Goal: Task Accomplishment & Management: Use online tool/utility

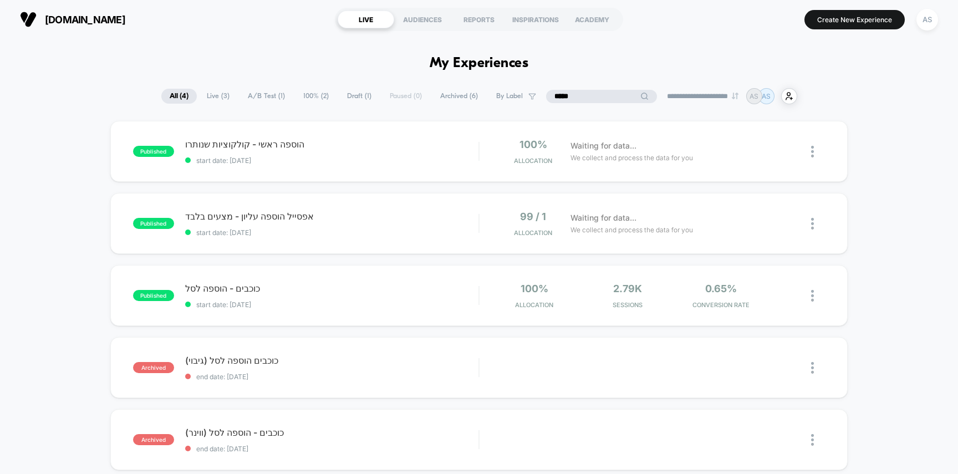
click at [581, 99] on input "*****" at bounding box center [601, 96] width 111 height 13
click at [582, 98] on input "*****" at bounding box center [601, 96] width 111 height 13
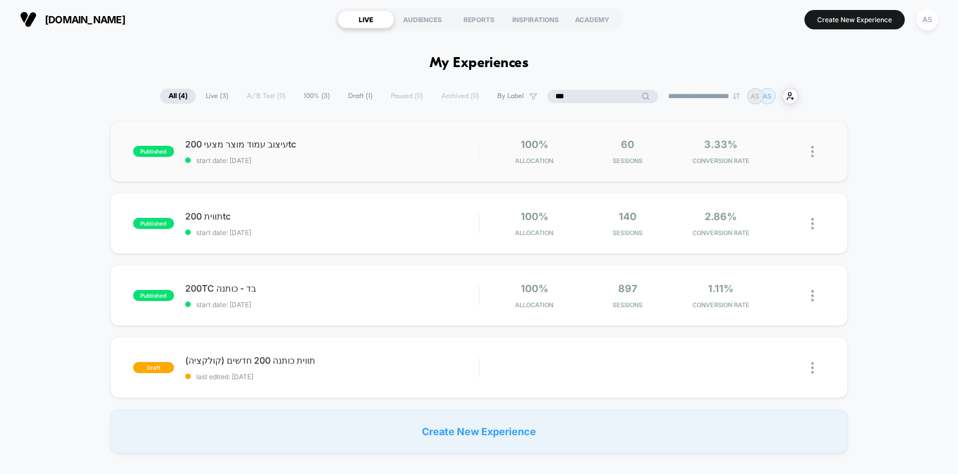
type input "***"
click at [495, 159] on div "100% Allocation" at bounding box center [535, 152] width 88 height 26
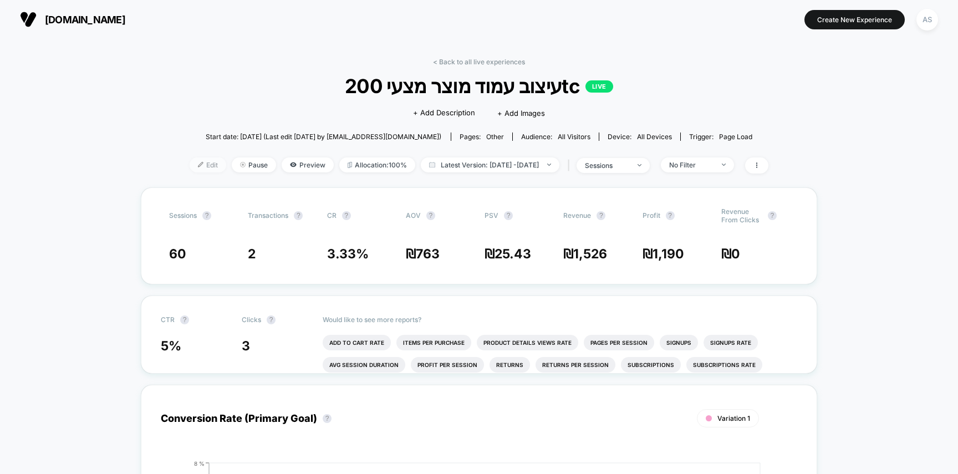
click at [192, 163] on span "Edit" at bounding box center [208, 165] width 37 height 15
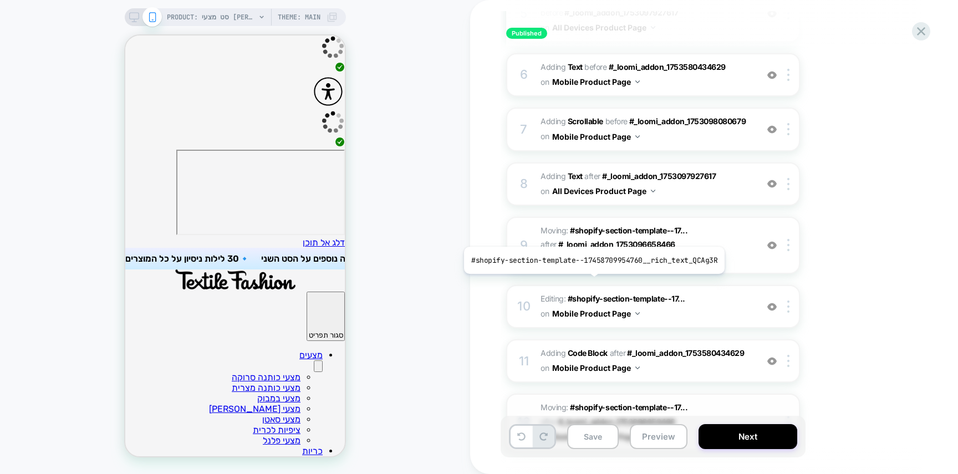
scroll to position [388, 0]
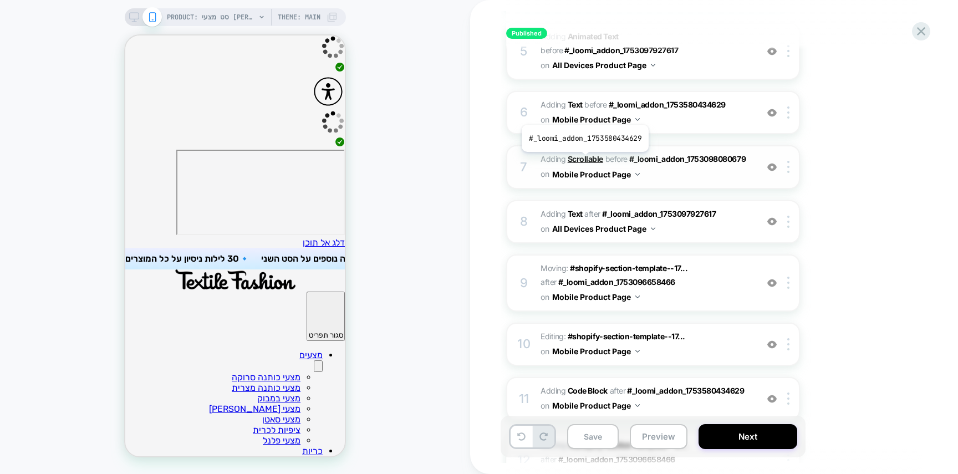
click at [584, 160] on b "Scrollable" at bounding box center [585, 158] width 35 height 9
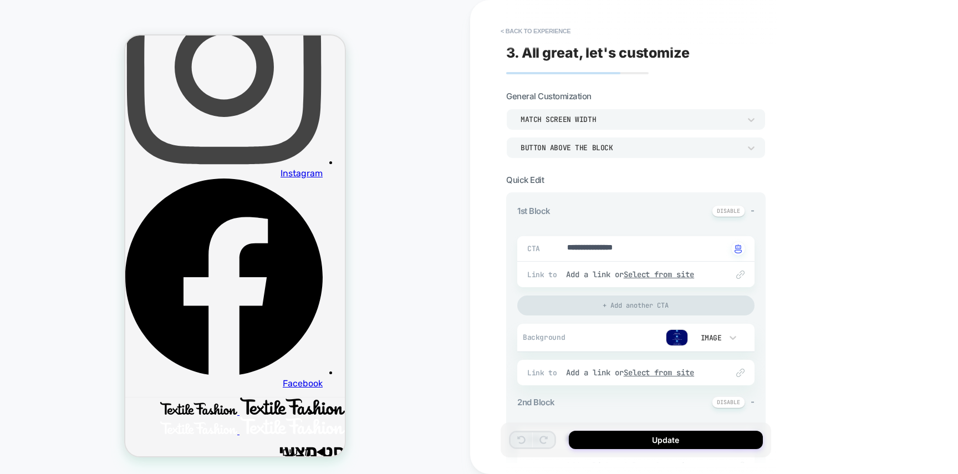
scroll to position [2421, 0]
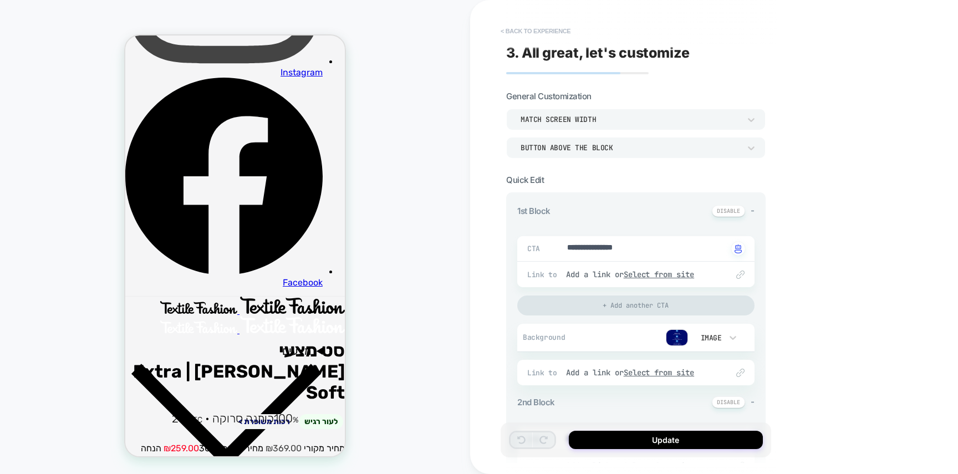
click at [544, 34] on button "< Back to experience" at bounding box center [535, 31] width 81 height 18
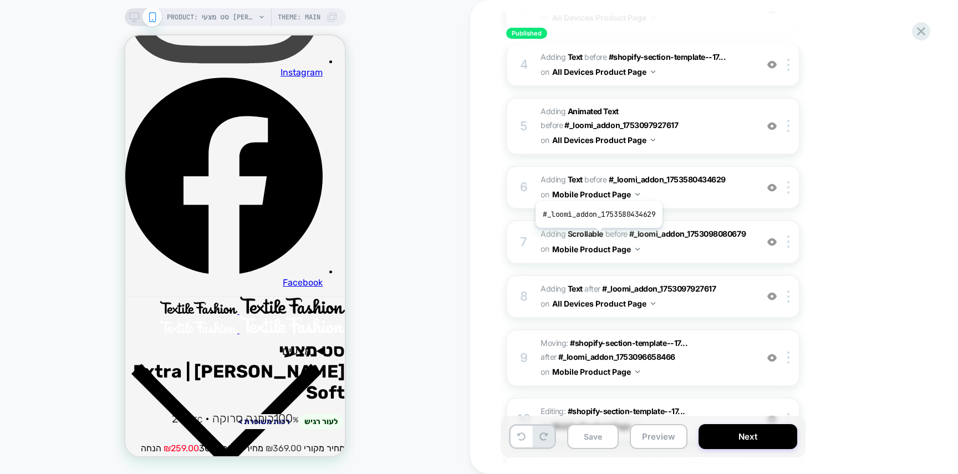
scroll to position [314, 0]
click at [596, 236] on b "Scrollable" at bounding box center [585, 233] width 35 height 9
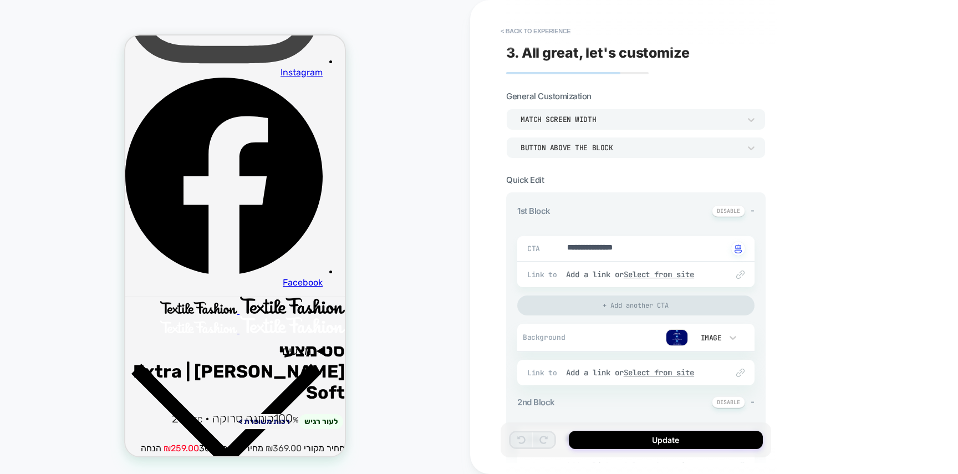
click at [689, 333] on div "Image" at bounding box center [715, 337] width 55 height 21
click at [682, 332] on div at bounding box center [479, 237] width 958 height 474
click at [682, 332] on img at bounding box center [677, 337] width 22 height 17
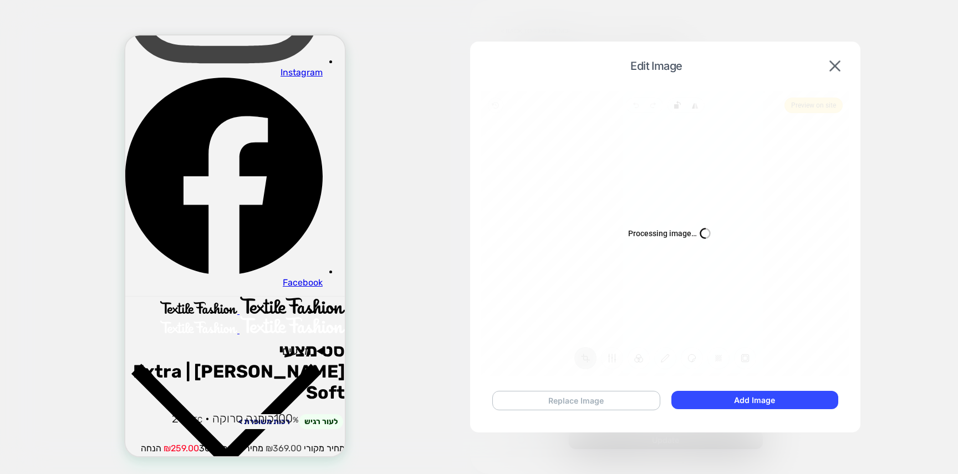
click at [596, 394] on button "Replace Image" at bounding box center [576, 400] width 168 height 19
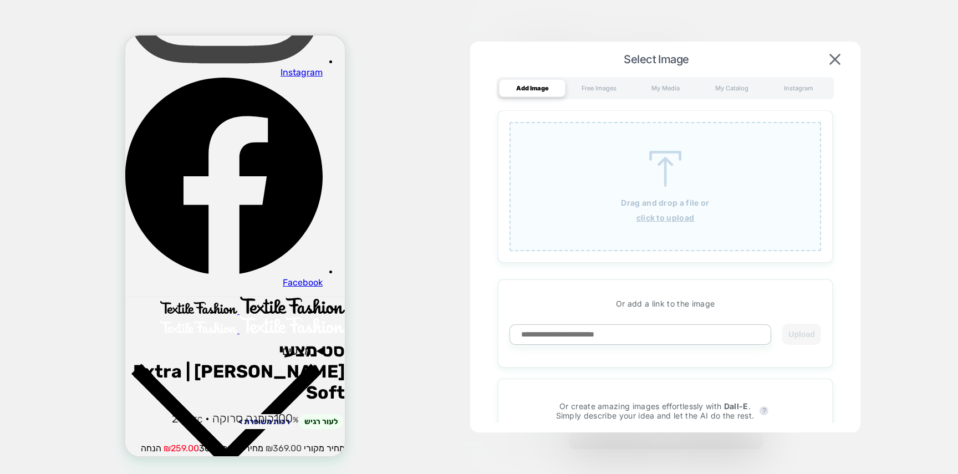
click at [654, 172] on img at bounding box center [666, 169] width 50 height 36
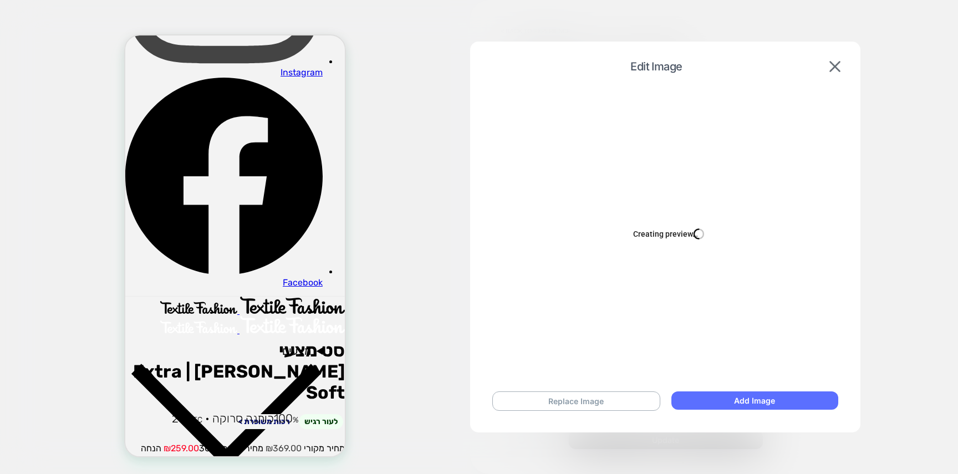
click at [775, 403] on button "Add Image" at bounding box center [755, 401] width 167 height 18
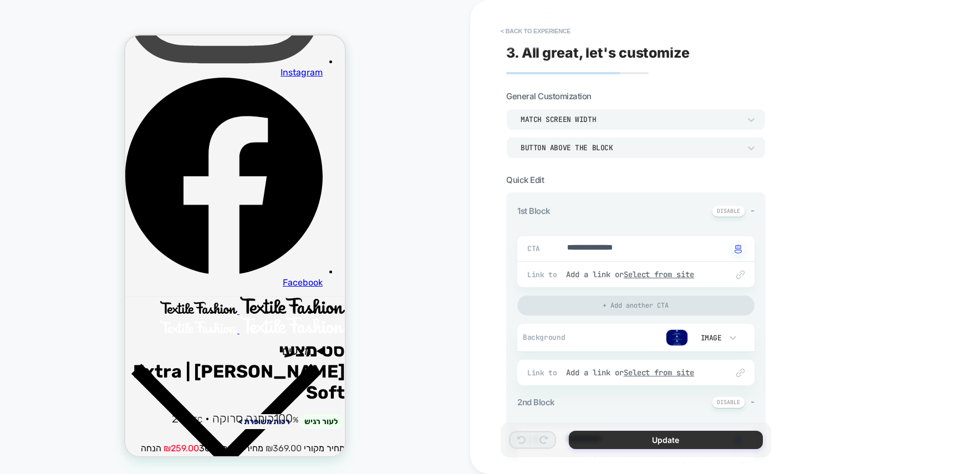
click at [680, 435] on button "Update" at bounding box center [666, 440] width 194 height 18
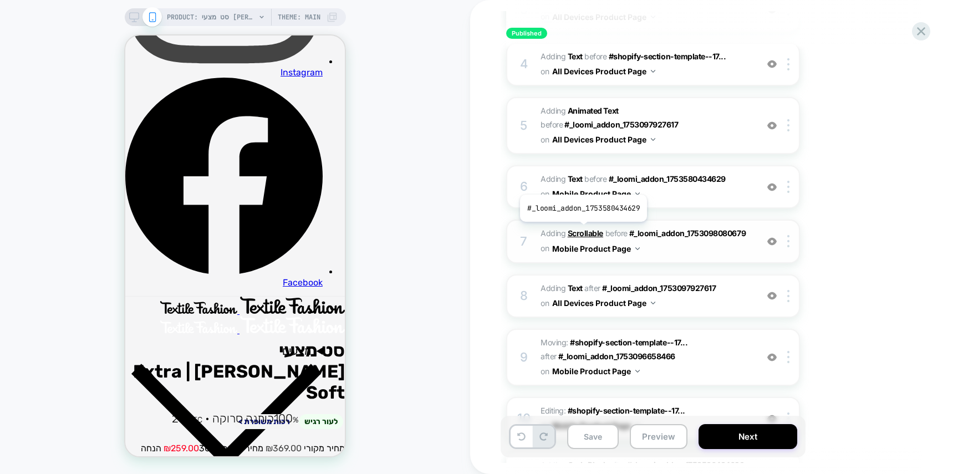
click at [582, 230] on b "Scrollable" at bounding box center [585, 233] width 35 height 9
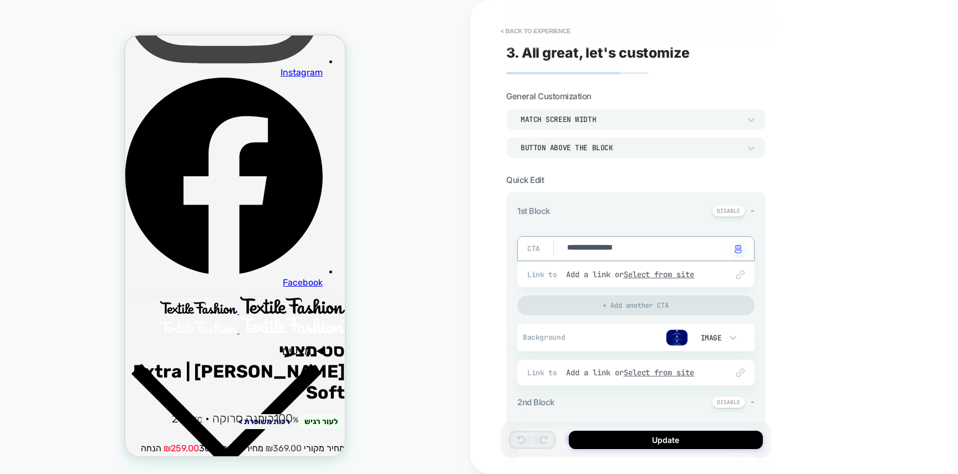
drag, startPoint x: 606, startPoint y: 249, endPoint x: 534, endPoint y: 244, distance: 72.8
type textarea "*"
type textarea "******"
type textarea "*"
type textarea "*******"
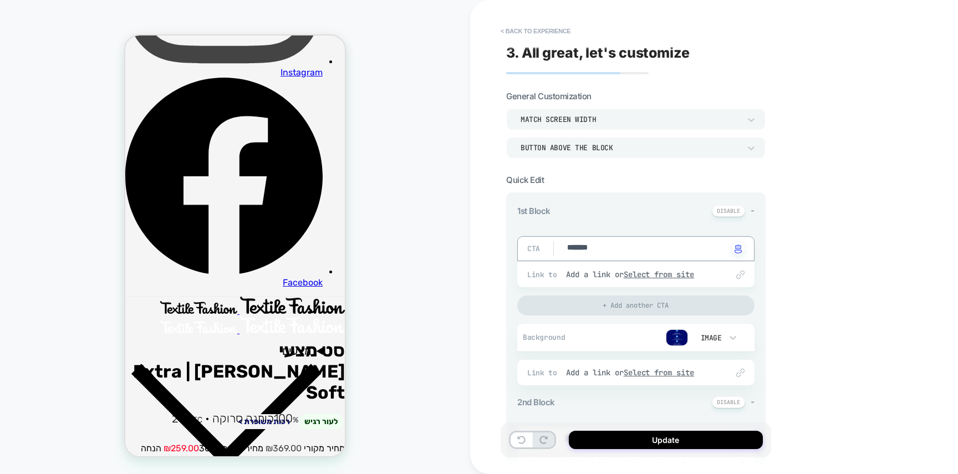
type textarea "*"
type textarea "********"
type textarea "*"
type textarea "*********"
type textarea "*"
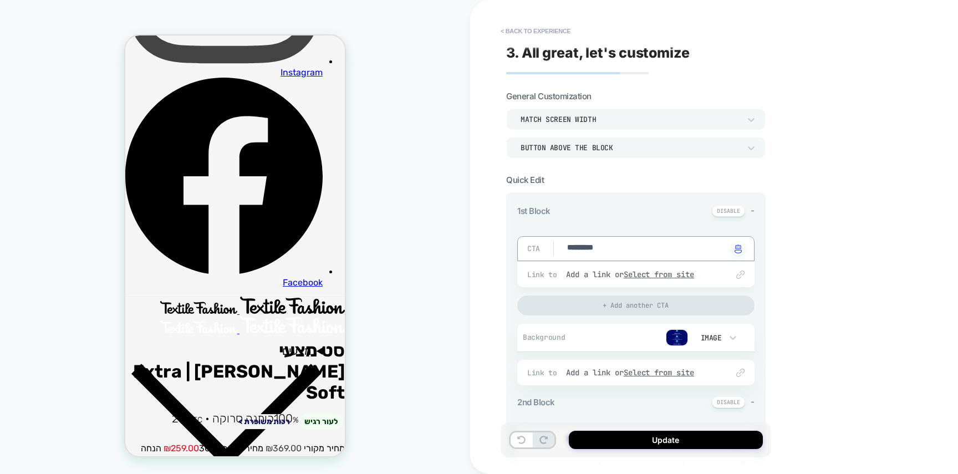
type textarea "**********"
type textarea "*"
type textarea "**********"
type textarea "*"
type textarea "**********"
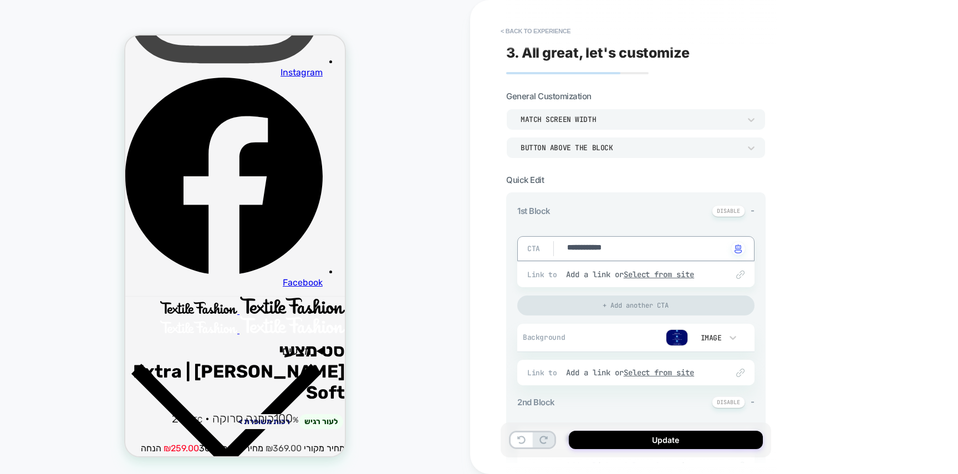
type textarea "*"
type textarea "**********"
type textarea "*"
type textarea "**********"
type textarea "*"
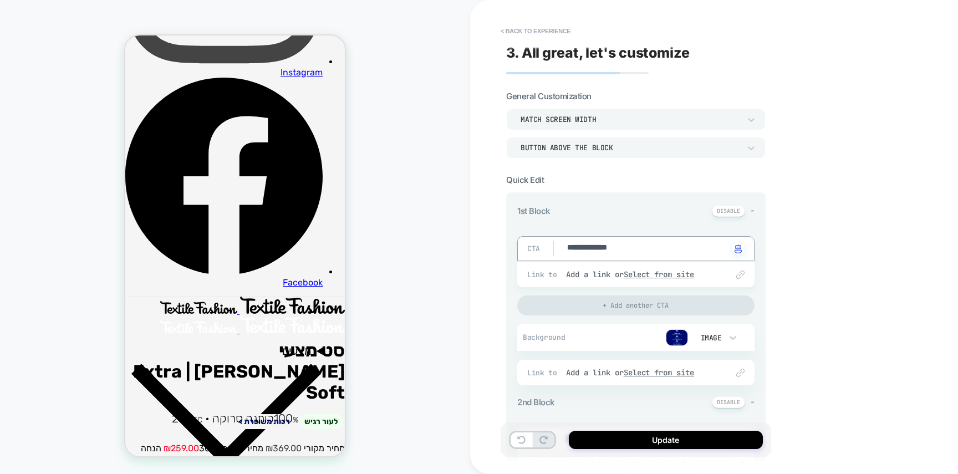
type textarea "**********"
type textarea "*"
type textarea "**********"
click at [575, 257] on div "**********" at bounding box center [635, 248] width 237 height 25
click at [576, 248] on textarea "**********" at bounding box center [646, 248] width 161 height 13
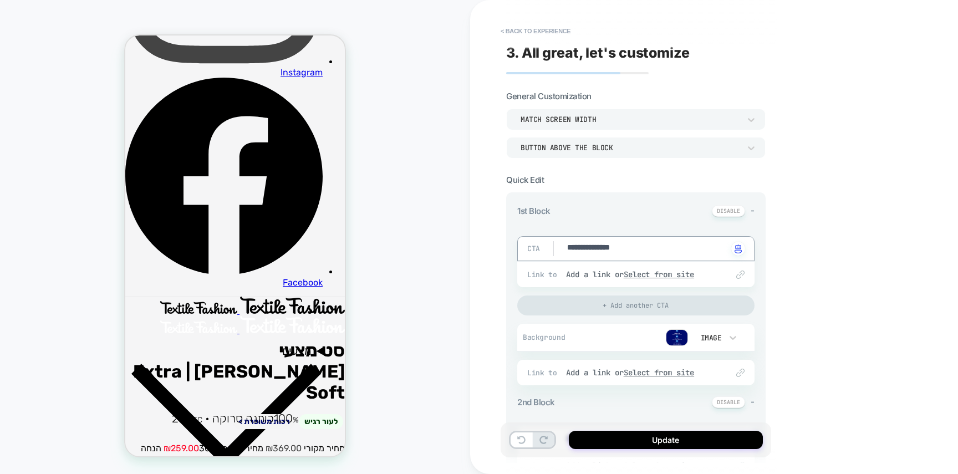
type textarea "*"
type textarea "**********"
drag, startPoint x: 569, startPoint y: 250, endPoint x: 544, endPoint y: 248, distance: 25.0
click at [544, 248] on div "**********" at bounding box center [635, 248] width 237 height 25
click at [638, 242] on textarea "**********" at bounding box center [646, 248] width 161 height 13
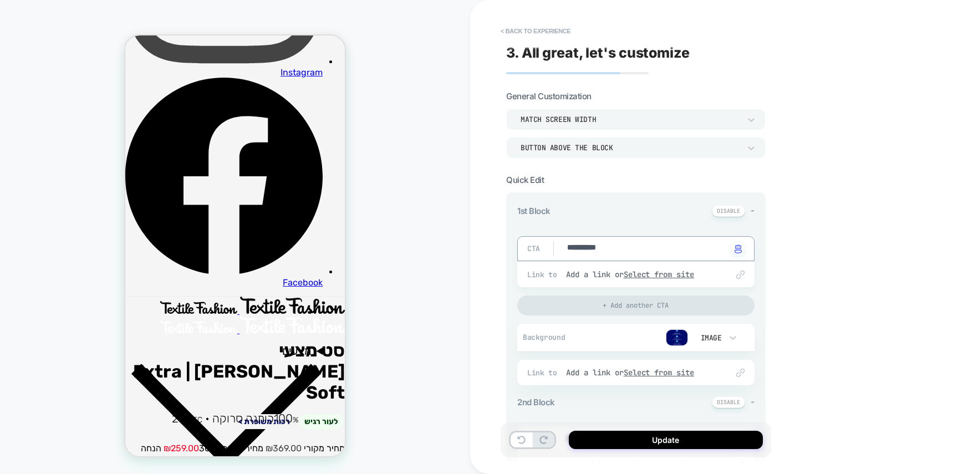
type textarea "*"
type textarea "**********"
paste textarea "*****"
type textarea "*"
type textarea "**********"
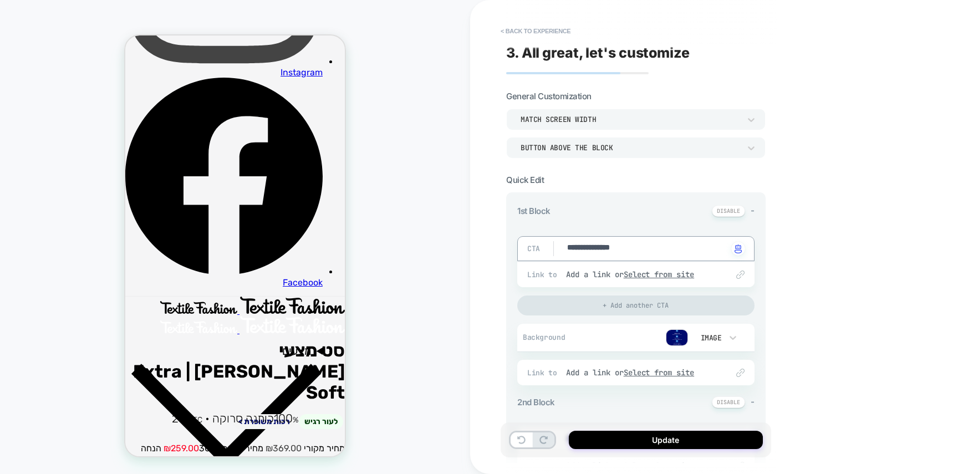
type textarea "*"
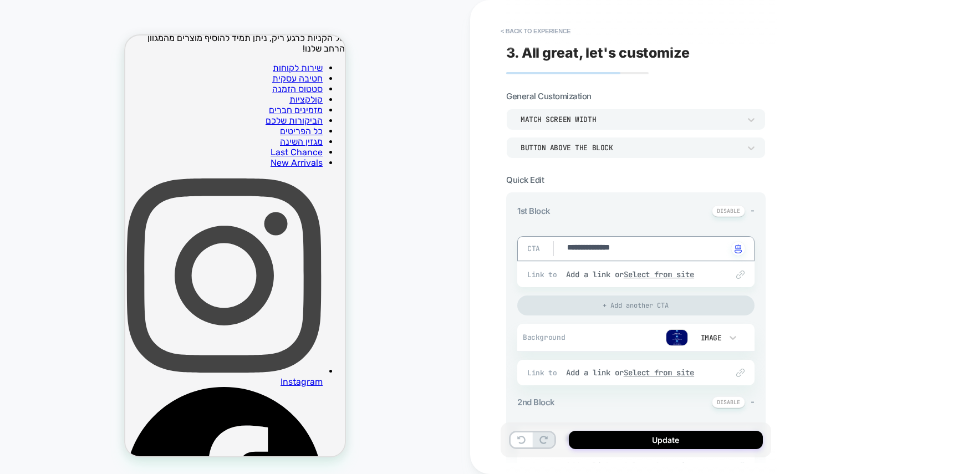
scroll to position [2100, 0]
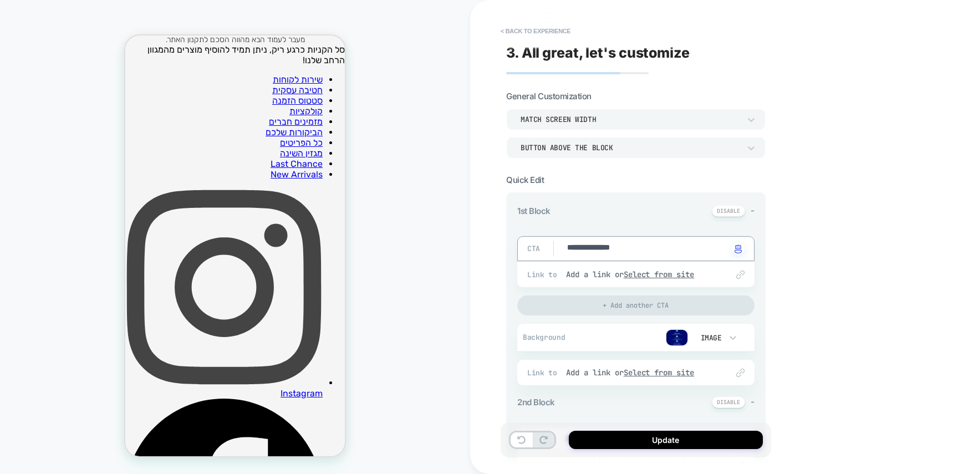
type textarea "**********"
click at [674, 438] on button "Update" at bounding box center [666, 440] width 194 height 18
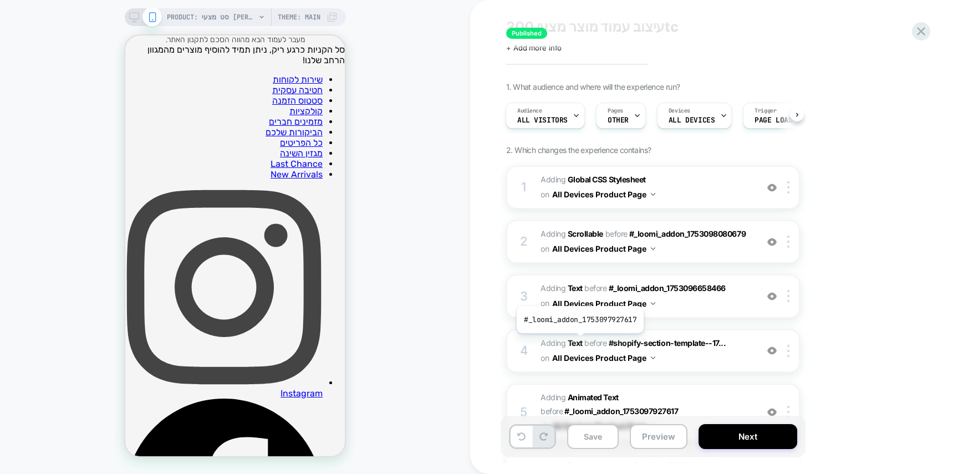
scroll to position [37, 0]
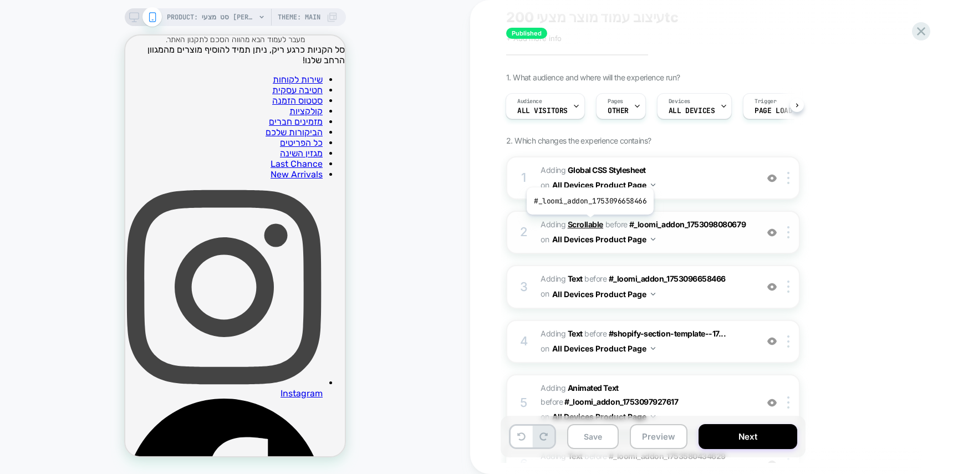
click at [589, 223] on b "Scrollable" at bounding box center [585, 224] width 35 height 9
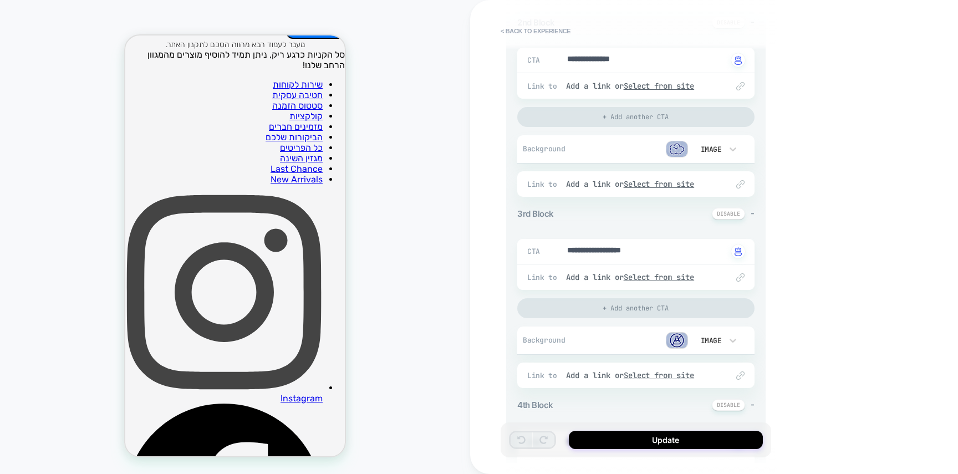
scroll to position [384, 0]
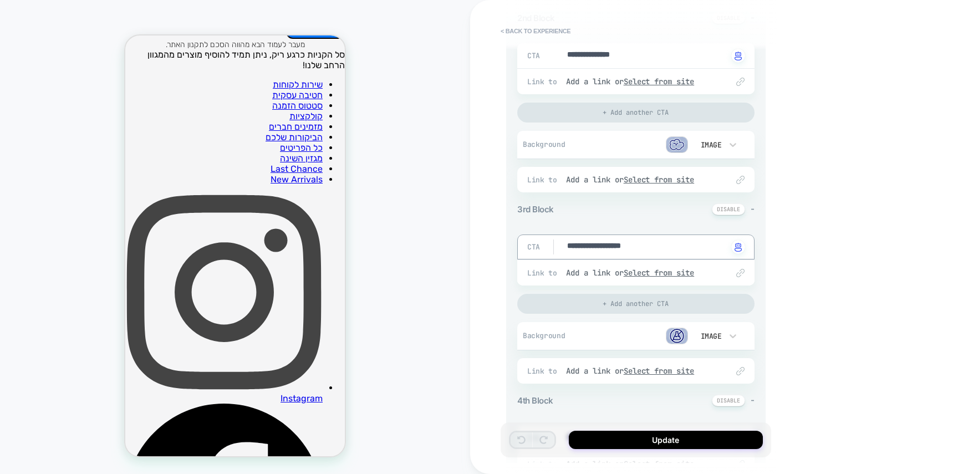
click at [606, 246] on textarea "**********" at bounding box center [646, 247] width 161 height 13
type textarea "*"
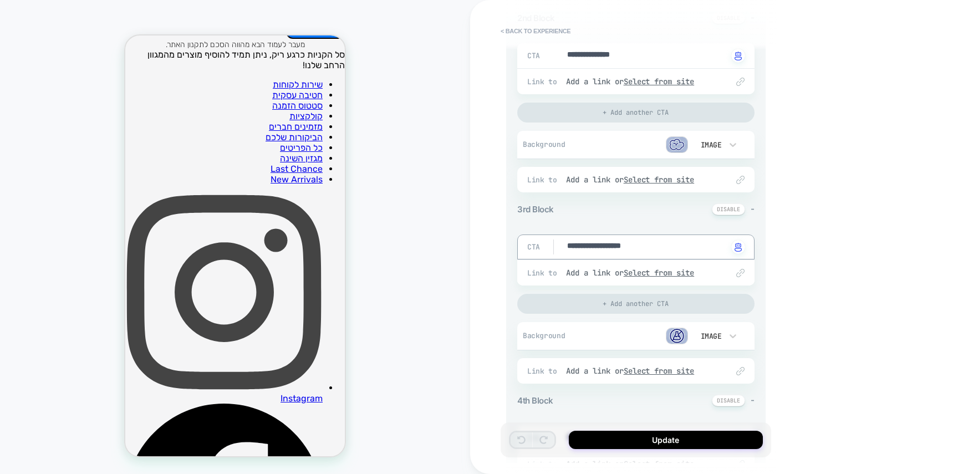
type textarea "*"
type textarea "***"
type textarea "*"
type textarea "****"
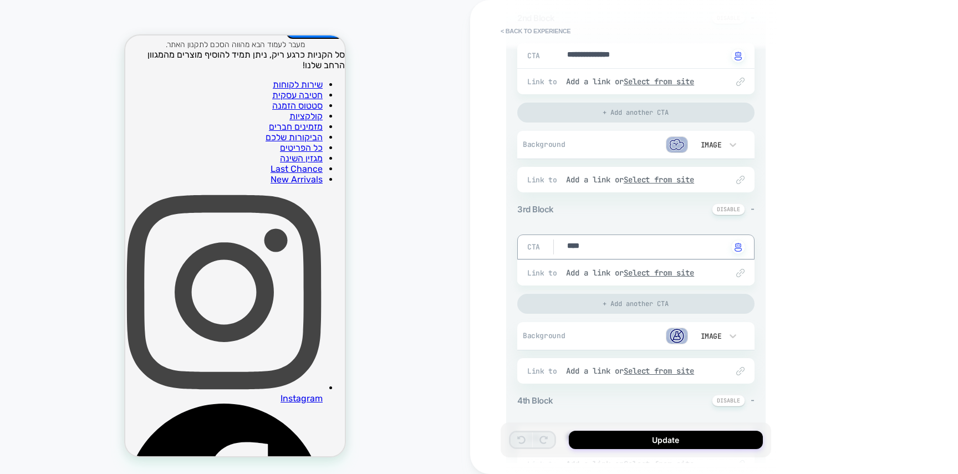
type textarea "*"
type textarea "*****"
type textarea "*"
type textarea "*****"
type textarea "*"
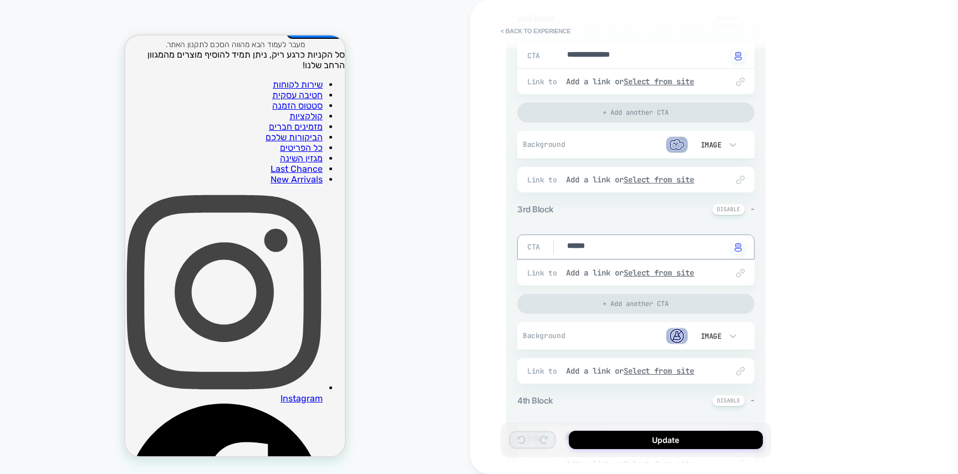
type textarea "*******"
type textarea "*"
type textarea "*********"
type textarea "*"
type textarea "**********"
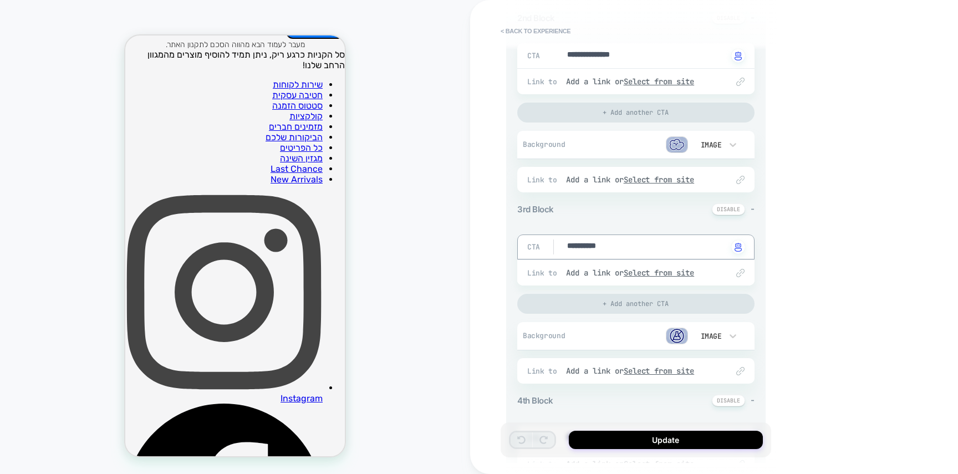
type textarea "*"
type textarea "**********"
type textarea "*"
type textarea "**********"
type textarea "*"
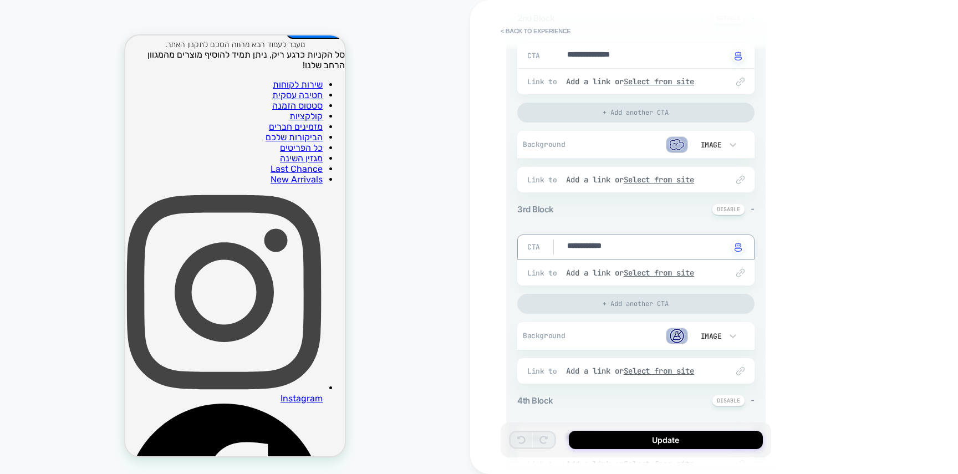
type textarea "**********"
type textarea "*"
type textarea "**********"
type textarea "*"
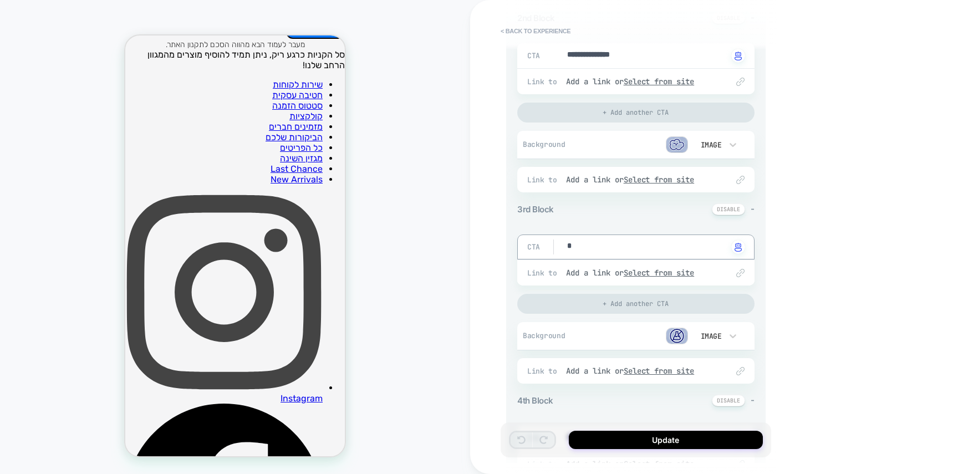
type textarea "*"
type textarea "***"
type textarea "*"
type textarea "****"
type textarea "*"
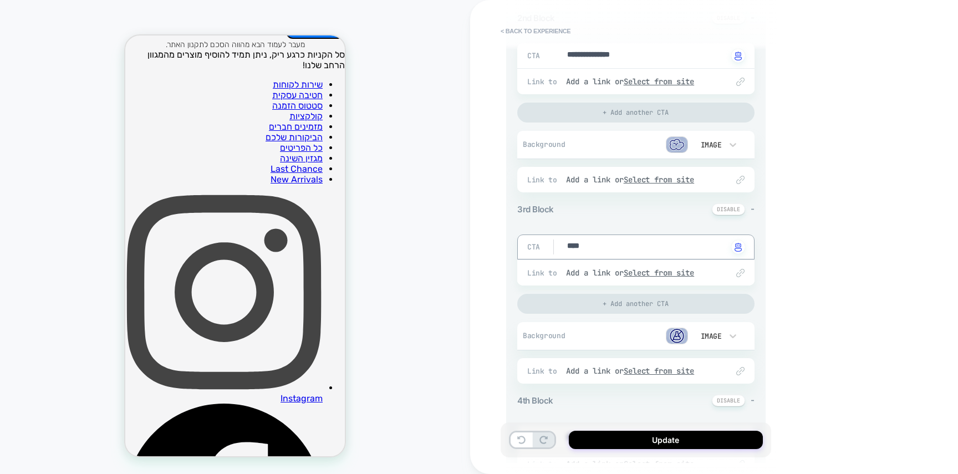
type textarea "*****"
type textarea "*"
type textarea "*****"
type textarea "*"
type textarea "********"
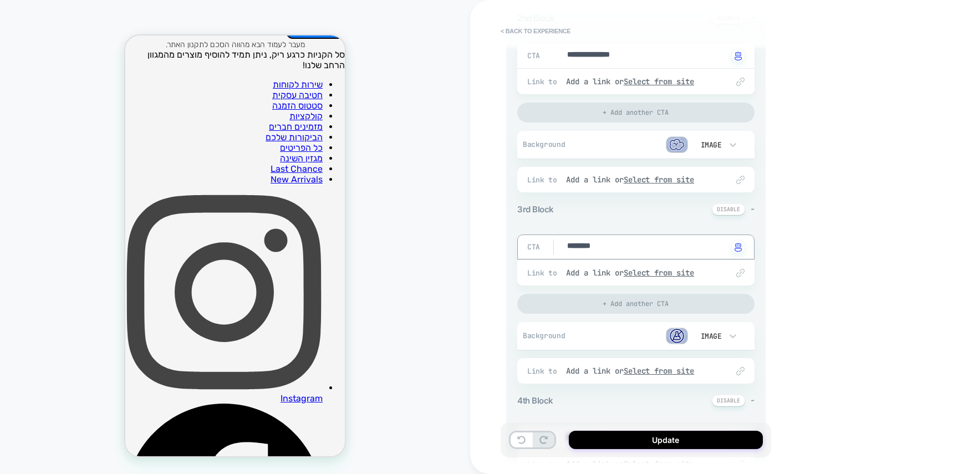
type textarea "*"
type textarea "*********"
type textarea "*"
type textarea "**********"
type textarea "*"
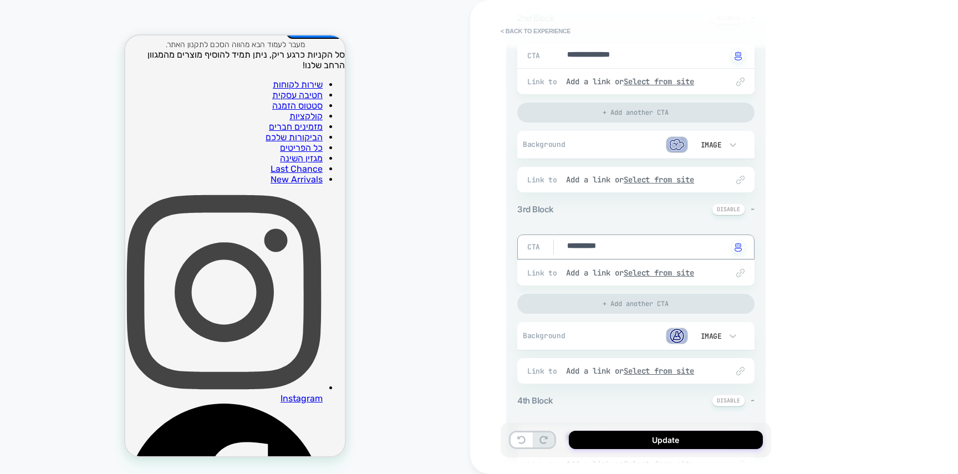
type textarea "**********"
type textarea "*"
type textarea "**********"
type textarea "*"
type textarea "**********"
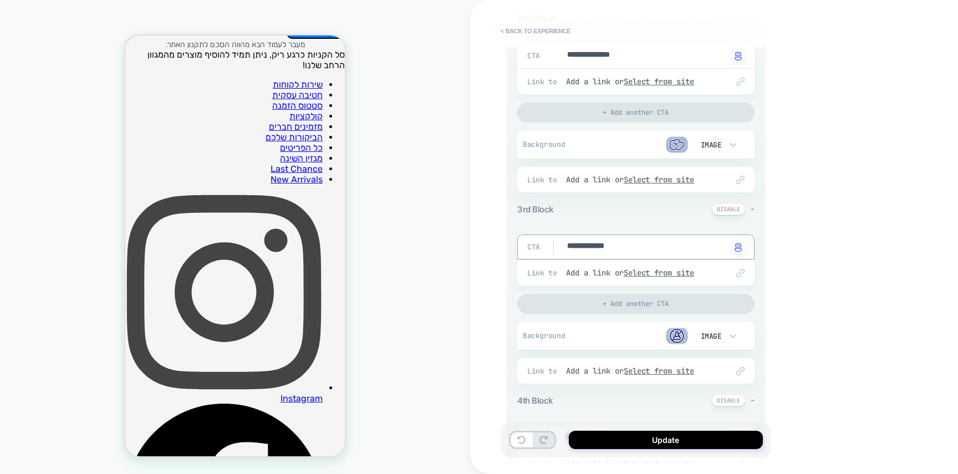
type textarea "*"
type textarea "**********"
type textarea "*"
type textarea "**********"
type textarea "*"
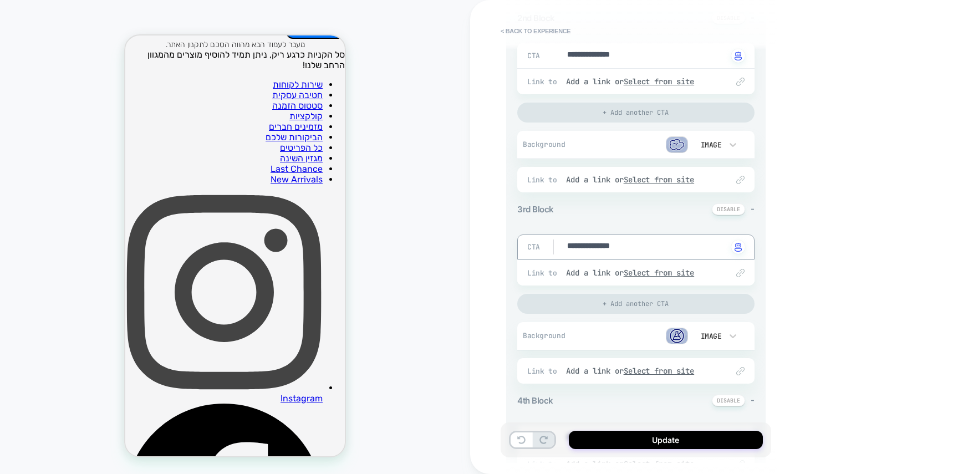
type textarea "**********"
type textarea "*"
type textarea "**********"
type textarea "*"
type textarea "**********"
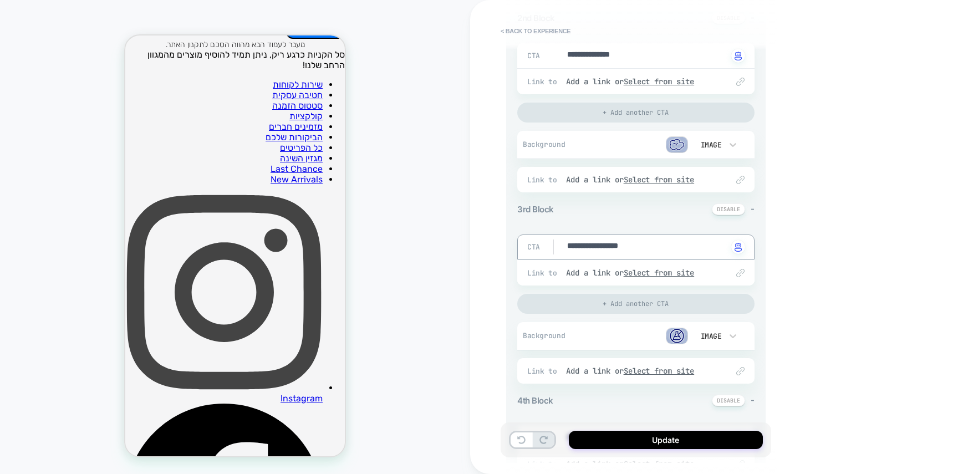
type textarea "*"
type textarea "**********"
type textarea "*"
type textarea "**********"
type textarea "*"
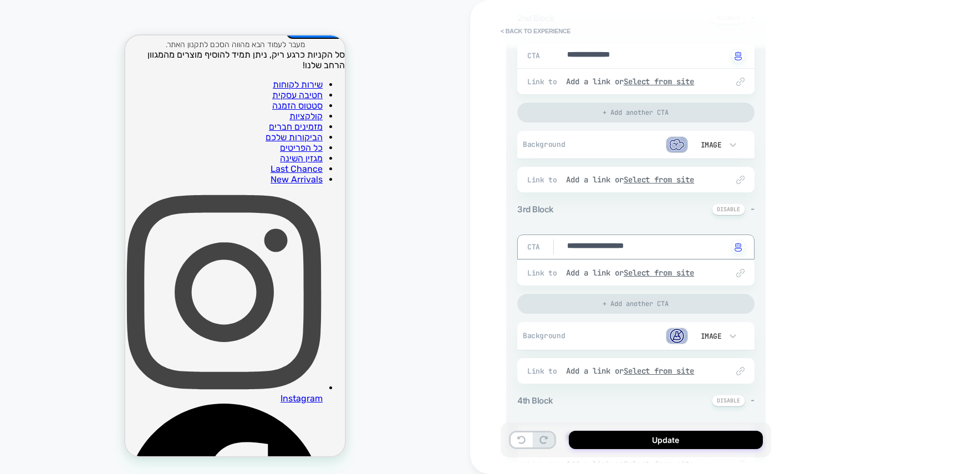
type textarea "**********"
type textarea "*"
type textarea "**********"
type textarea "*"
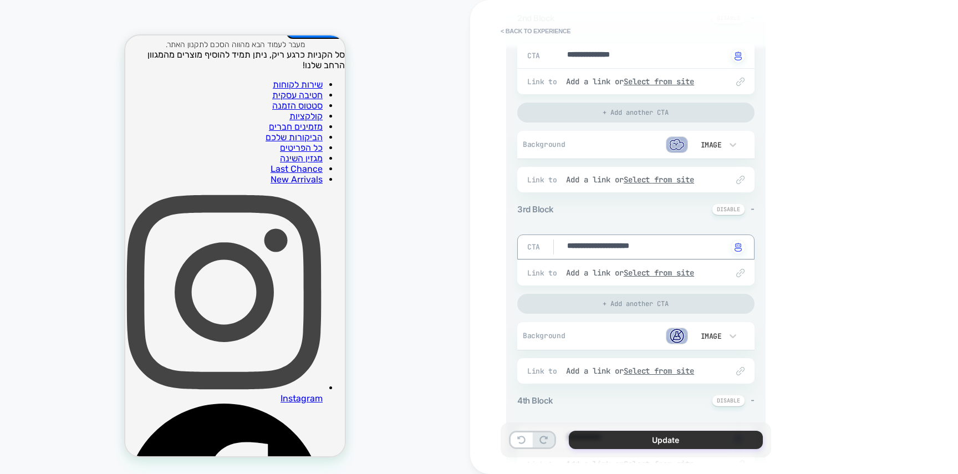
type textarea "**********"
click at [685, 441] on button "Update" at bounding box center [666, 440] width 194 height 18
type textarea "*"
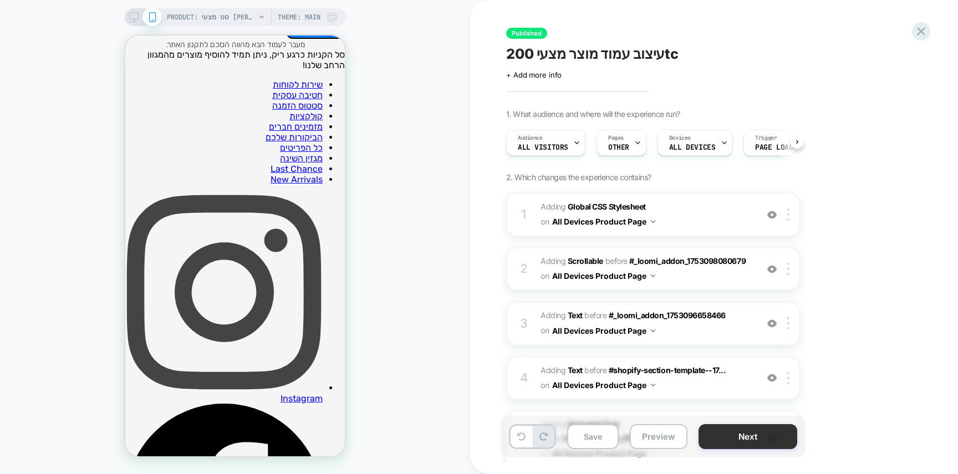
click at [729, 434] on button "Next" at bounding box center [748, 436] width 99 height 25
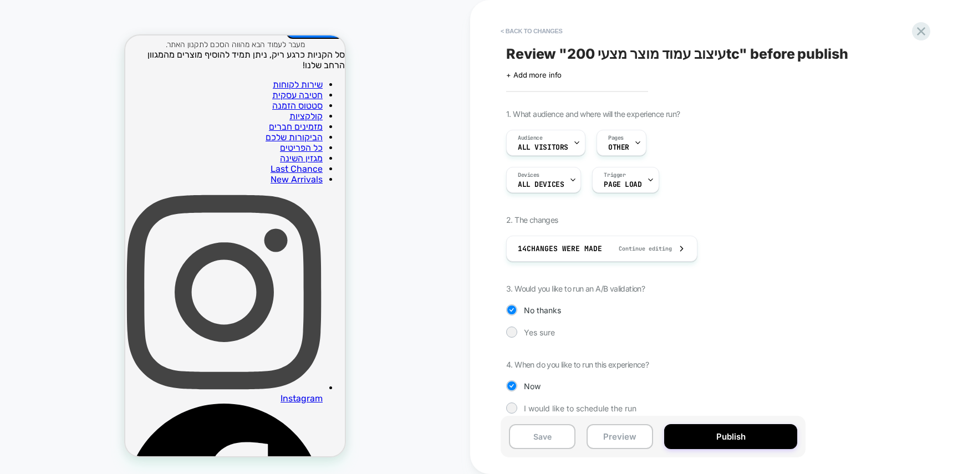
click at [730, 434] on button "Publish" at bounding box center [730, 436] width 133 height 25
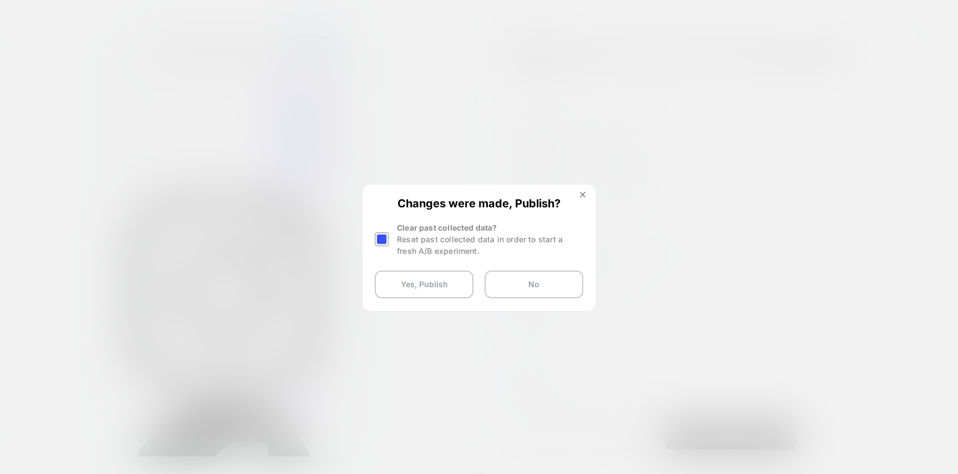
click at [386, 243] on div at bounding box center [382, 239] width 14 height 14
click at [443, 279] on button "Yes, Publish" at bounding box center [424, 285] width 99 height 28
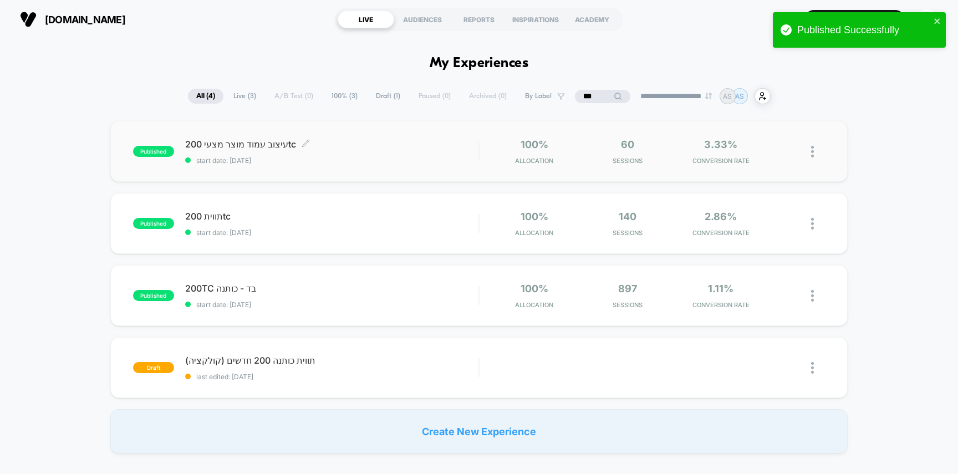
click at [454, 159] on span "start date: [DATE]" at bounding box center [332, 160] width 294 height 8
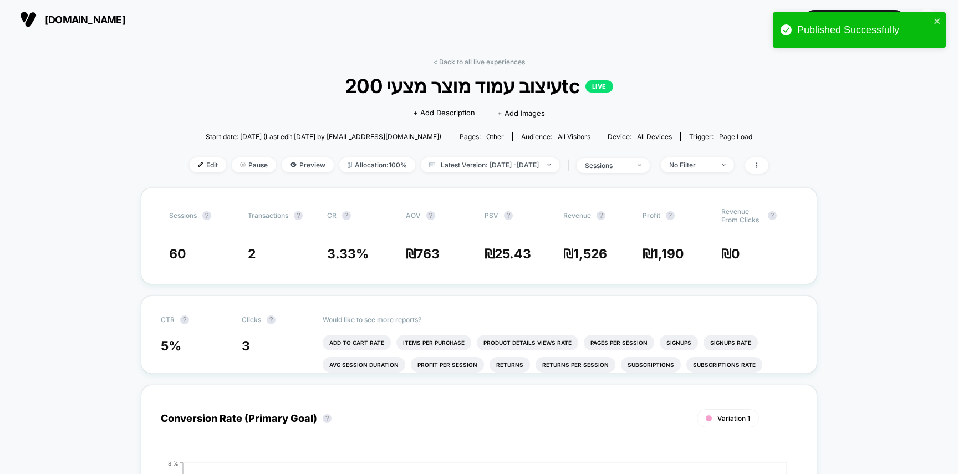
click at [190, 177] on div "< Back to all live experiences עיצוב עמוד מוצר מצעי 200tc LIVE Click to edit ex…" at bounding box center [479, 123] width 579 height 130
click at [190, 161] on span "Edit" at bounding box center [208, 165] width 37 height 15
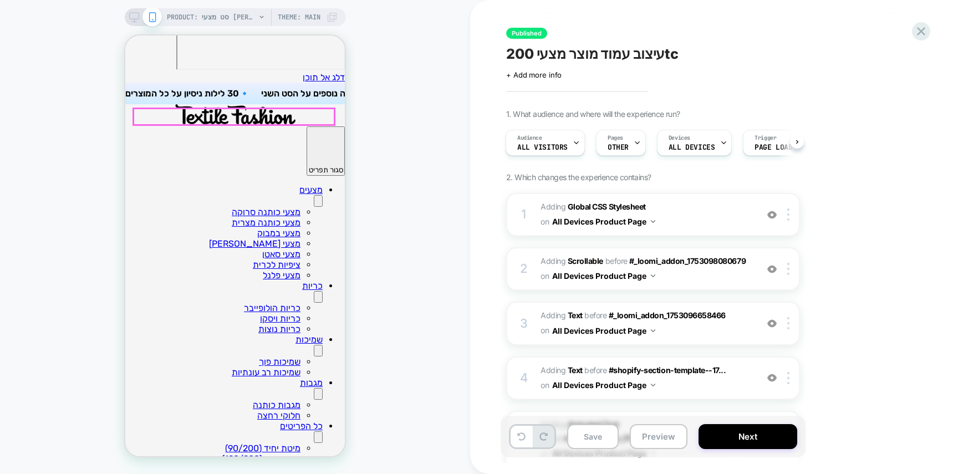
scroll to position [613, 0]
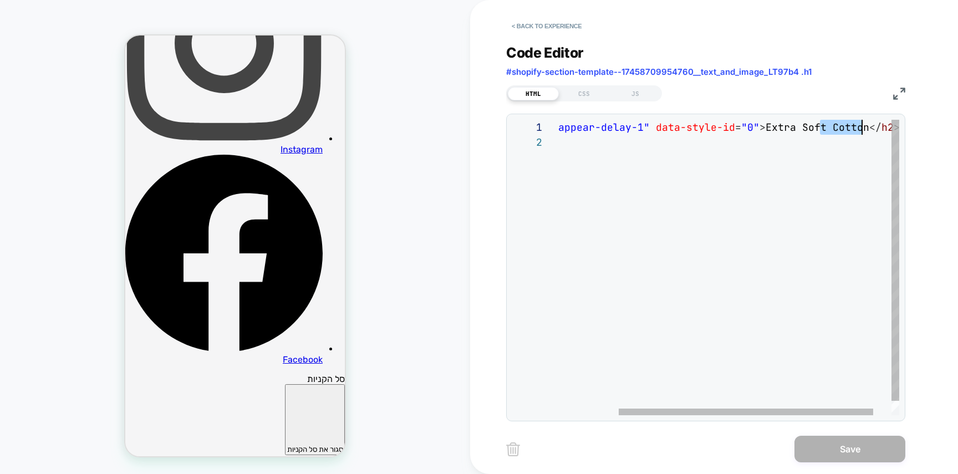
scroll to position [0, 389]
drag, startPoint x: 819, startPoint y: 124, endPoint x: 862, endPoint y: 125, distance: 42.7
click at [862, 125] on div "< h2 class = "h1 appear-delay-1" data-style-id = "0" > Extra Soft Cotton </ h2 >" at bounding box center [698, 275] width 451 height 311
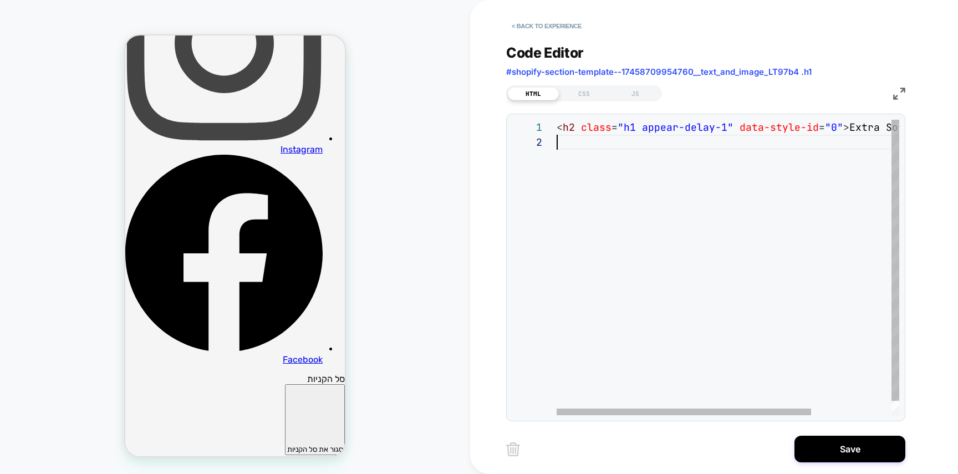
click at [837, 154] on div "< h2 class = "h1 appear-delay-1" data-style-id = "0" > Extra Soft Cotton </ h2 >" at bounding box center [782, 275] width 451 height 311
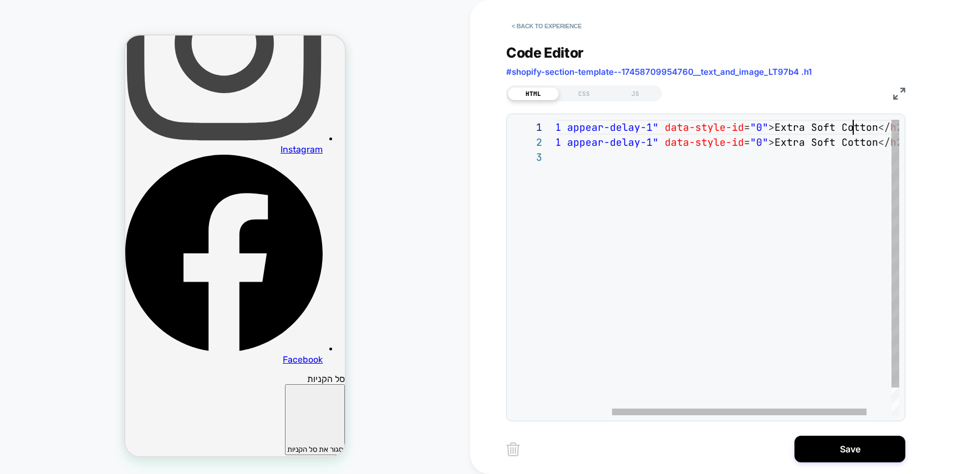
click at [854, 125] on div "< h2 class = "h1 appear-delay-1" data-style-id = "0" > Extra Soft Cotton </ h2 …" at bounding box center [707, 283] width 451 height 326
click at [853, 125] on div "< h2 class = "h1 appear-delay-1" data-style-id = "0" > Extra Soft Cotton </ h2 …" at bounding box center [707, 283] width 451 height 326
drag, startPoint x: 835, startPoint y: 144, endPoint x: 771, endPoint y: 141, distance: 63.3
click at [771, 141] on div "< h2 class = "h1 appear-delay-1" data-style-id = "0" > Extra Soft </ h2 > < h2 …" at bounding box center [707, 283] width 451 height 326
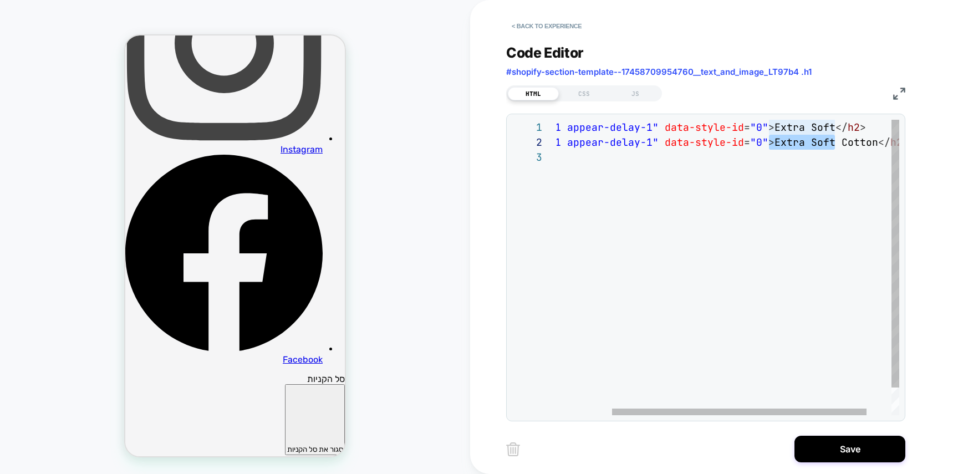
type textarea "**********"
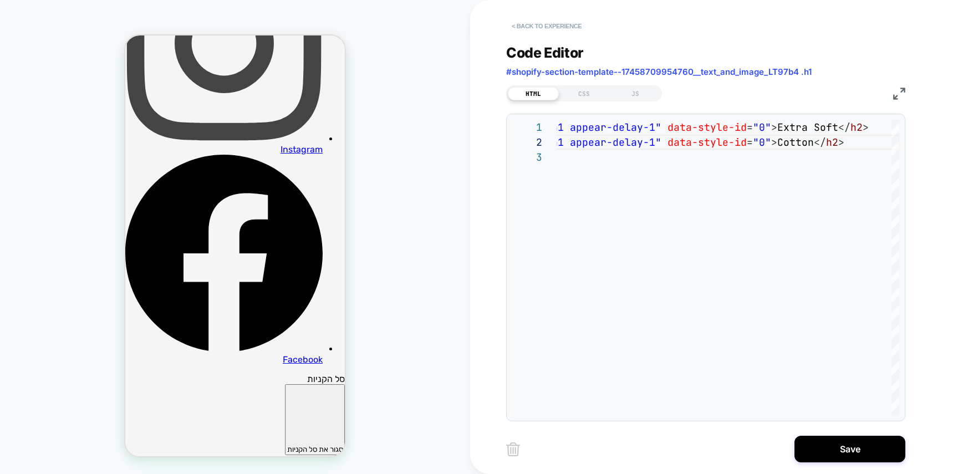
click at [555, 25] on button "< Back to experience" at bounding box center [546, 26] width 81 height 18
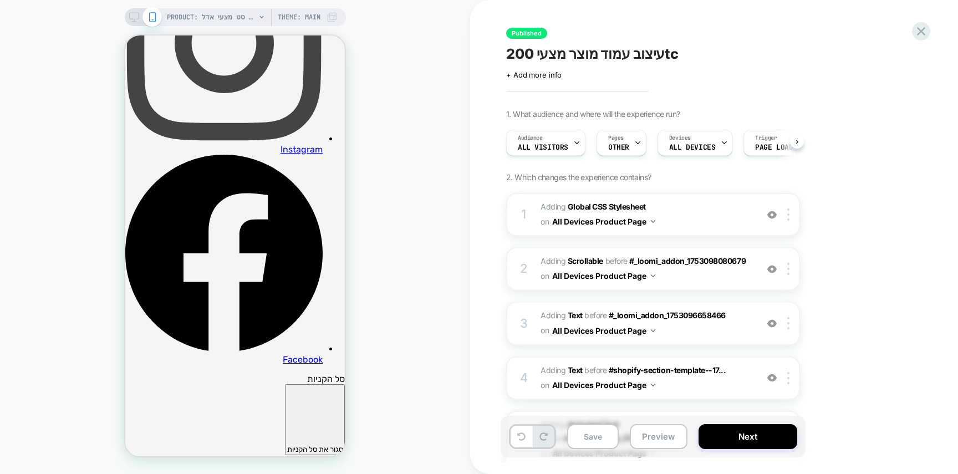
scroll to position [0, 1]
click at [927, 36] on icon at bounding box center [921, 31] width 15 height 15
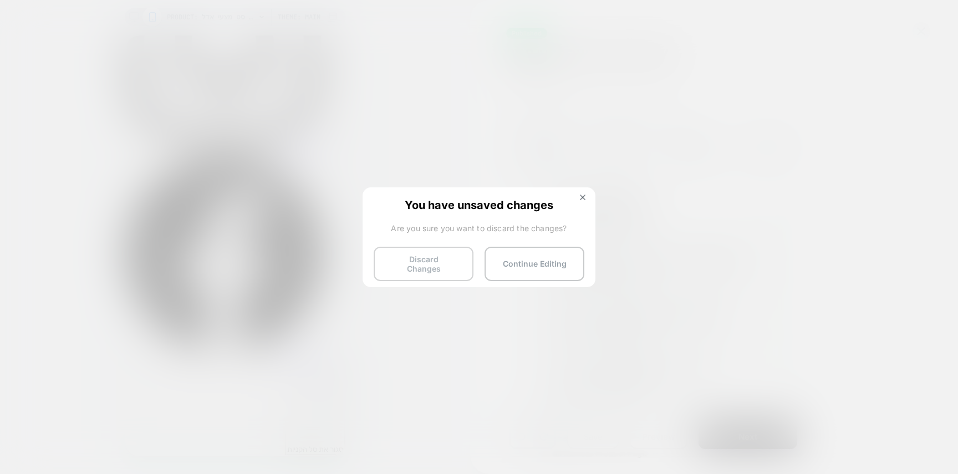
click at [455, 251] on button "Discard Changes" at bounding box center [424, 264] width 100 height 34
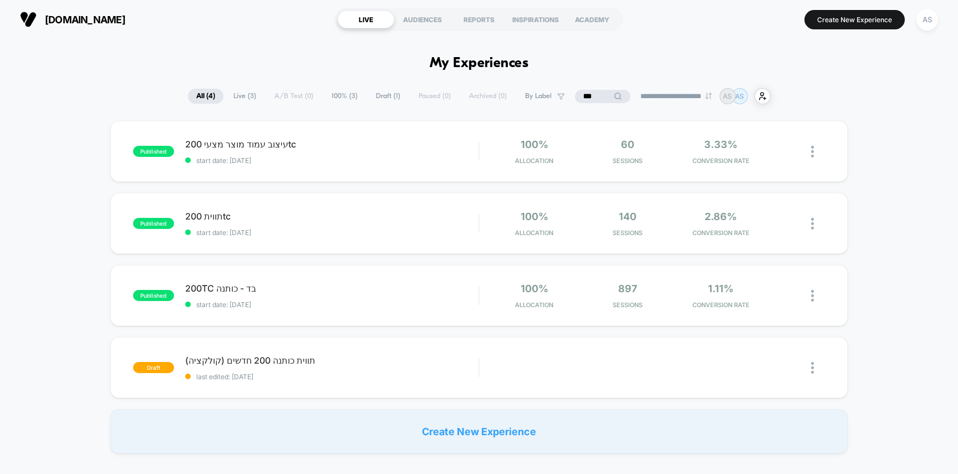
scroll to position [1, 0]
click at [585, 94] on input "***" at bounding box center [602, 95] width 55 height 13
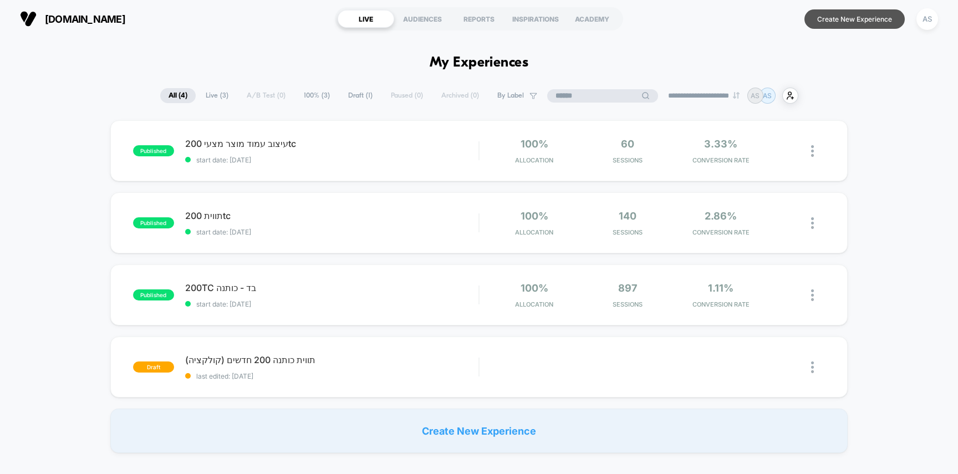
click at [852, 23] on button "Create New Experience" at bounding box center [855, 18] width 100 height 19
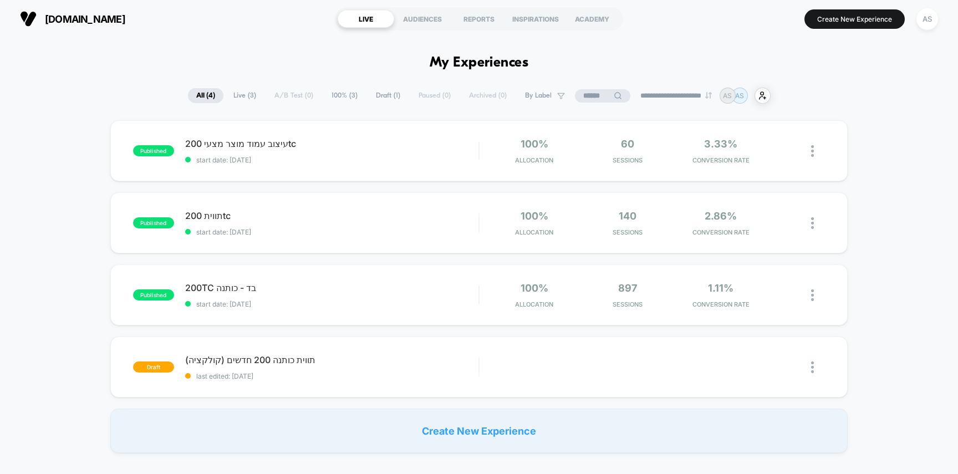
scroll to position [0, 0]
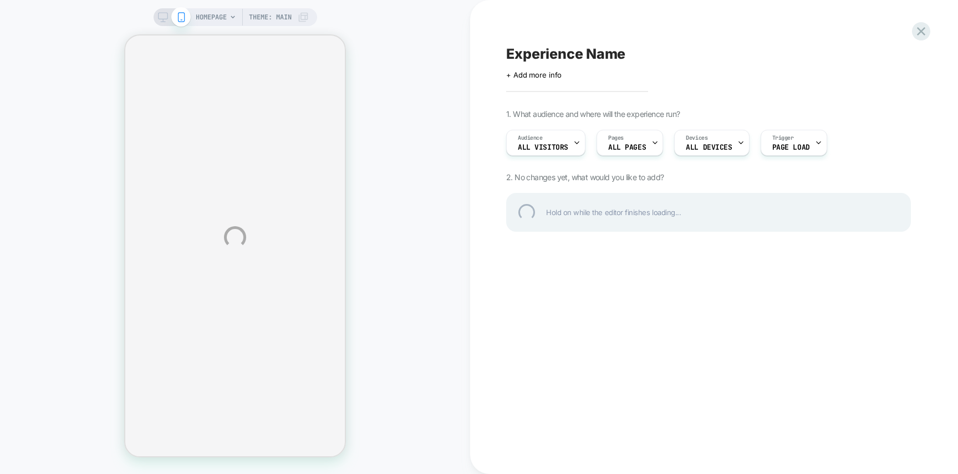
click at [544, 56] on div "Experience Name" at bounding box center [708, 53] width 405 height 17
type textarea "**********"
click at [673, 56] on div "**********" at bounding box center [708, 53] width 405 height 17
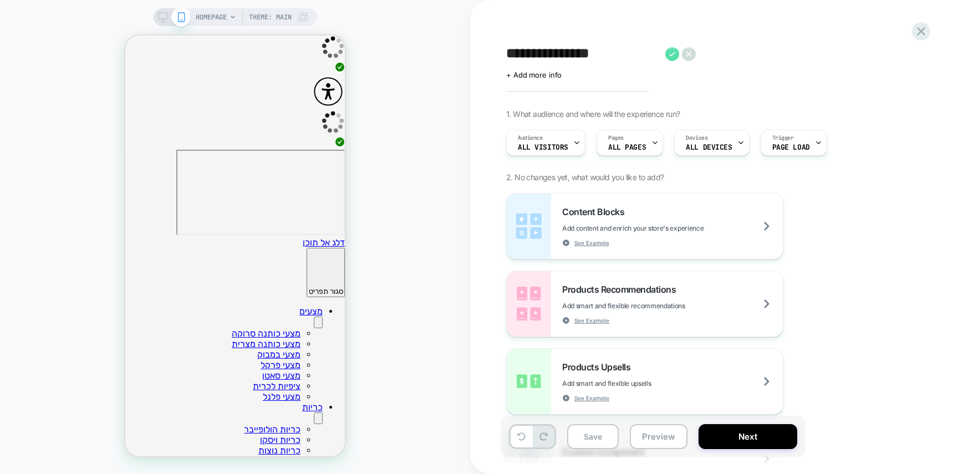
click at [670, 54] on icon at bounding box center [672, 54] width 6 height 4
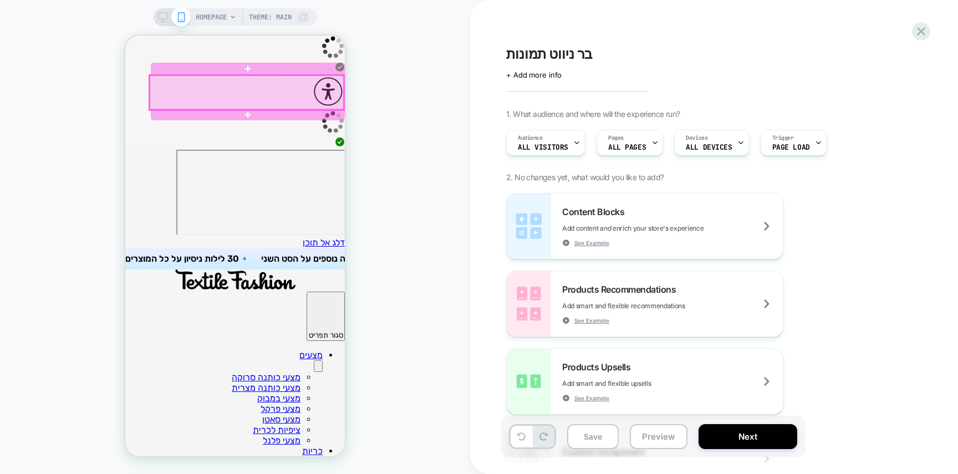
click at [298, 94] on div at bounding box center [247, 92] width 194 height 34
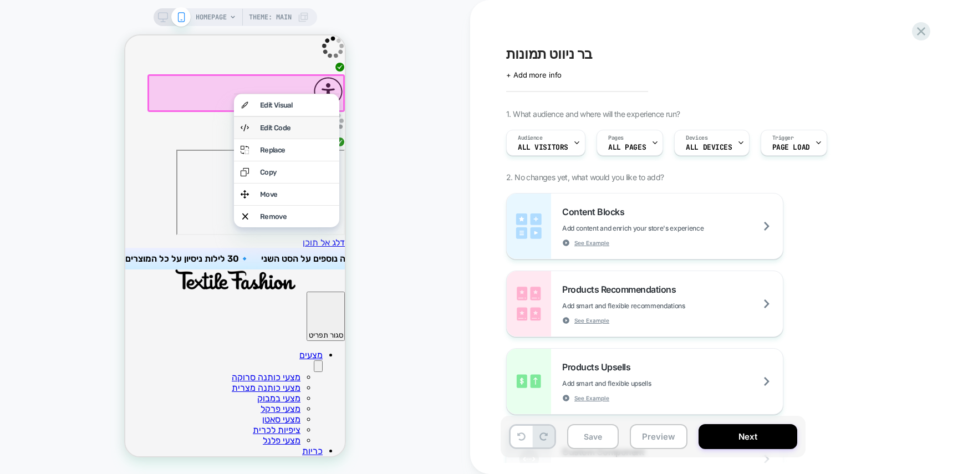
click at [297, 128] on div "Edit Code" at bounding box center [296, 128] width 73 height 8
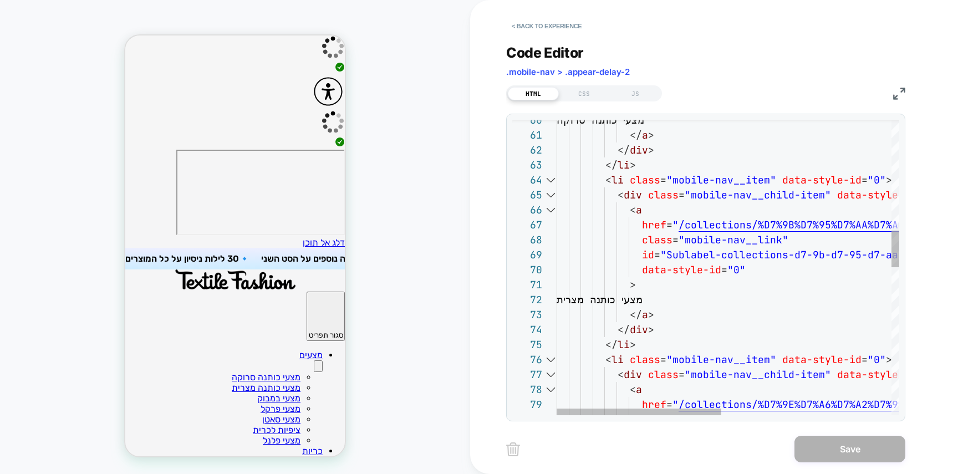
scroll to position [120, 114]
click at [669, 258] on div "מצעי כותנה סרוקה </ a > </ div > </ li > < li class = "mobile-nav__item" data-s…" at bounding box center [905, 417] width 697 height 2377
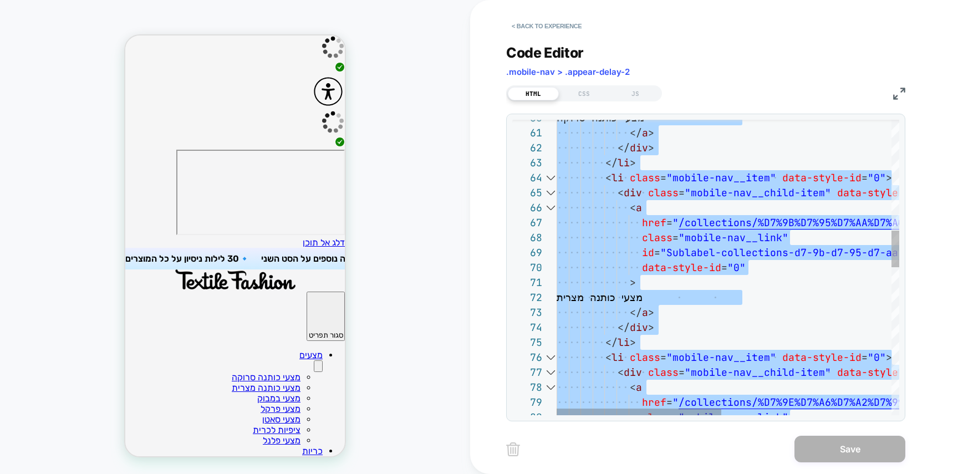
click at [664, 245] on div "מצעי כותנה סרוקה </ a > </ div > </ li > < li class = "mobile-nav__item" data-s…" at bounding box center [905, 415] width 697 height 2377
click at [677, 277] on div "מצעי כותנה סרוקה </ a > </ div > </ li > < li class = "mobile-nav__item" data-s…" at bounding box center [905, 415] width 697 height 2377
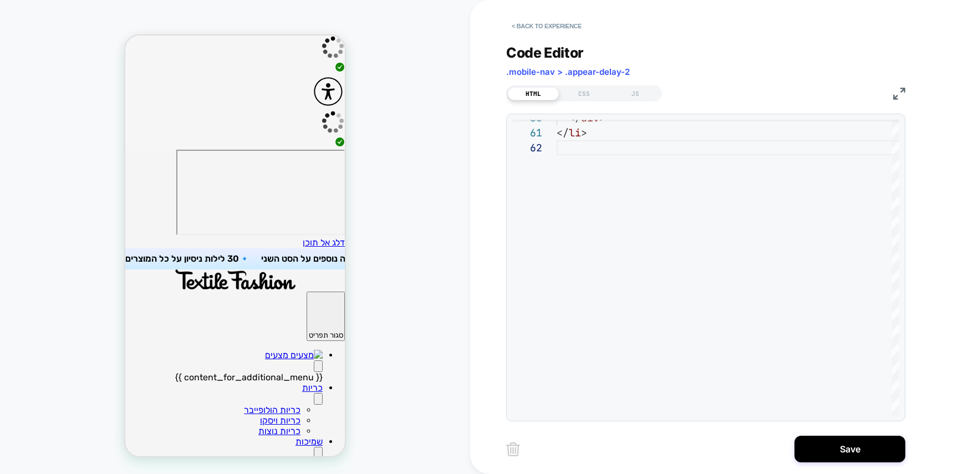
click at [314, 360] on button "Primary" at bounding box center [318, 366] width 9 height 12
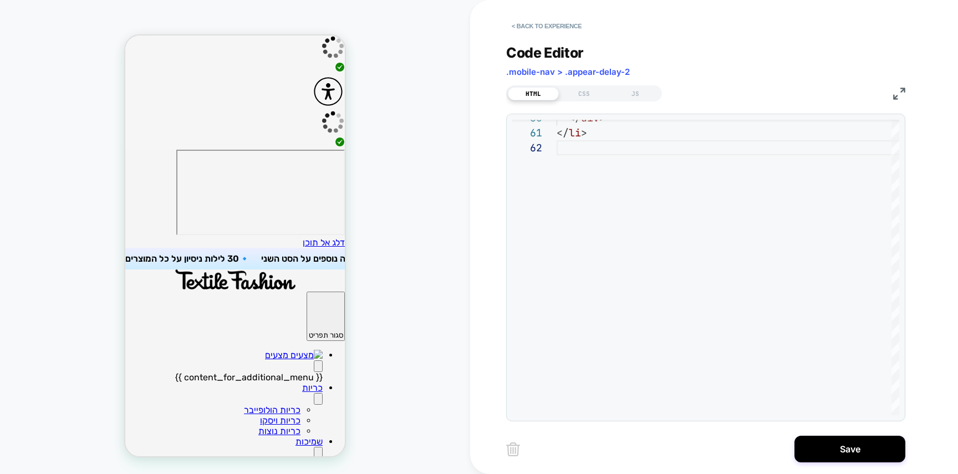
click at [314, 360] on button "Primary" at bounding box center [318, 366] width 9 height 12
type textarea "**********"
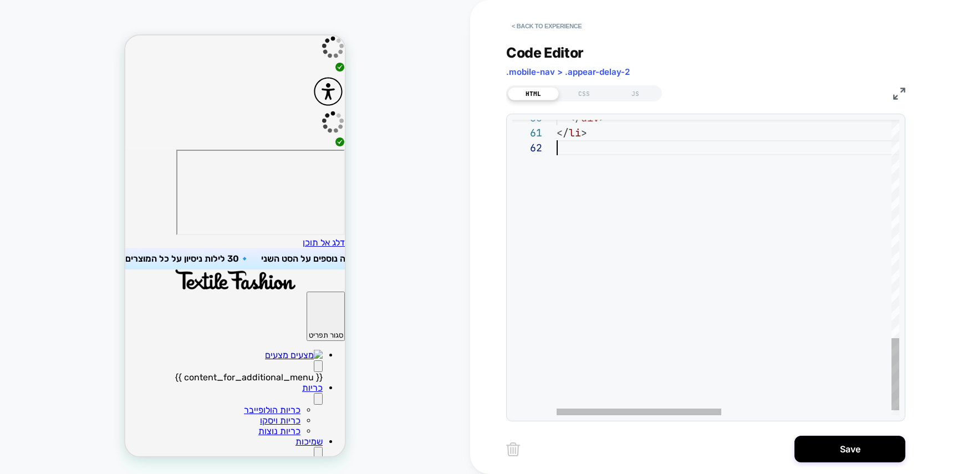
scroll to position [0, 0]
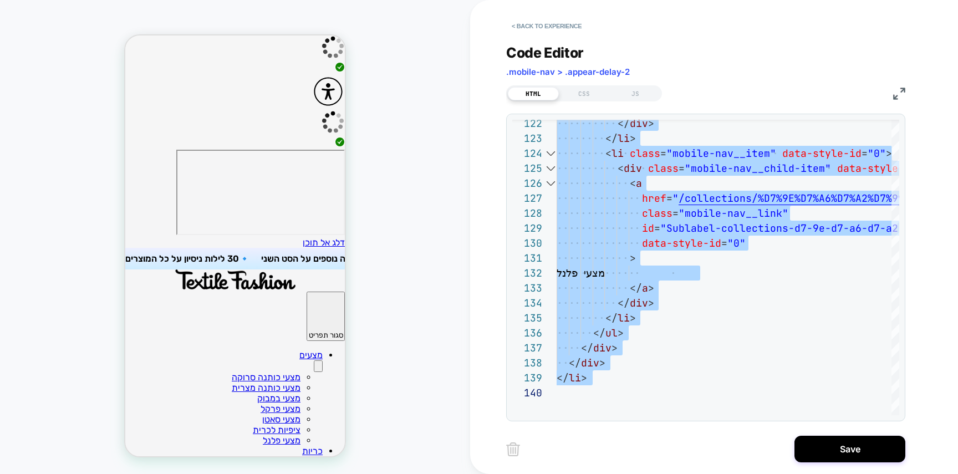
click at [583, 93] on div "CSS" at bounding box center [584, 93] width 51 height 13
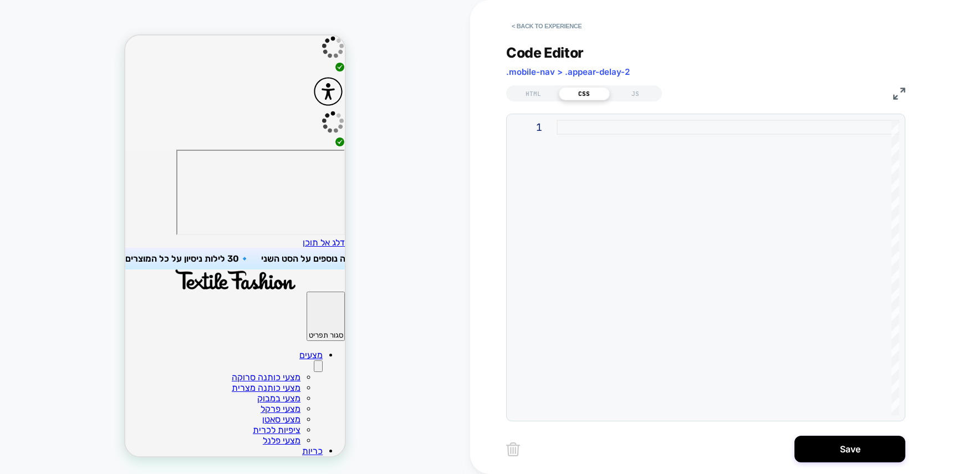
click at [676, 182] on div at bounding box center [728, 268] width 343 height 296
type textarea "**********"
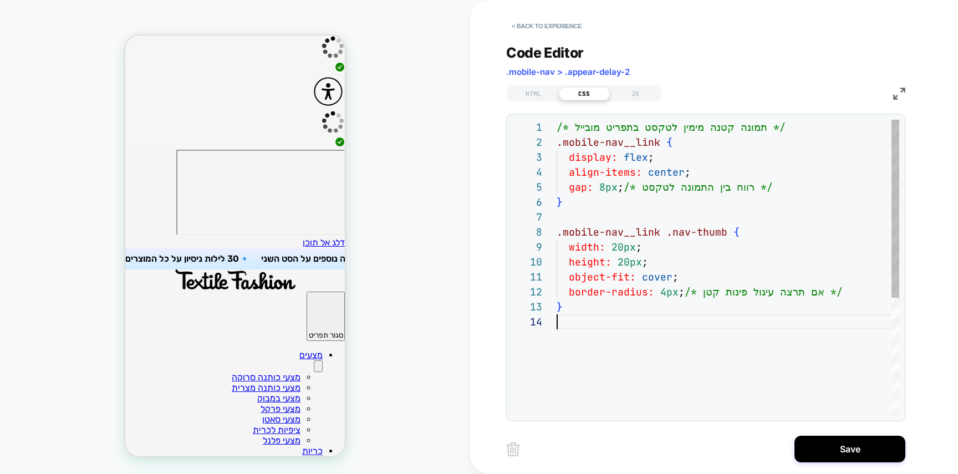
scroll to position [45, 0]
click at [525, 93] on div "HTML" at bounding box center [533, 93] width 51 height 13
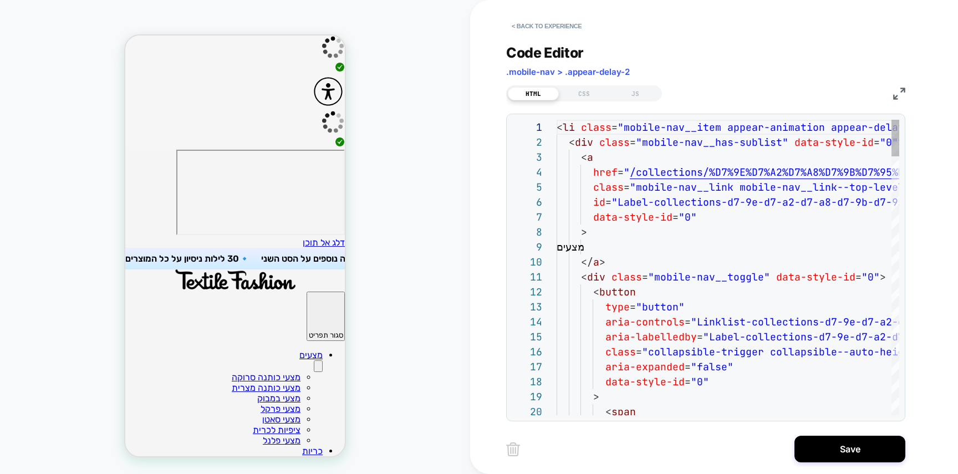
scroll to position [150, 0]
click at [595, 93] on div "CSS" at bounding box center [584, 93] width 51 height 13
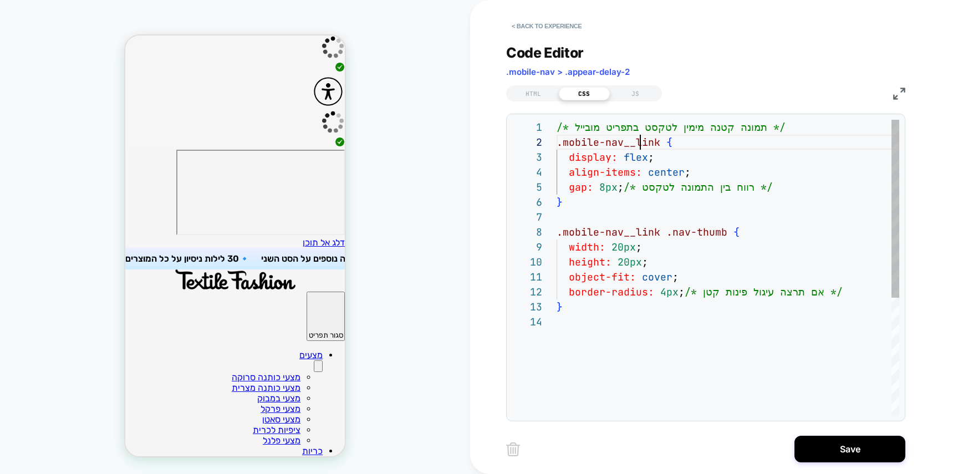
click at [641, 138] on div "/* תמונה קטנה מימין לטקסט בתפריט מובייל */ .mobile-nav__link { display: flex ; …" at bounding box center [728, 365] width 343 height 490
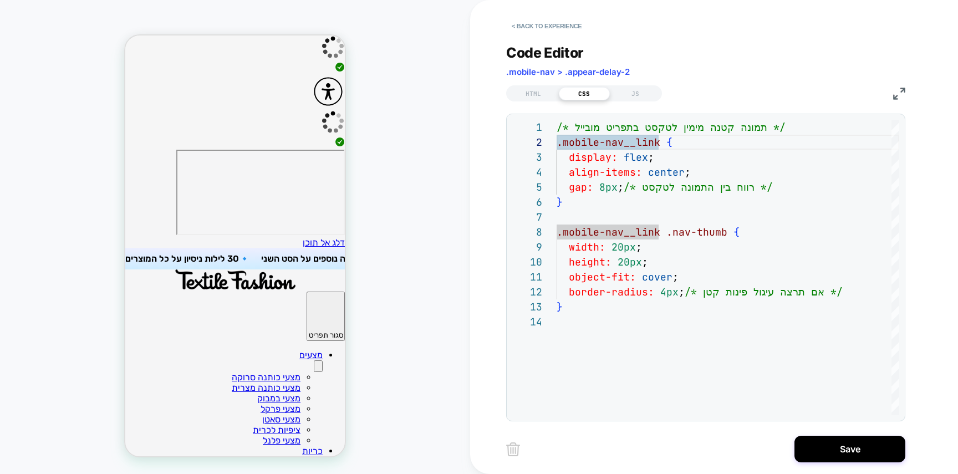
drag, startPoint x: 540, startPoint y: 93, endPoint x: 550, endPoint y: 103, distance: 13.7
click at [540, 93] on div "HTML" at bounding box center [533, 93] width 51 height 13
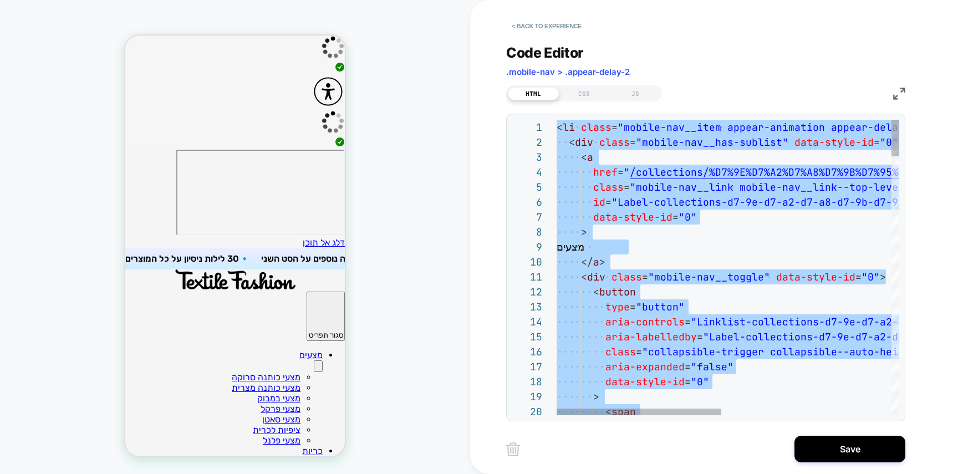
scroll to position [15, 0]
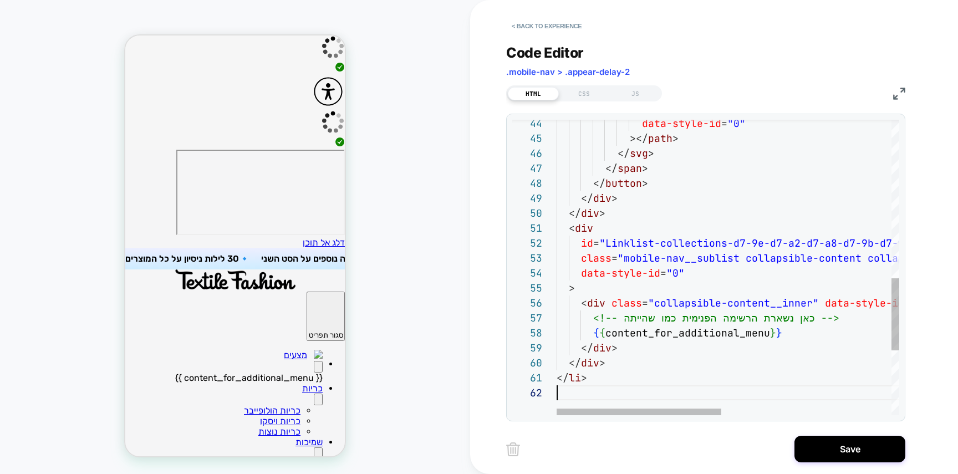
click at [761, 329] on div "data-style-id = "0" ></ path > </ svg > </ span > </ button > </ div > </ div >…" at bounding box center [905, 76] width 697 height 1209
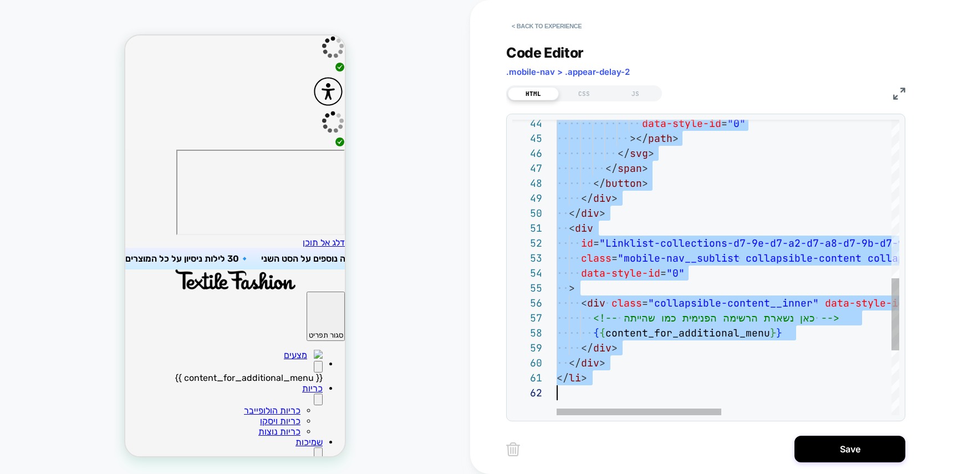
click at [761, 329] on div "data-style-id = "0" ></ path > </ svg > </ span > </ button > </ div > </ div >…" at bounding box center [905, 76] width 697 height 1209
click at [758, 350] on div "data-style-id = "0" ></ path > </ svg > </ span > </ button > </ div > </ div >…" at bounding box center [905, 76] width 697 height 1209
click at [664, 176] on div "data-style-id = "0" ></ path > </ svg > </ span > </ button > </ div > </ div >…" at bounding box center [905, 76] width 697 height 1209
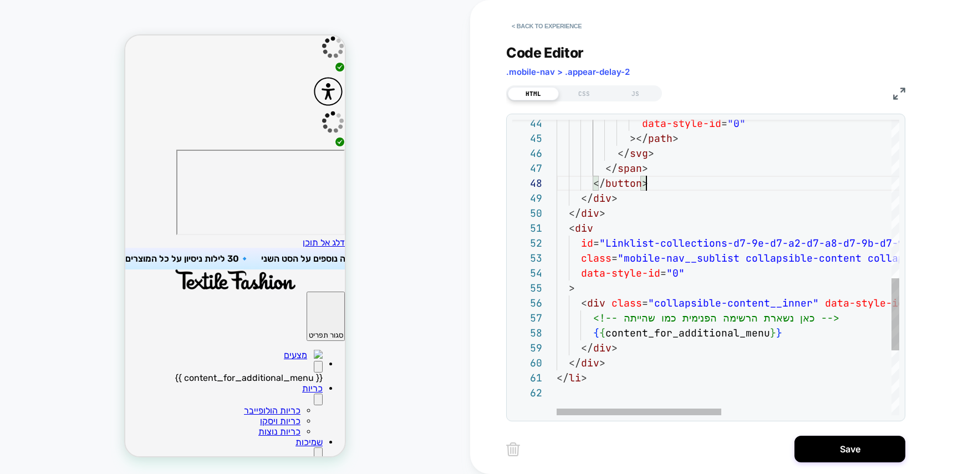
type textarea "**********"
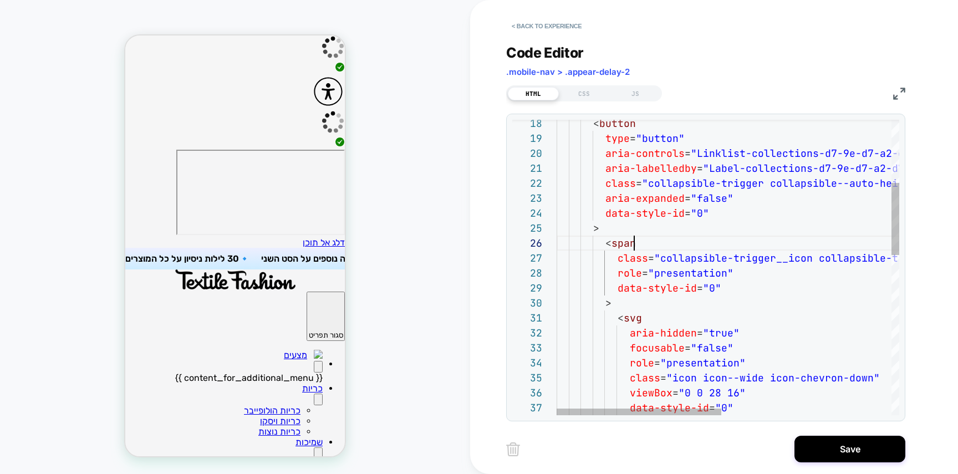
click at [714, 248] on div "focusable = "false" role = "presentation" class = "icon icon--wide icon-chevron…" at bounding box center [905, 465] width 697 height 1209
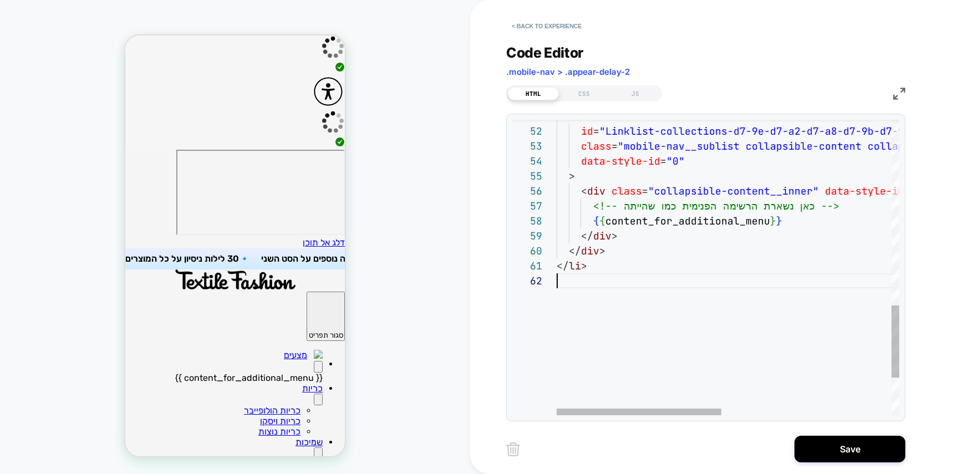
scroll to position [15, 0]
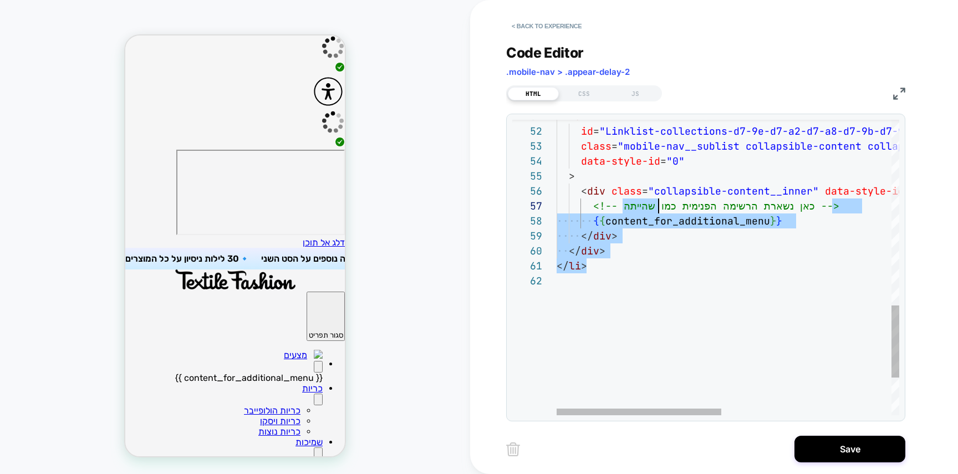
drag, startPoint x: 672, startPoint y: 273, endPoint x: 658, endPoint y: 207, distance: 67.4
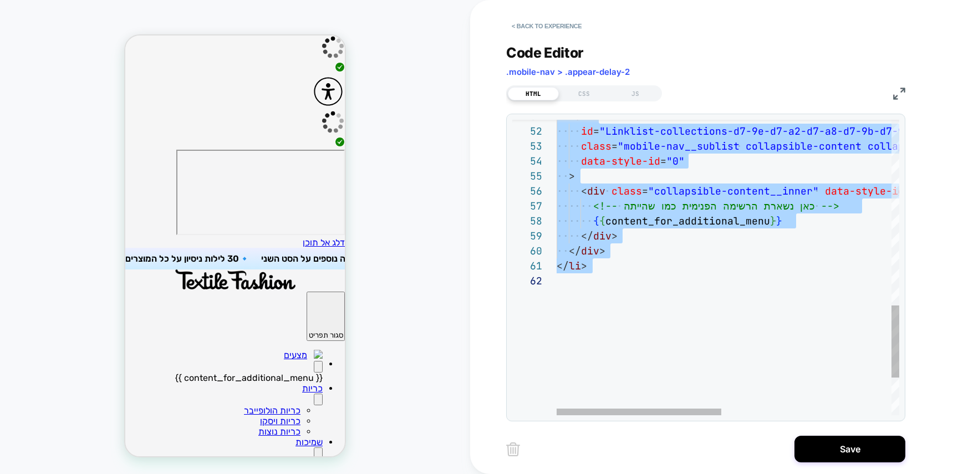
scroll to position [135, 48]
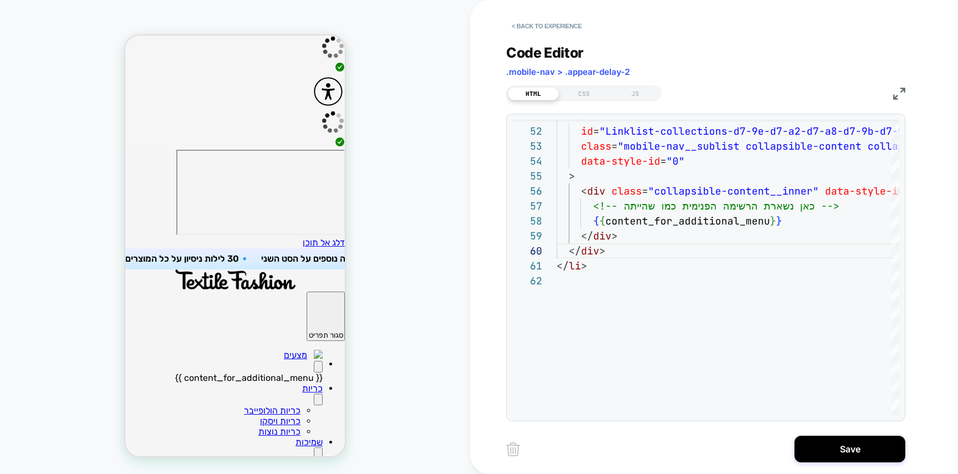
click at [314, 361] on button "Primary" at bounding box center [318, 367] width 9 height 12
click at [318, 369] on icon "Primary" at bounding box center [318, 369] width 0 height 0
click at [314, 394] on button "Primary" at bounding box center [318, 400] width 9 height 12
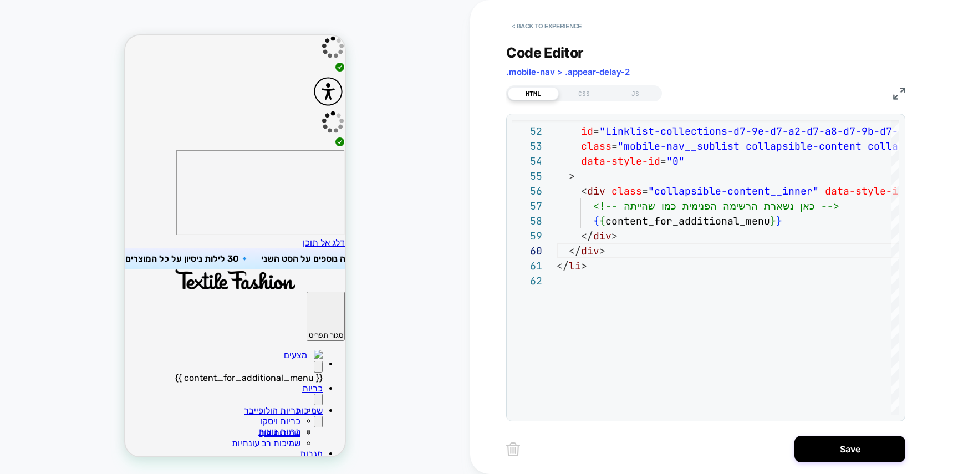
click at [314, 361] on button "Primary" at bounding box center [318, 367] width 9 height 12
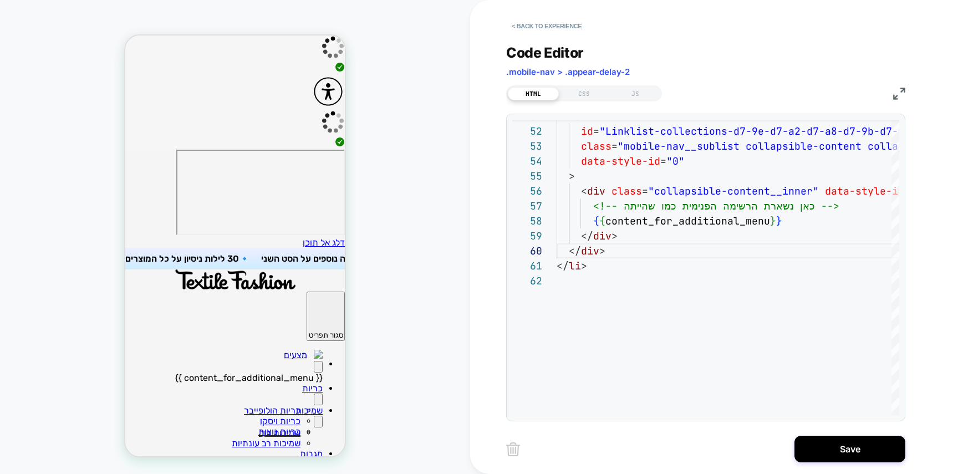
click at [314, 361] on button "Primary" at bounding box center [318, 367] width 9 height 12
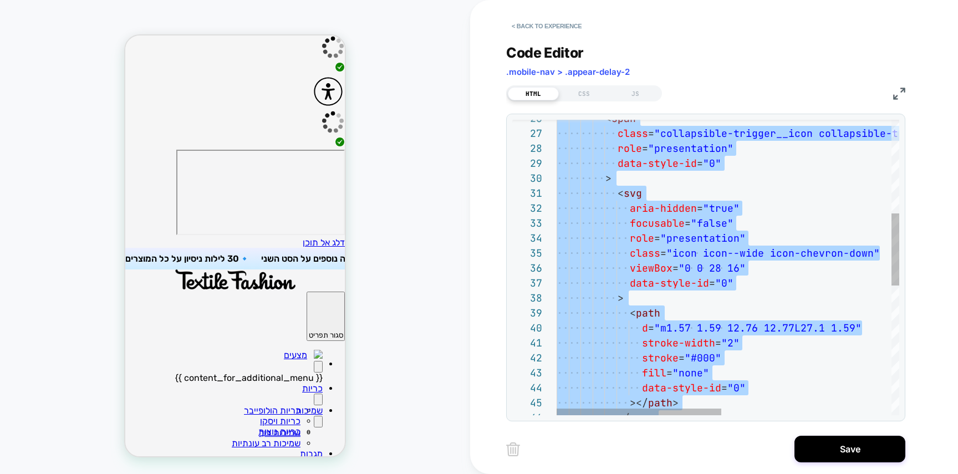
scroll to position [105, 0]
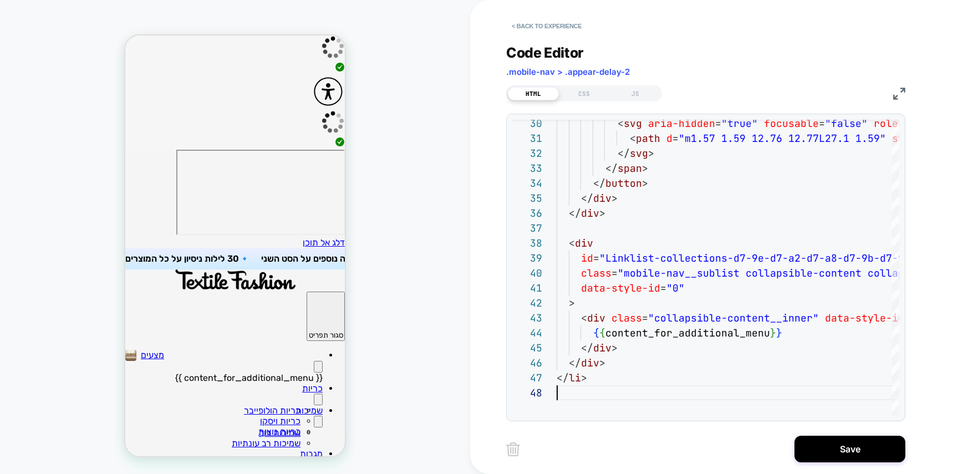
click at [314, 361] on button "Primary" at bounding box center [318, 367] width 9 height 12
click at [318, 369] on icon "Primary" at bounding box center [318, 369] width 0 height 0
click at [314, 361] on button "Primary" at bounding box center [318, 367] width 9 height 12
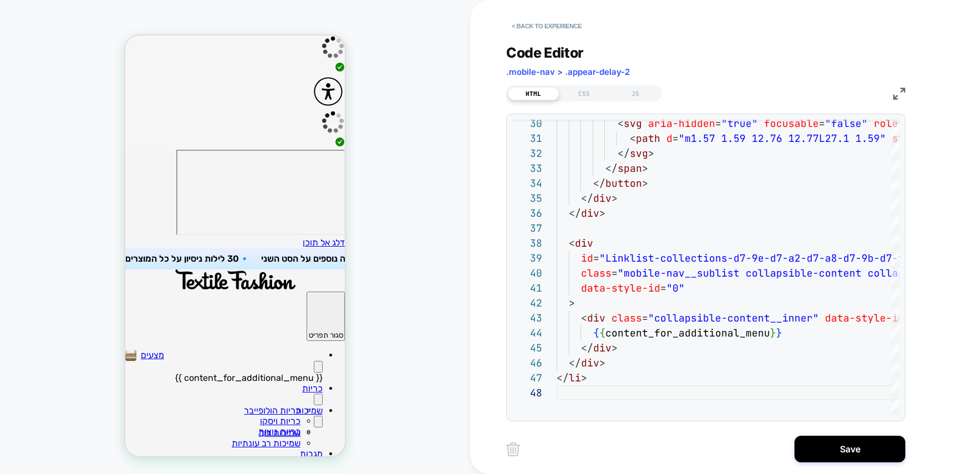
click at [314, 361] on button "Primary" at bounding box center [318, 367] width 9 height 12
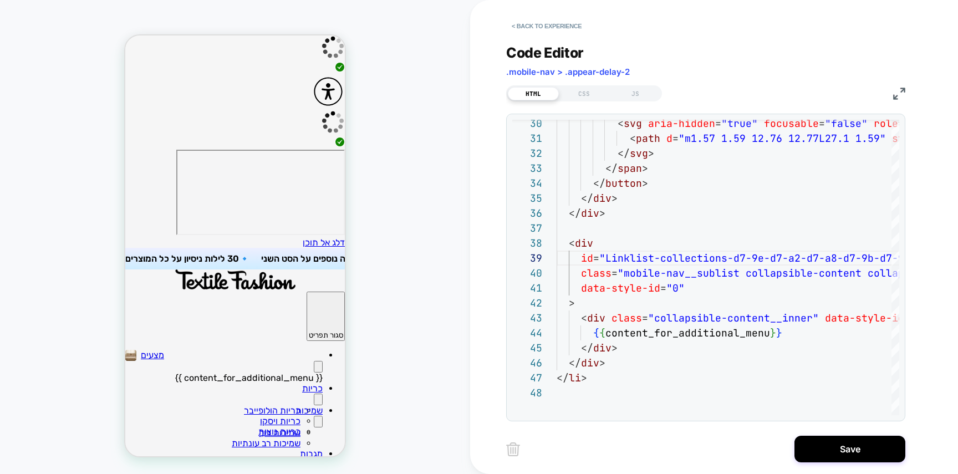
click at [314, 361] on button "Primary" at bounding box center [318, 367] width 9 height 12
click at [323, 383] on link "כריות" at bounding box center [223, 388] width 197 height 11
click at [194, 383] on link "כריות" at bounding box center [223, 388] width 197 height 11
click at [314, 394] on button "Primary" at bounding box center [318, 400] width 9 height 12
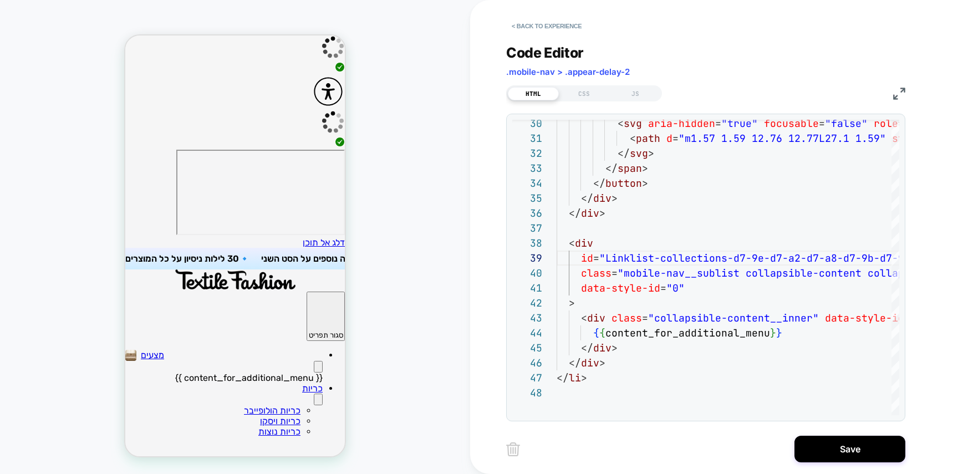
click at [314, 394] on button "Primary" at bounding box center [318, 400] width 9 height 12
click at [318, 369] on icon "Primary" at bounding box center [318, 369] width 0 height 0
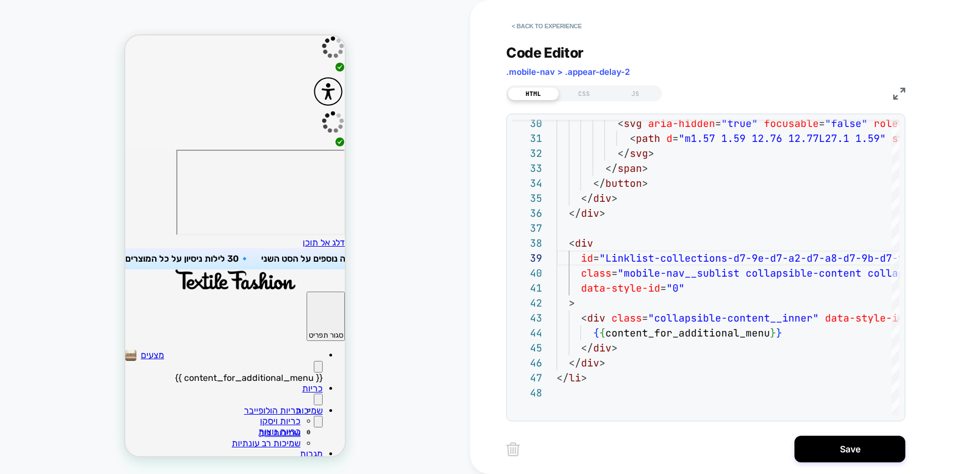
click at [318, 369] on icon "Primary" at bounding box center [318, 369] width 0 height 0
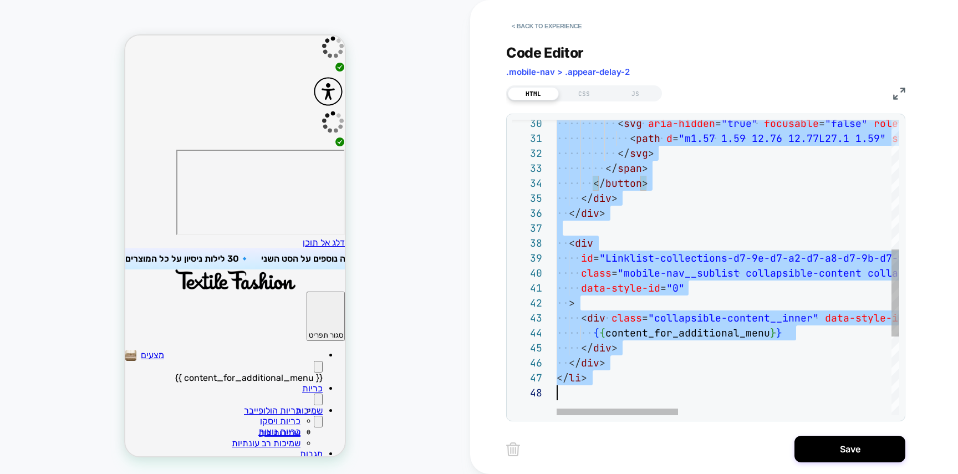
scroll to position [0, 0]
type textarea "**********"
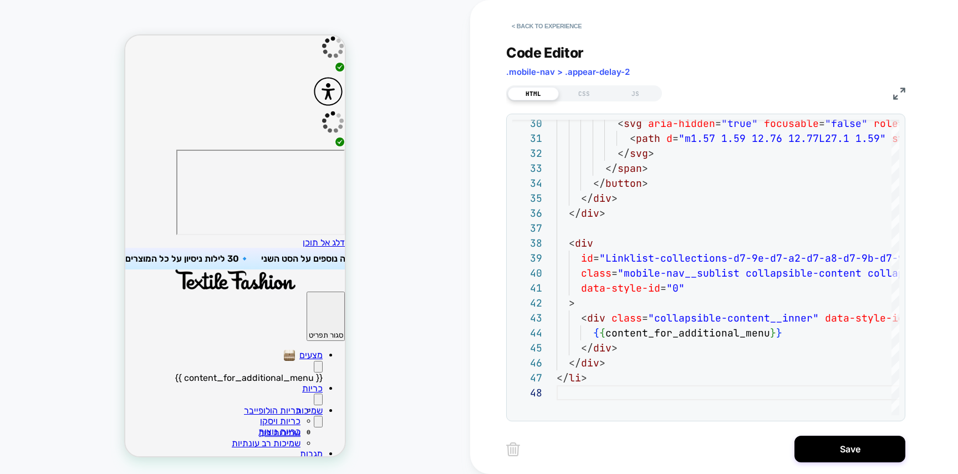
click at [318, 369] on icon "Primary" at bounding box center [318, 369] width 0 height 0
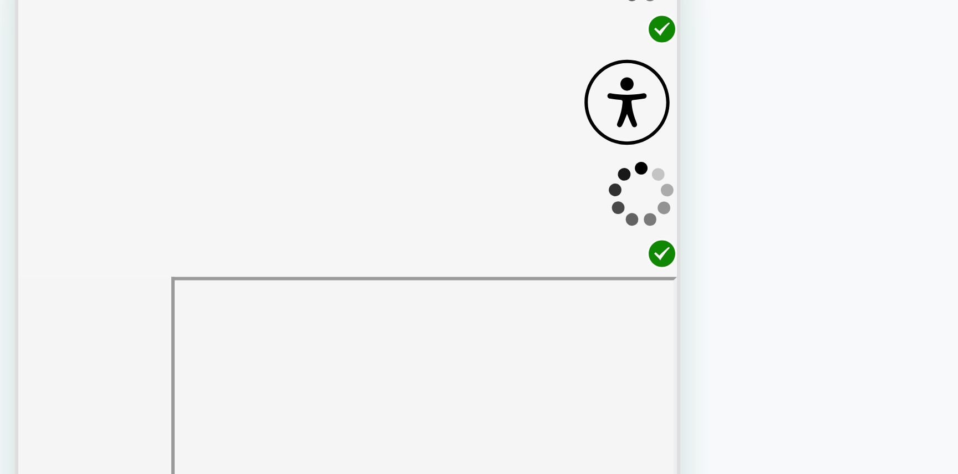
click at [207, 260] on button "Primary" at bounding box center [211, 266] width 9 height 12
click at [207, 293] on button "Primary" at bounding box center [211, 299] width 9 height 12
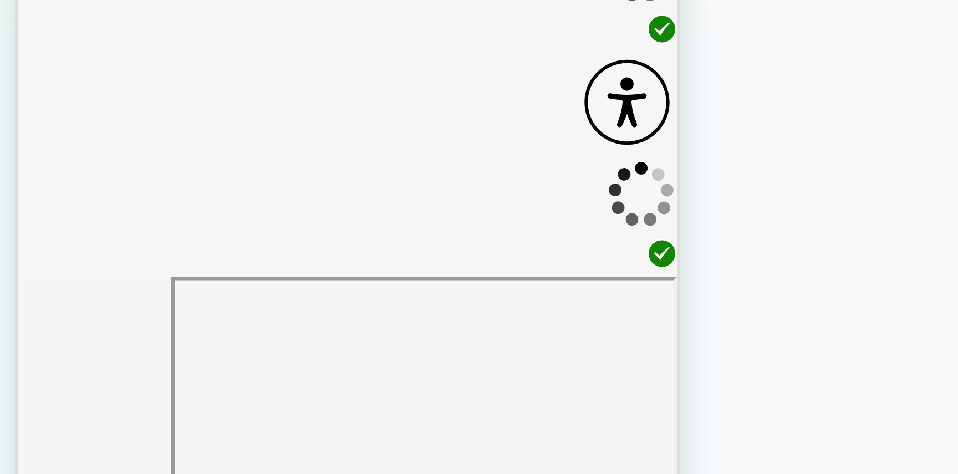
click at [207, 260] on button "Primary" at bounding box center [211, 266] width 9 height 12
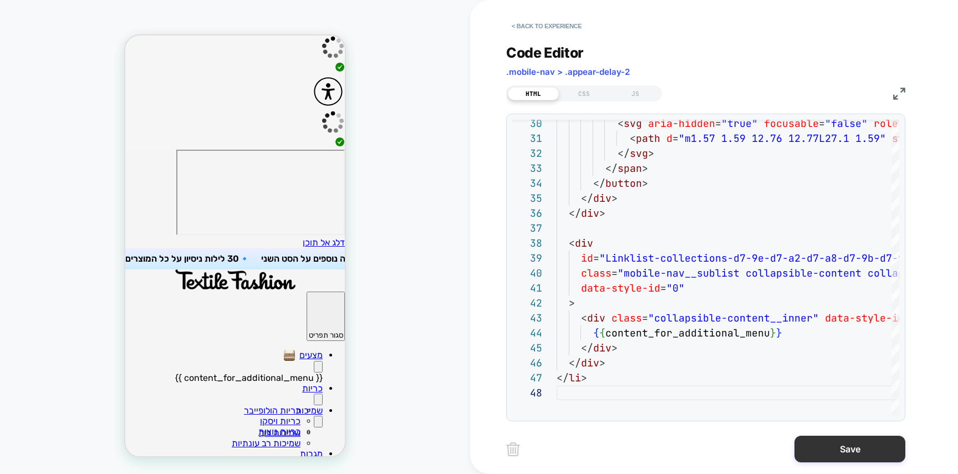
click at [825, 451] on button "Save" at bounding box center [850, 449] width 111 height 27
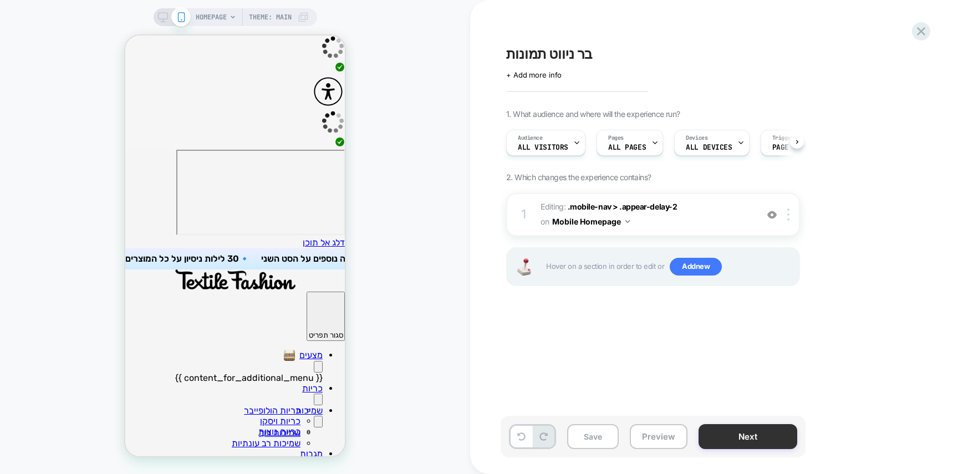
click at [792, 438] on button "Next" at bounding box center [748, 436] width 99 height 25
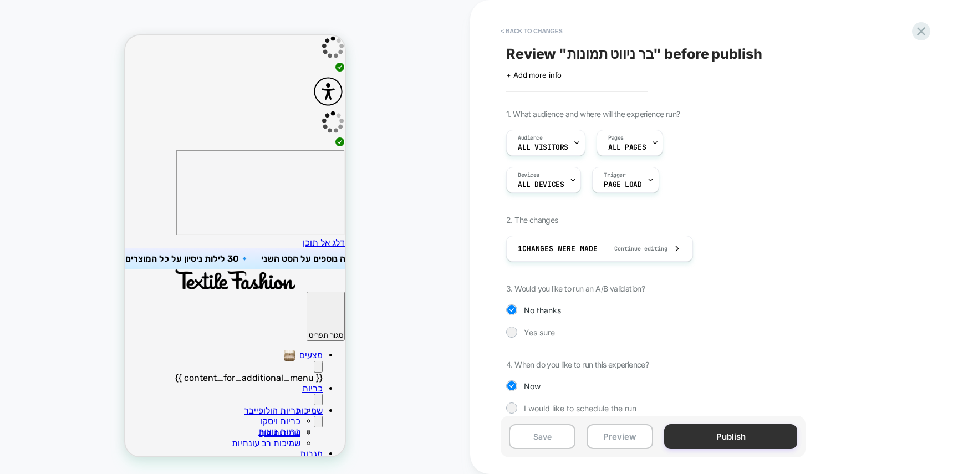
click at [768, 440] on button "Publish" at bounding box center [730, 436] width 133 height 25
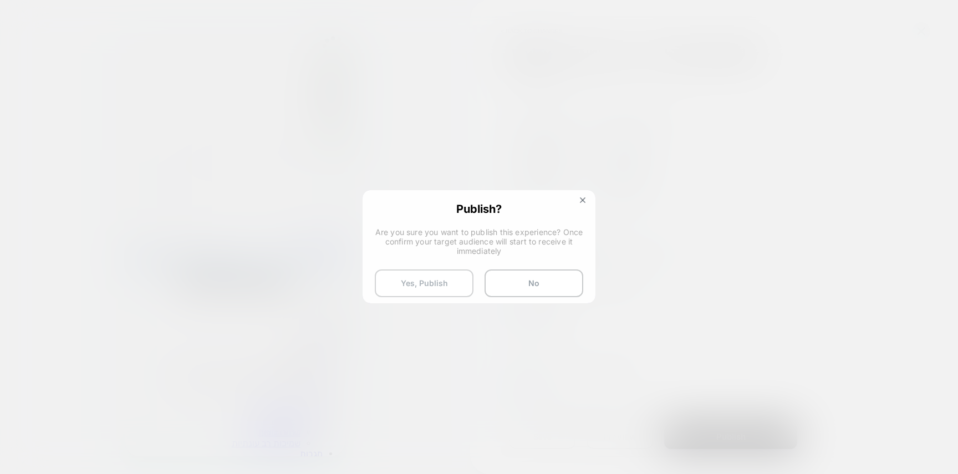
click at [422, 284] on button "Yes, Publish" at bounding box center [424, 284] width 99 height 28
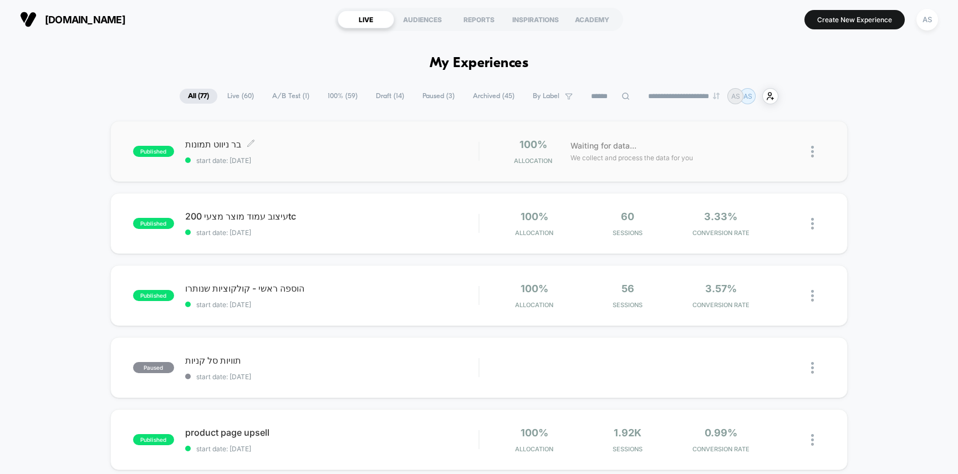
click at [362, 145] on span "[PERSON_NAME] תמונות Click to edit experience details" at bounding box center [332, 144] width 294 height 11
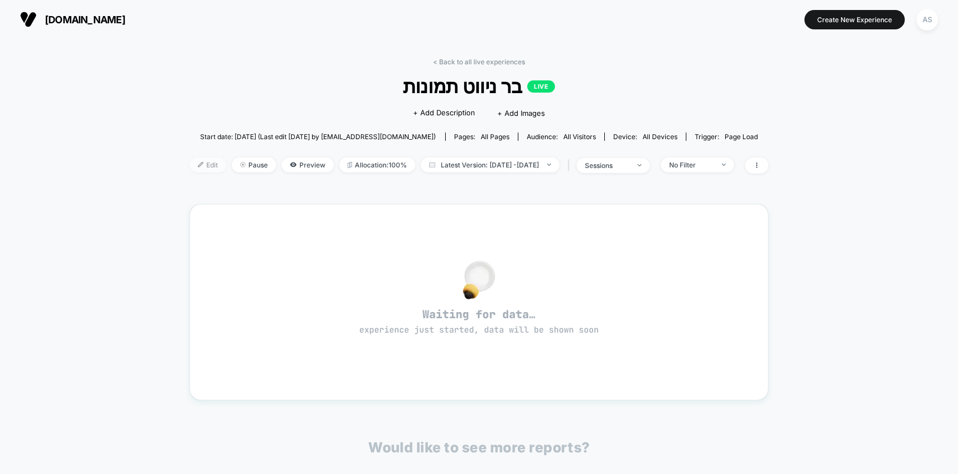
click at [190, 168] on span "Edit" at bounding box center [208, 165] width 37 height 15
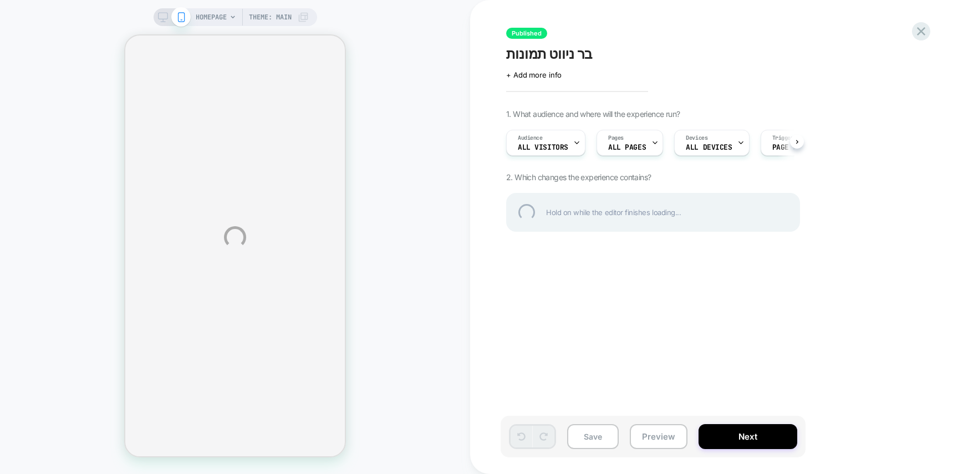
click at [307, 59] on div "HOMEPAGE Theme: MAIN Published בר ניווט תמונות Click to edit experience details…" at bounding box center [479, 237] width 958 height 474
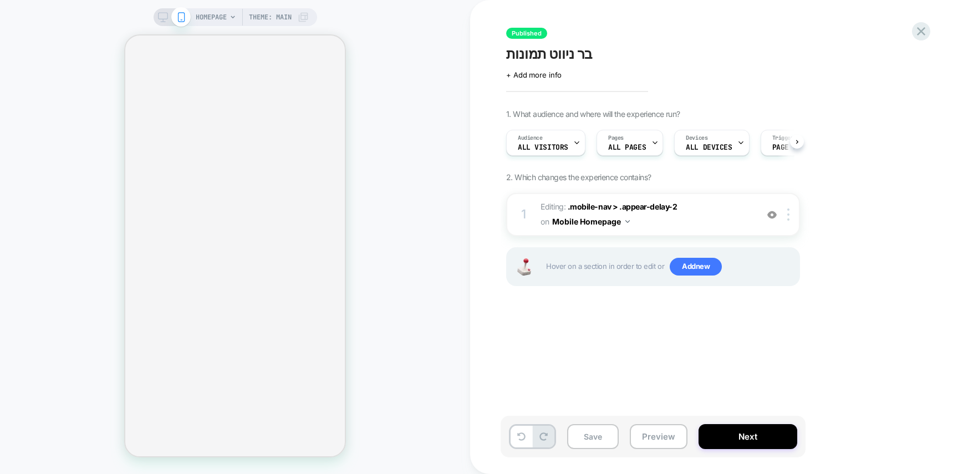
scroll to position [0, 1]
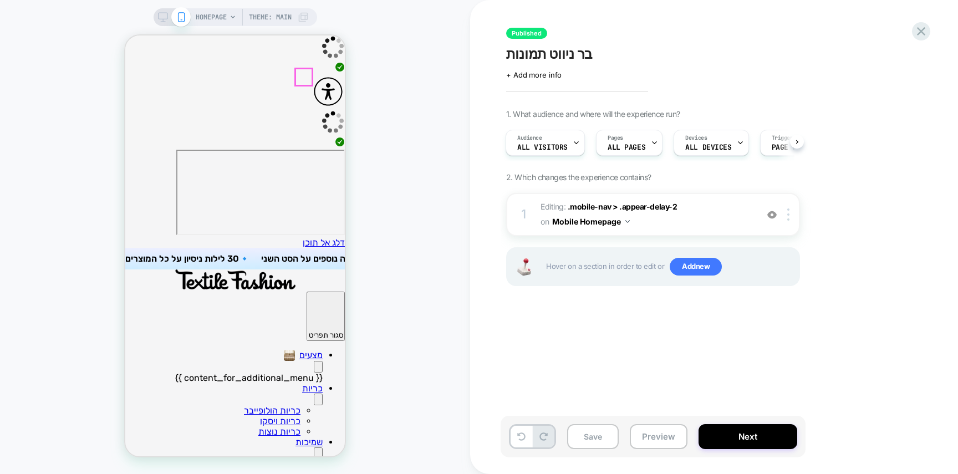
click at [598, 224] on button "Mobile Homepage" at bounding box center [591, 222] width 78 height 16
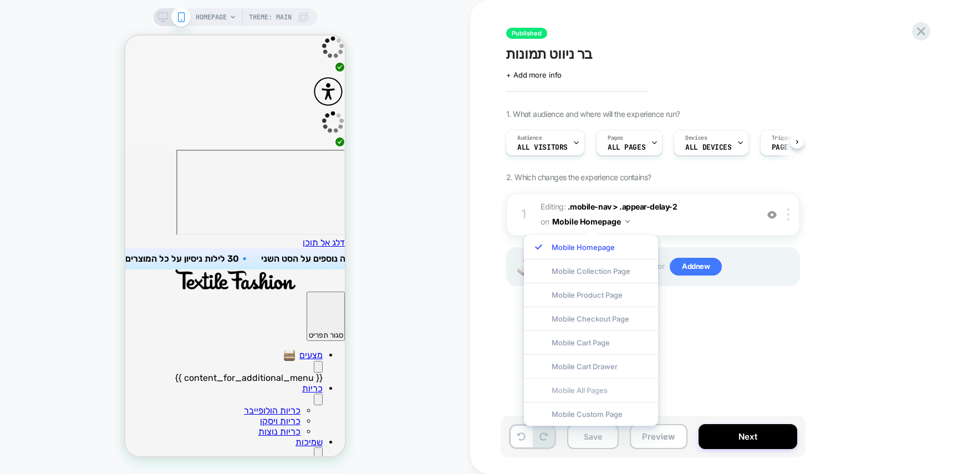
click at [590, 395] on div "Mobile All Pages" at bounding box center [591, 390] width 134 height 24
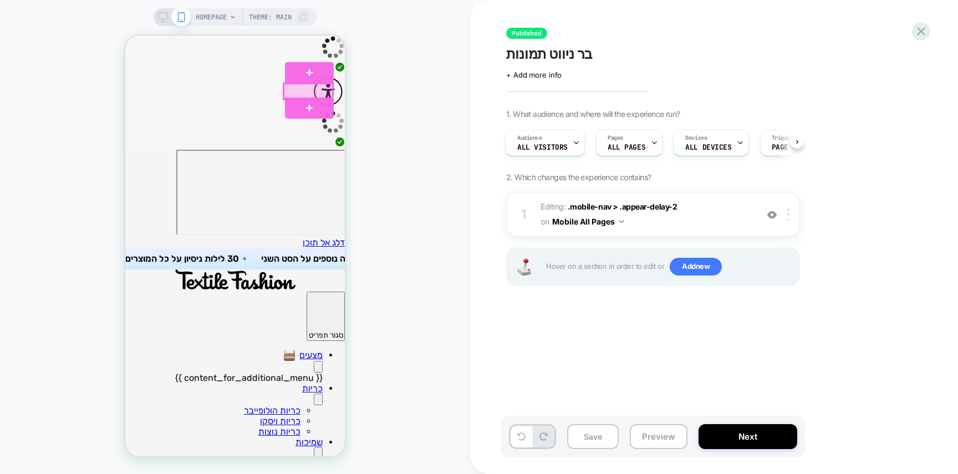
click at [317, 92] on div at bounding box center [308, 92] width 49 height 16
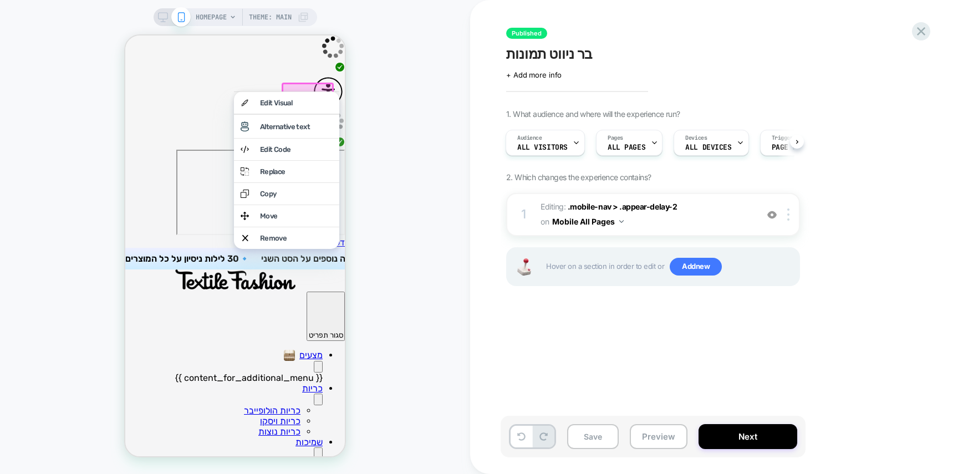
click at [424, 98] on div "HOMEPAGE Theme: MAIN" at bounding box center [235, 237] width 470 height 452
click at [425, 70] on div "HOMEPAGE Theme: MAIN" at bounding box center [235, 237] width 470 height 452
click at [328, 270] on div at bounding box center [235, 281] width 220 height 22
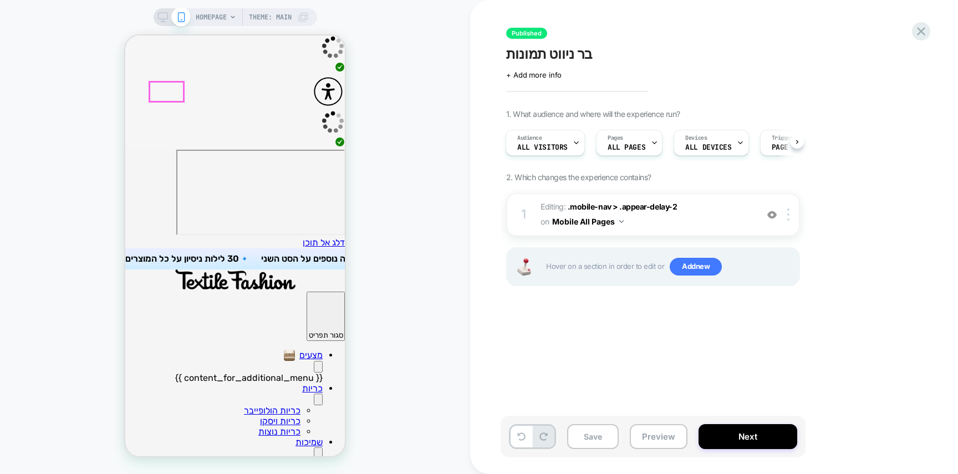
click at [314, 361] on button "Primary" at bounding box center [318, 367] width 9 height 12
click at [318, 369] on icon "Primary" at bounding box center [318, 369] width 0 height 0
click at [318, 402] on icon "Primary" at bounding box center [318, 402] width 0 height 0
click at [319, 403] on icon "Primary" at bounding box center [326, 406] width 14 height 7
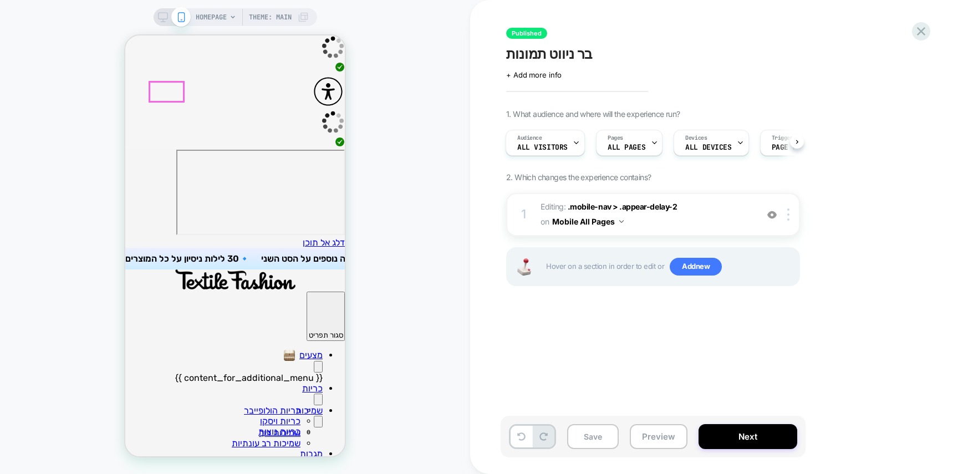
click at [314, 361] on button "Primary" at bounding box center [318, 367] width 9 height 12
click at [591, 204] on span ".mobile-nav > .appear-delay-2" at bounding box center [622, 206] width 109 height 9
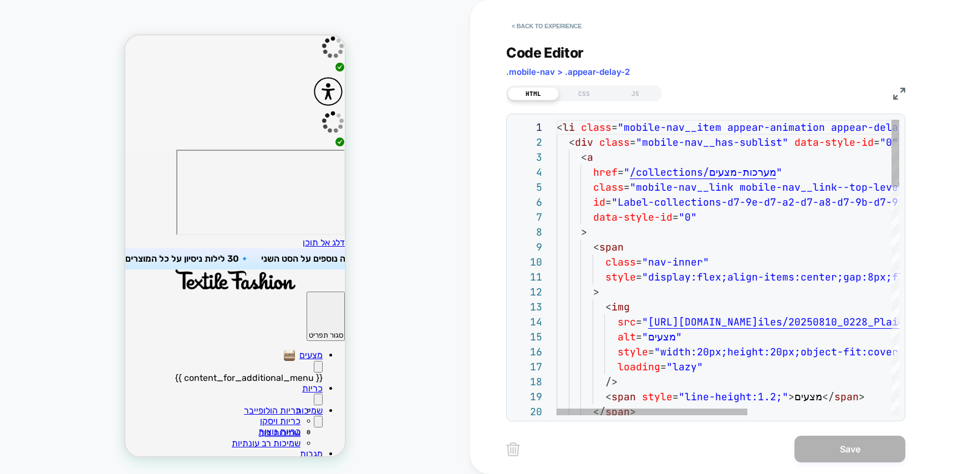
scroll to position [150, 0]
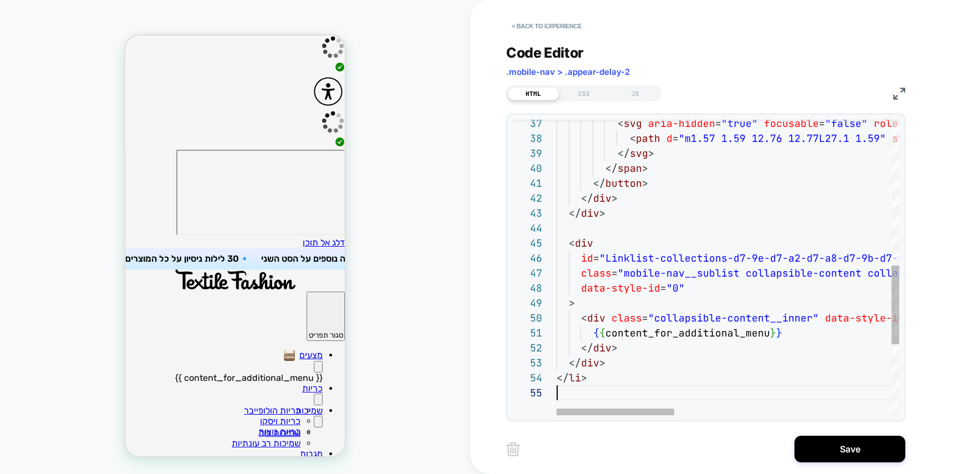
scroll to position [60, 0]
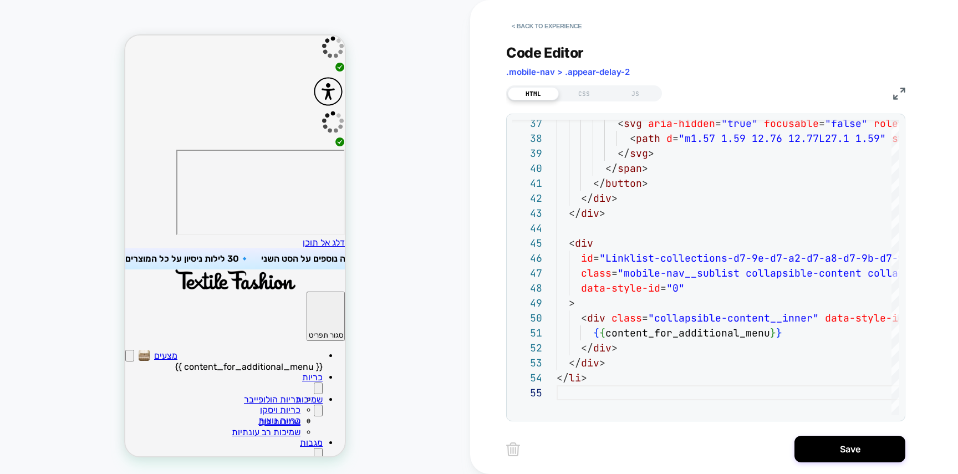
click at [134, 350] on div "Primary" at bounding box center [129, 356] width 9 height 12
click at [130, 358] on icon "Primary" at bounding box center [130, 358] width 0 height 0
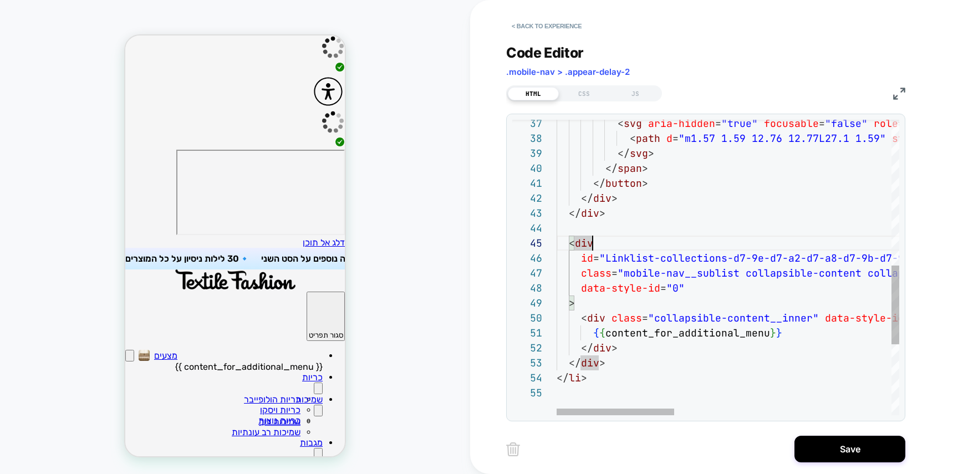
scroll to position [0, 0]
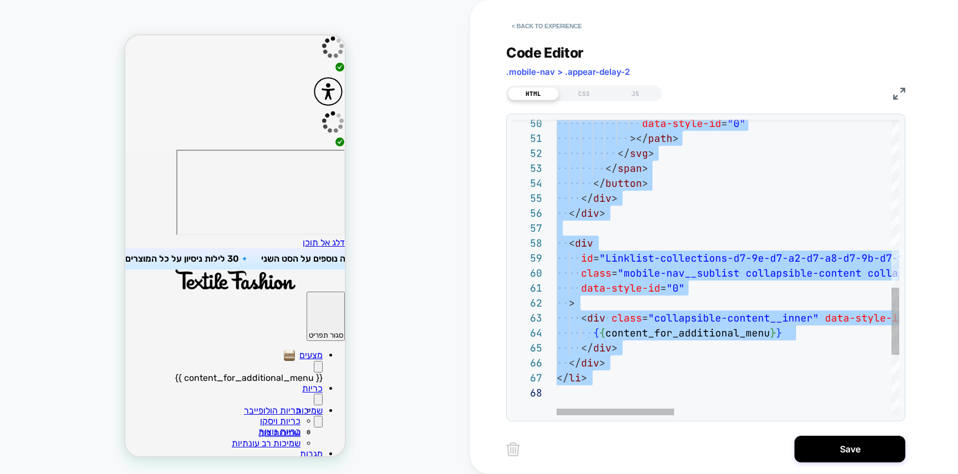
type textarea "**********"
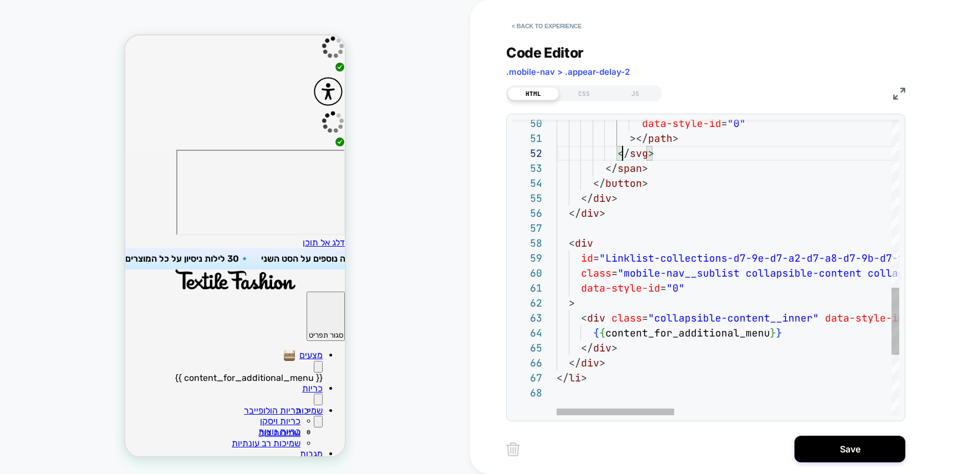
scroll to position [15, 66]
click at [544, 27] on button "< Back to experience" at bounding box center [546, 26] width 81 height 18
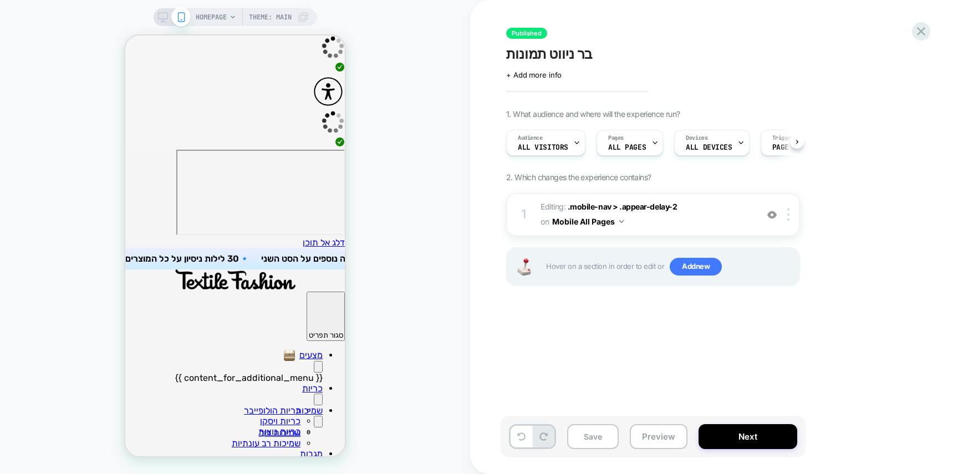
scroll to position [0, 1]
click at [791, 215] on div at bounding box center [790, 215] width 18 height 12
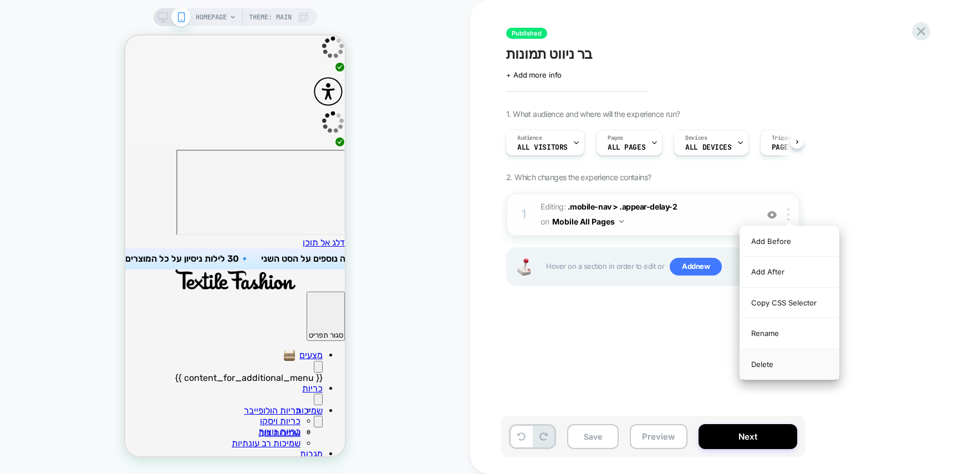
click at [765, 360] on div "Delete" at bounding box center [789, 364] width 99 height 30
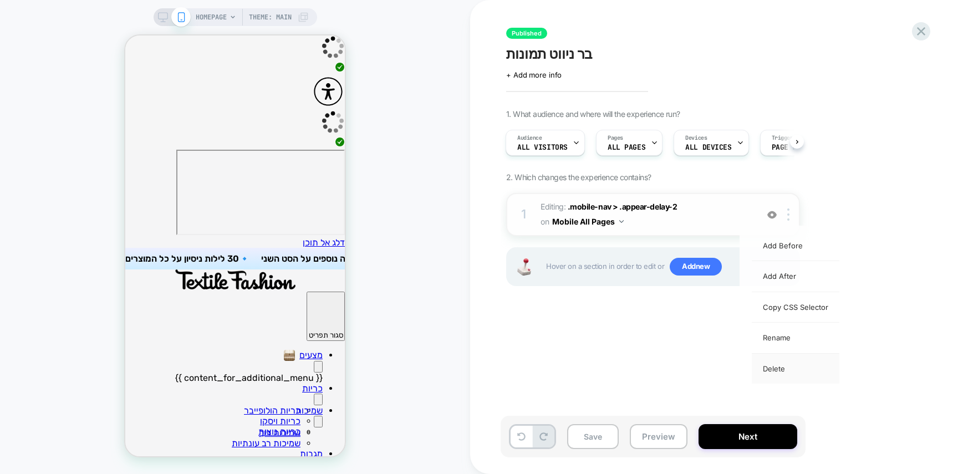
scroll to position [0, 0]
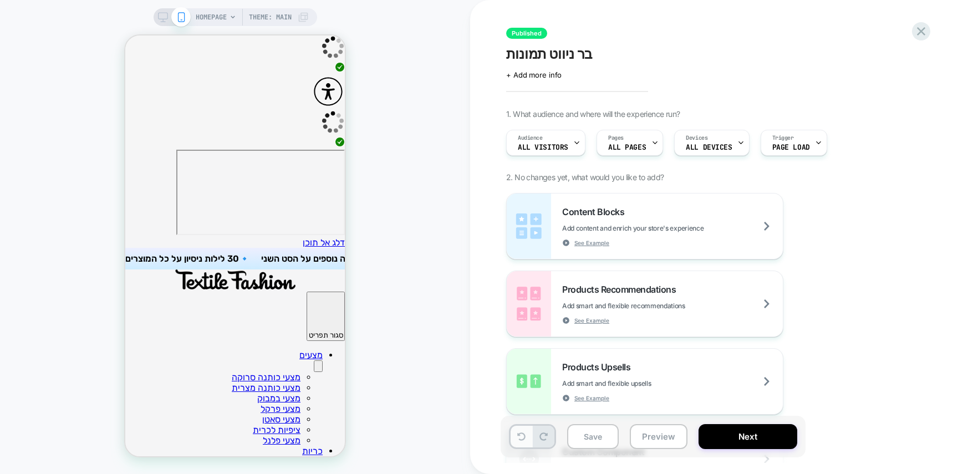
click at [523, 436] on icon at bounding box center [521, 437] width 8 height 8
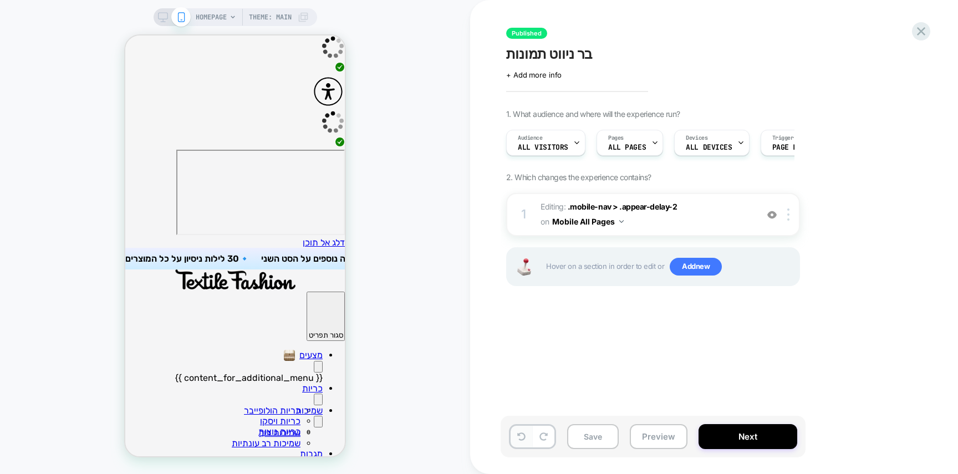
click at [522, 441] on button at bounding box center [522, 437] width 22 height 22
click at [543, 440] on icon at bounding box center [544, 437] width 8 height 8
click at [542, 437] on icon at bounding box center [544, 437] width 8 height 8
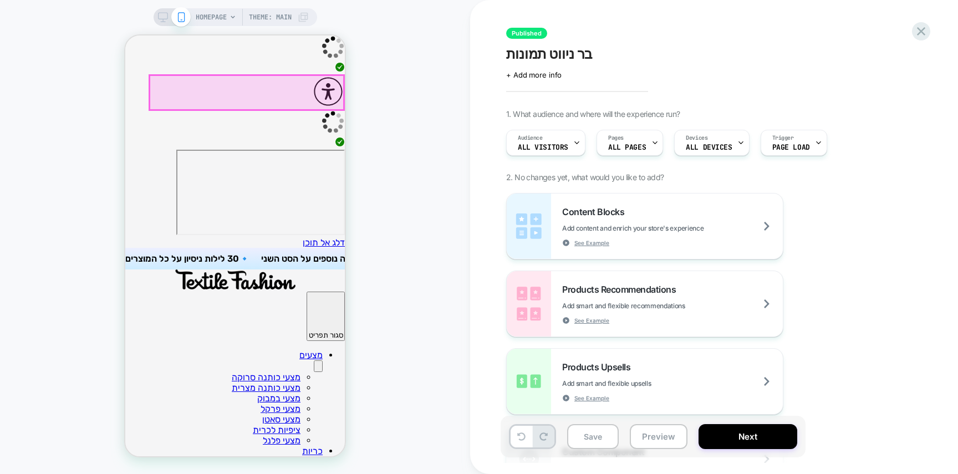
click at [299, 350] on link "מצעים" at bounding box center [310, 355] width 23 height 11
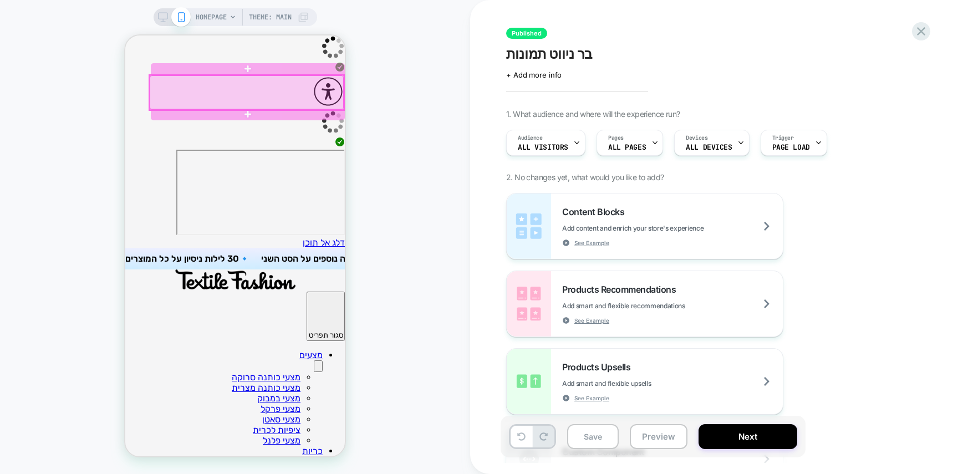
click at [298, 93] on div at bounding box center [247, 92] width 194 height 34
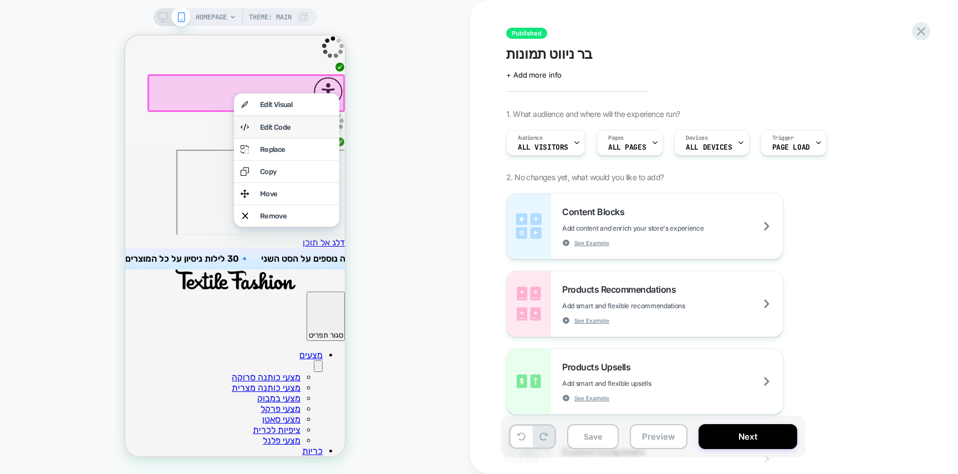
click at [312, 123] on div "Edit Code" at bounding box center [286, 127] width 105 height 22
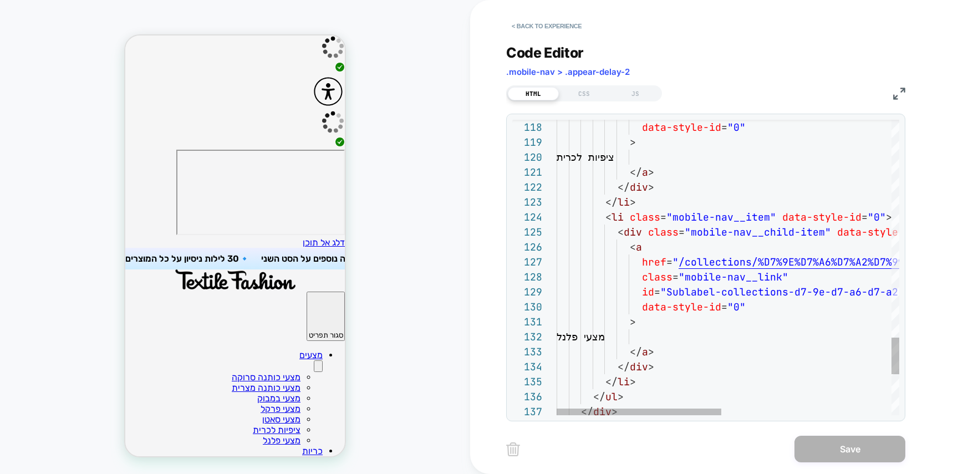
scroll to position [135, 66]
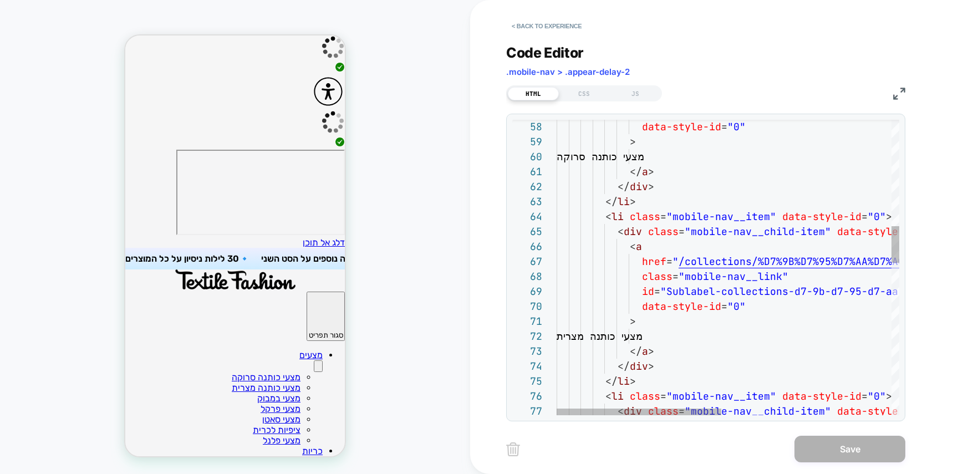
click at [673, 312] on div "data-style-id = "0" > מצעי כותנה סרוקה </ a > </ div > </ li > < li class = "mo…" at bounding box center [905, 454] width 697 height 2377
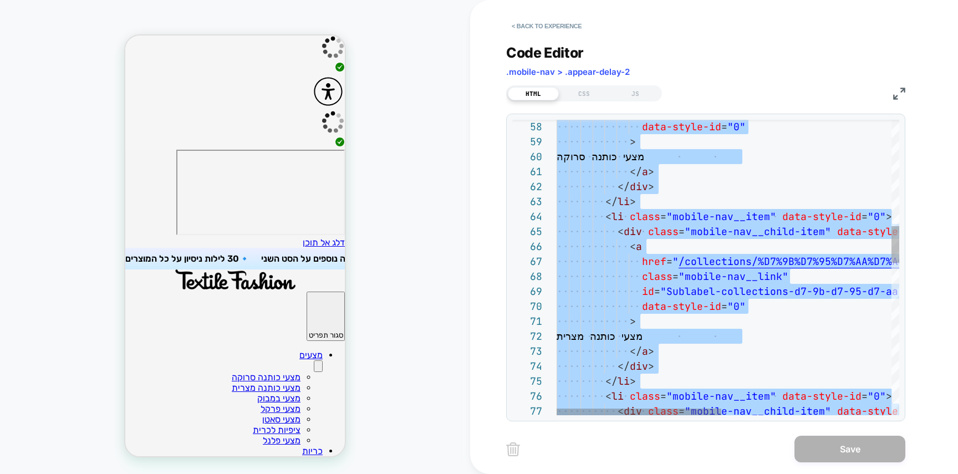
click at [661, 301] on div "data-style-id = "0" > מצעי כותנה סרוקה </ a > </ div > </ li > < li class = "mo…" at bounding box center [905, 454] width 697 height 2377
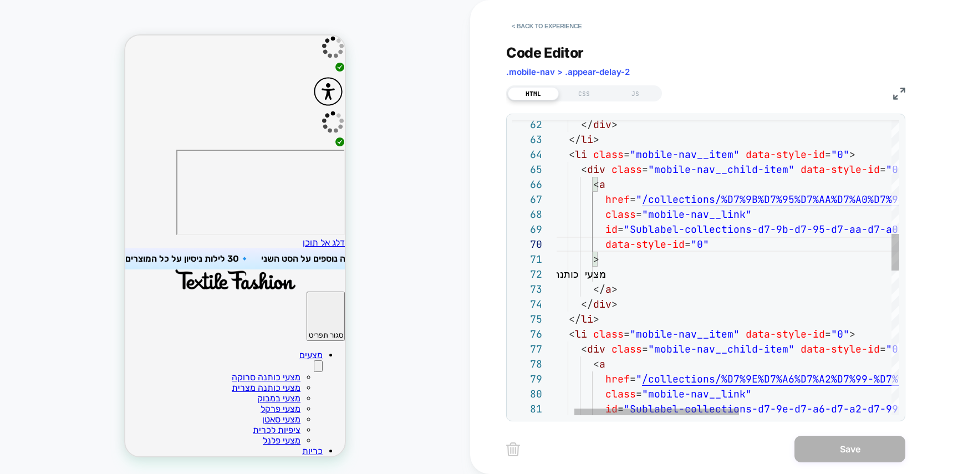
click at [638, 303] on div "</ div > </ li > < li class = "mobile-nav__item" data-style-id = "0" > < div cl…" at bounding box center [868, 392] width 697 height 2377
type textarea "**********"
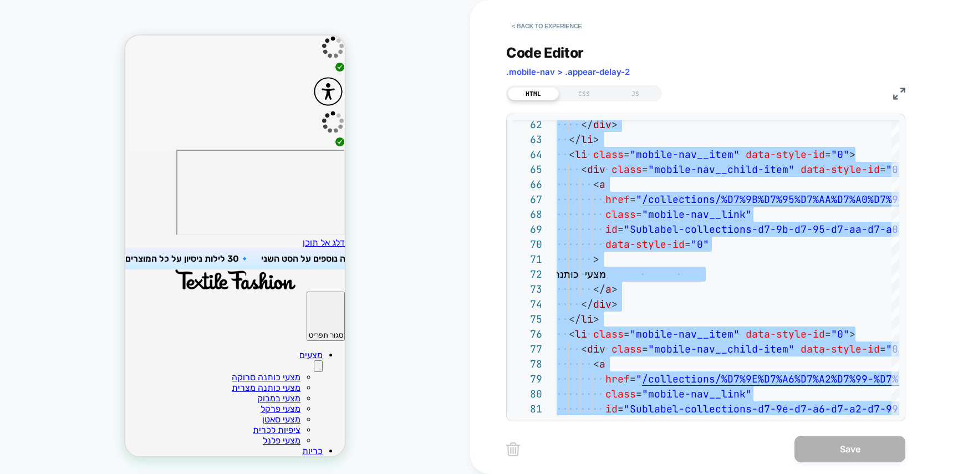
click at [314, 360] on button "Primary" at bounding box center [318, 366] width 9 height 12
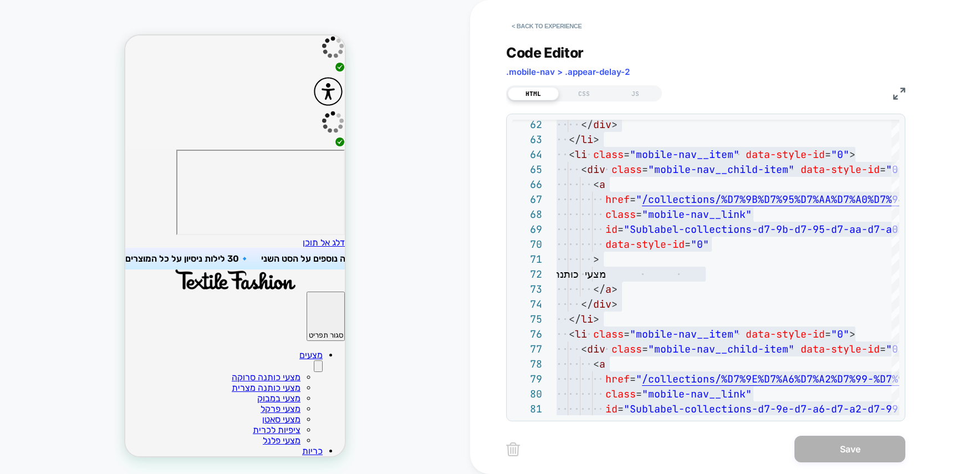
click at [314, 360] on button "Primary" at bounding box center [318, 366] width 9 height 12
click at [314, 456] on button "Primary" at bounding box center [318, 462] width 9 height 12
click at [314, 360] on button "Primary" at bounding box center [318, 366] width 9 height 12
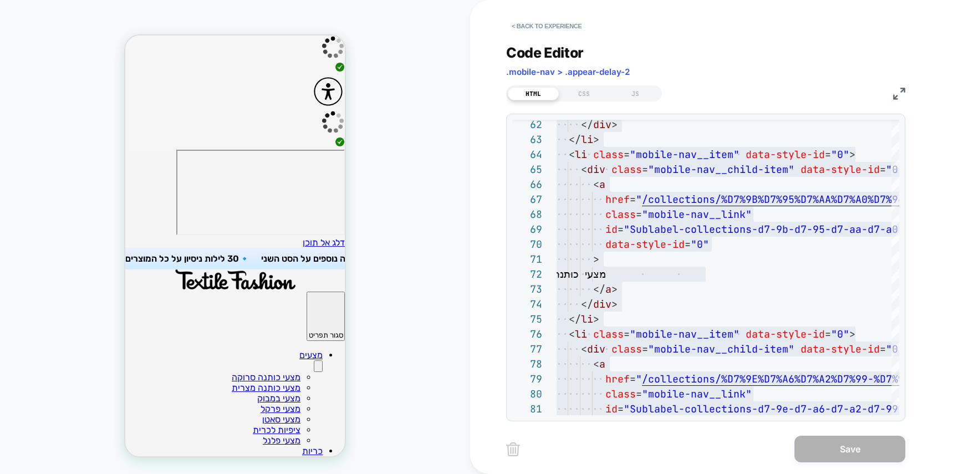
click at [314, 360] on button "Primary" at bounding box center [318, 366] width 9 height 12
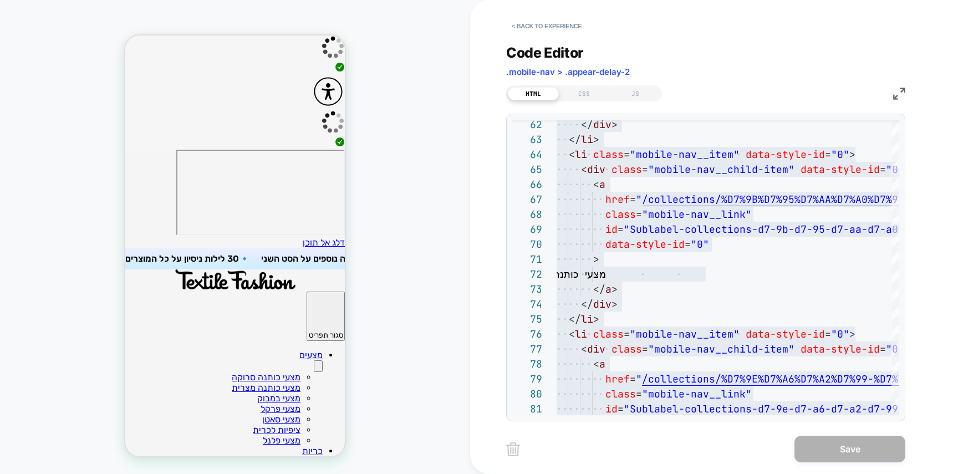
click at [314, 360] on button "Primary" at bounding box center [318, 366] width 9 height 12
click at [585, 100] on div "HTML CSS JS" at bounding box center [584, 93] width 156 height 16
click at [590, 93] on div "CSS" at bounding box center [584, 93] width 51 height 13
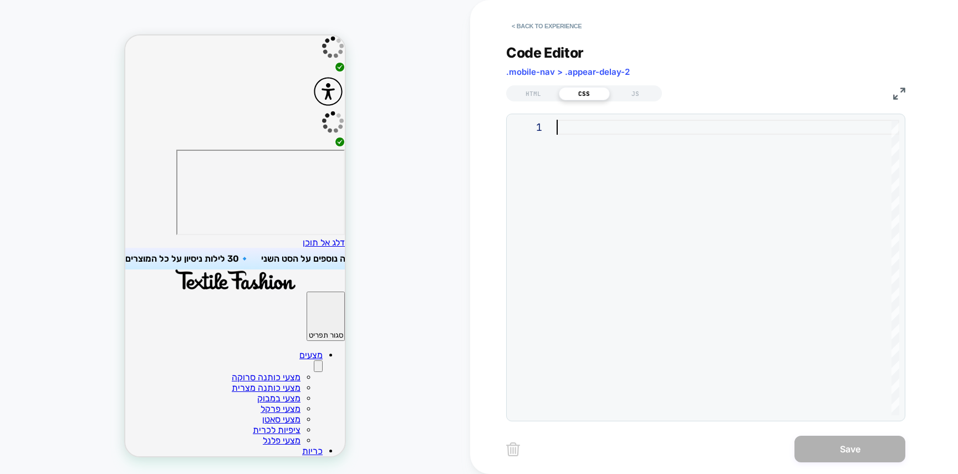
click at [618, 191] on div at bounding box center [728, 268] width 343 height 296
click at [572, 24] on button "< Back to experience" at bounding box center [546, 26] width 81 height 18
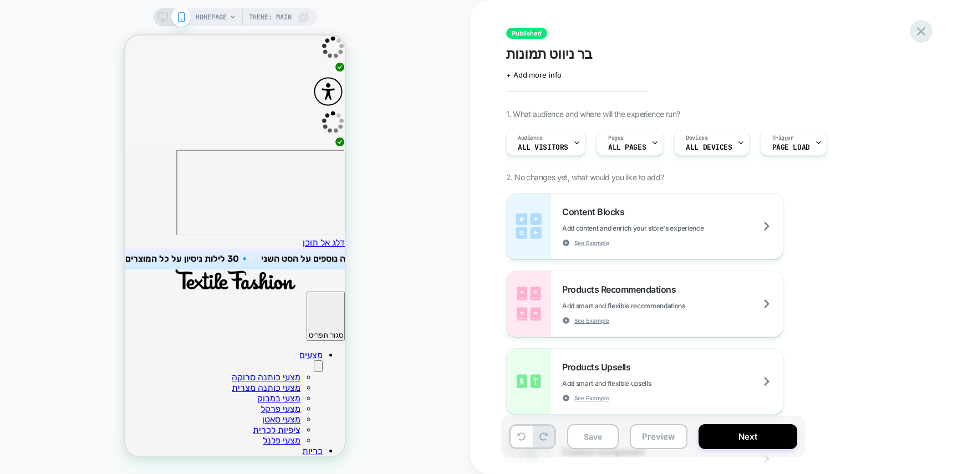
click at [922, 35] on icon at bounding box center [921, 31] width 15 height 15
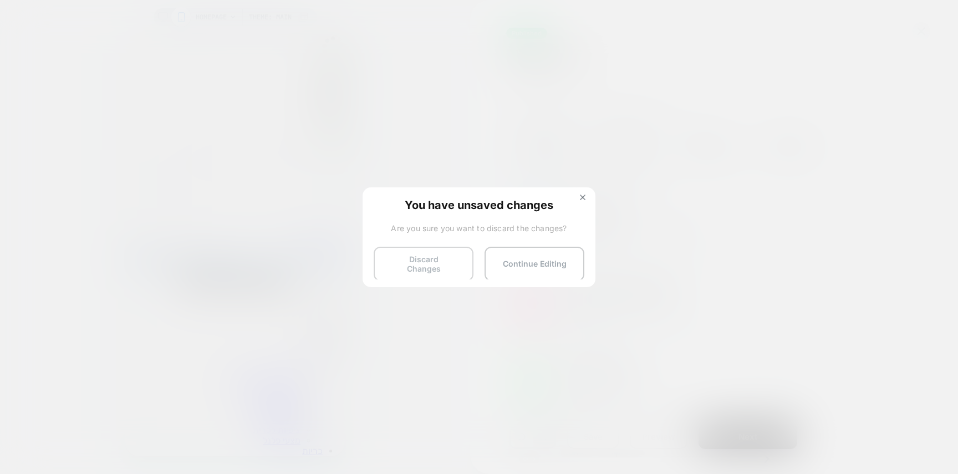
click at [430, 262] on button "Discard Changes" at bounding box center [424, 264] width 100 height 34
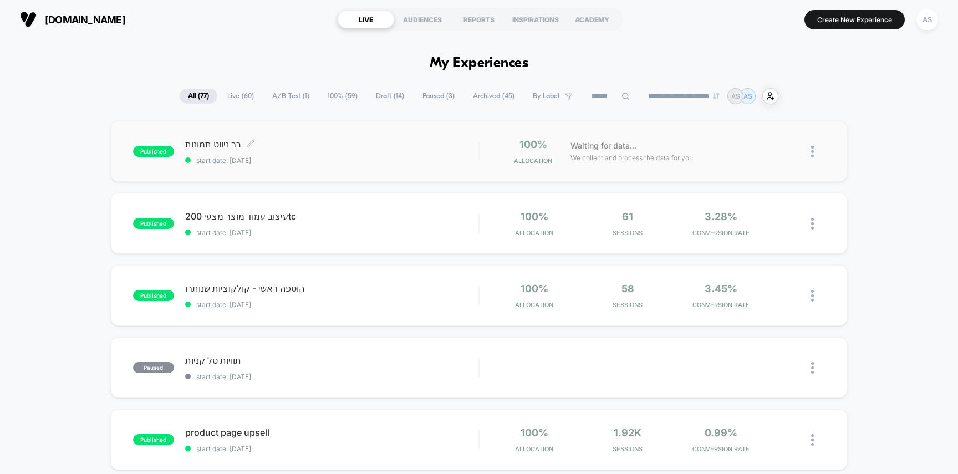
click at [405, 162] on span "start date: [DATE]" at bounding box center [332, 160] width 294 height 8
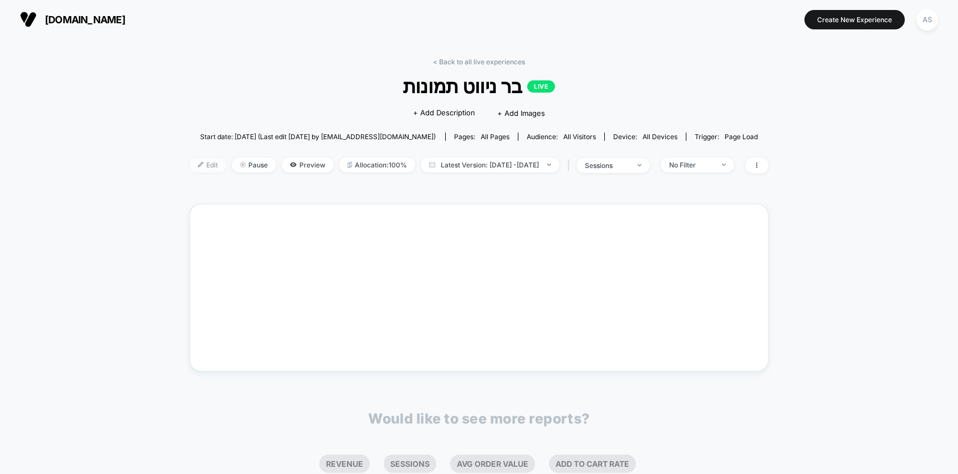
click at [196, 165] on span "Edit" at bounding box center [208, 165] width 37 height 15
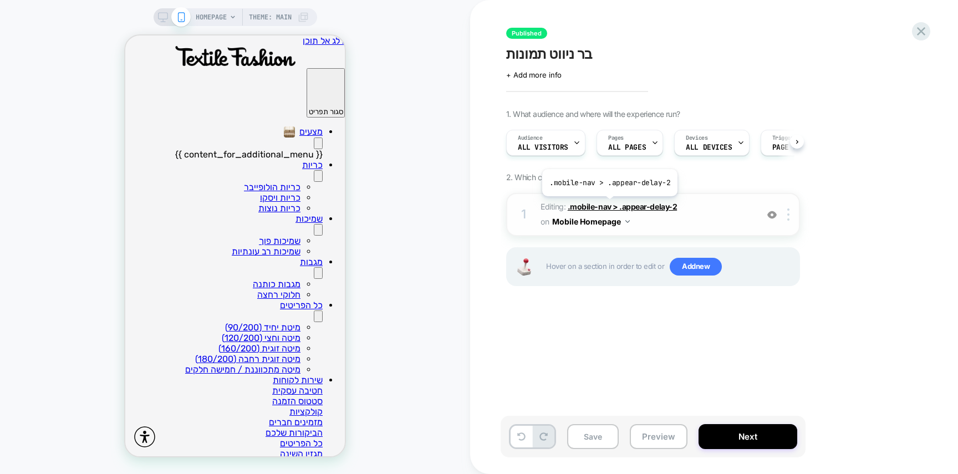
scroll to position [0, 1]
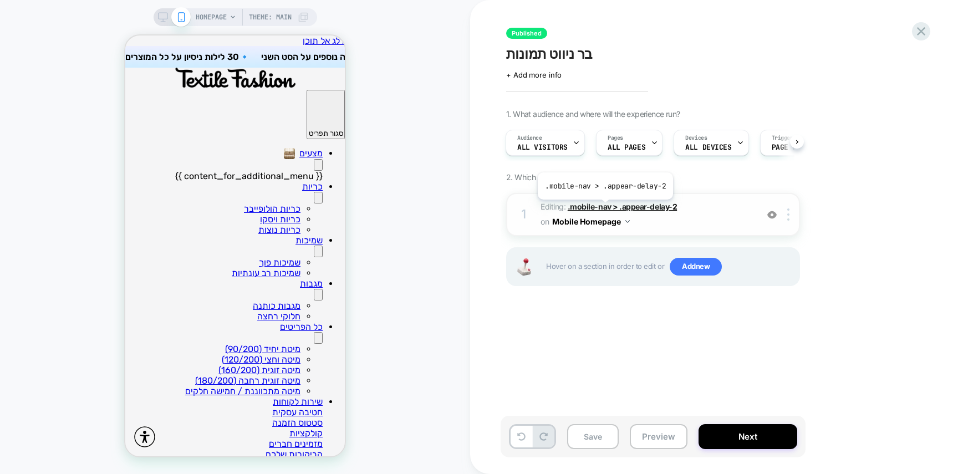
click at [604, 208] on span ".mobile-nav > .appear-delay-2" at bounding box center [622, 206] width 109 height 9
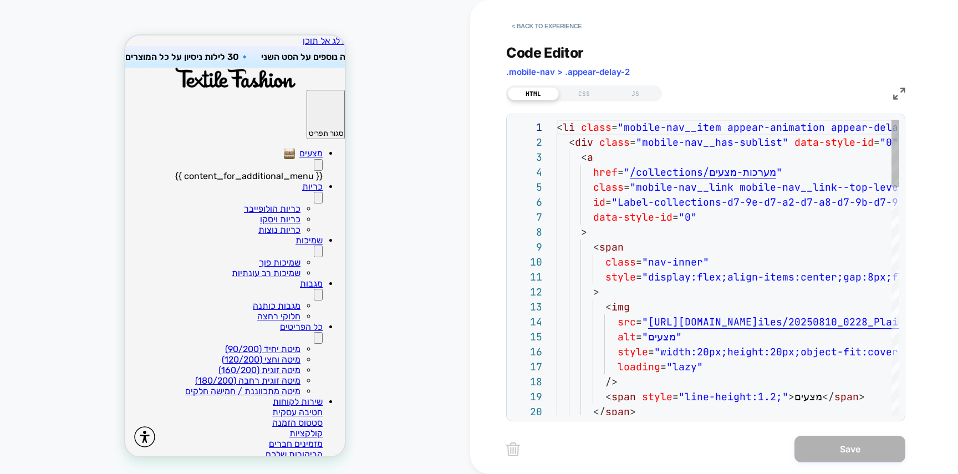
scroll to position [150, 0]
click at [585, 94] on div "CSS" at bounding box center [584, 93] width 51 height 13
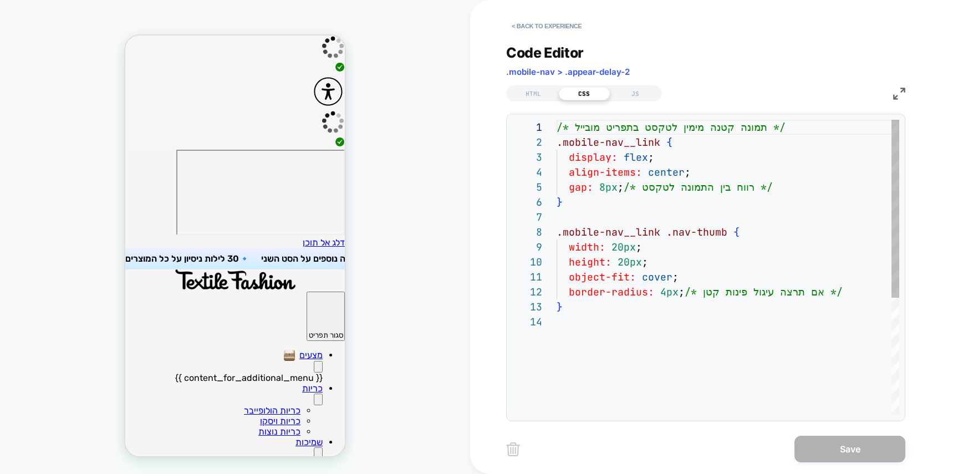
click at [599, 163] on div "/* תמונה קטנה מימין לטקסט בתפריט מובייל */ .mobile-nav__link { display: flex ; …" at bounding box center [728, 365] width 343 height 490
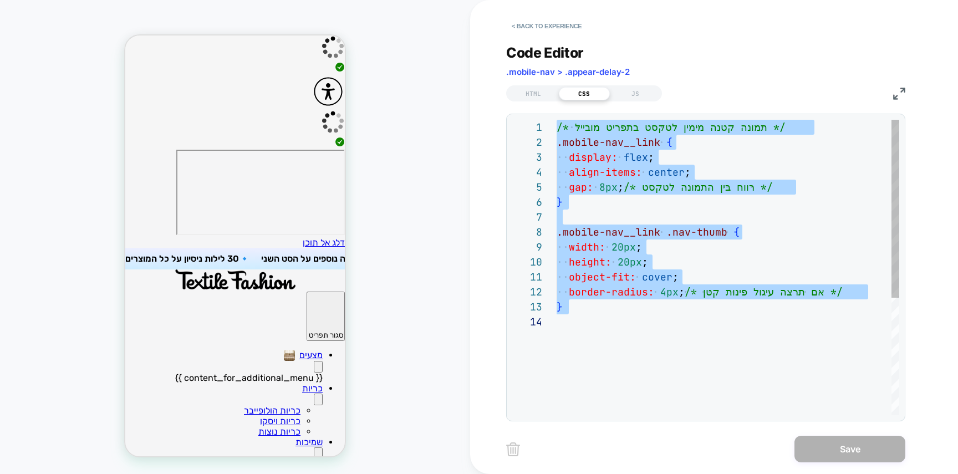
scroll to position [60, 0]
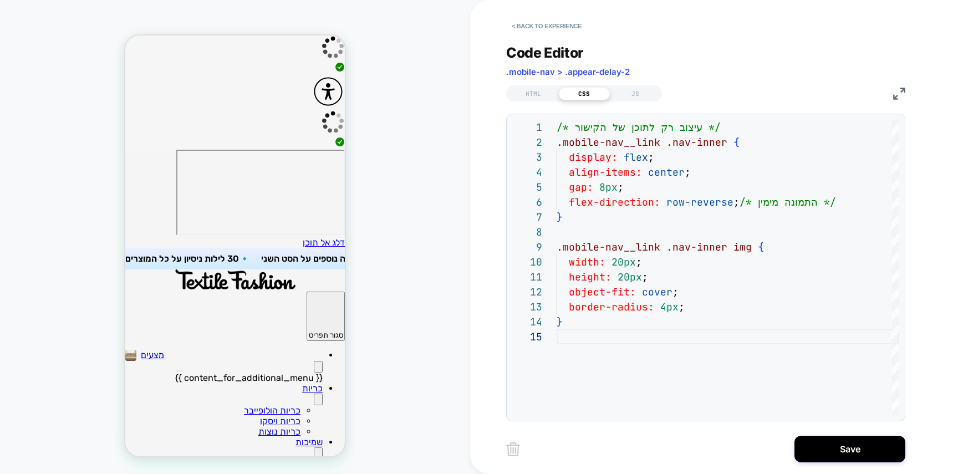
click at [314, 361] on button "Primary" at bounding box center [318, 367] width 9 height 12
click at [610, 159] on div "/* עיצוב רק לתוכן של הקישור */ .mobile-nav__link .nav-inner { display: flex ; a…" at bounding box center [728, 372] width 343 height 505
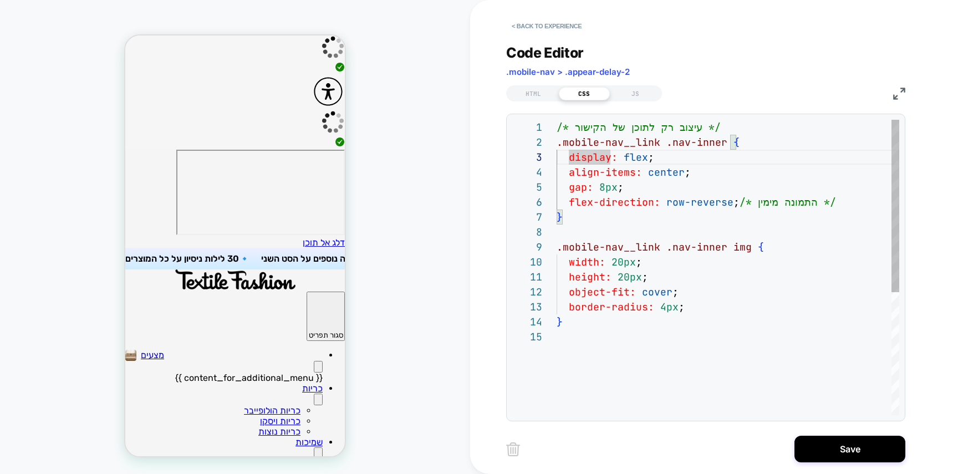
scroll to position [0, 0]
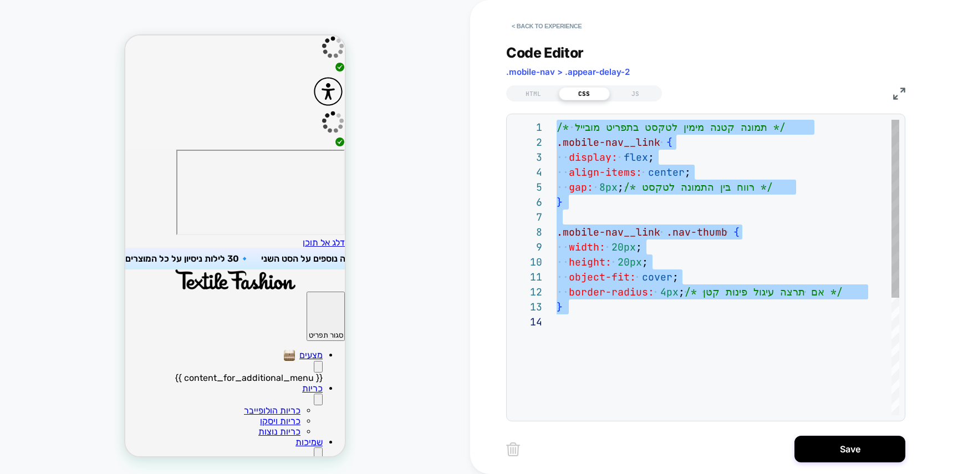
click at [703, 316] on div "/* תמונה קטנה מימין לטקסט בתפריט מובייל */ .mobile-nav__link { display: flex ; …" at bounding box center [728, 365] width 343 height 490
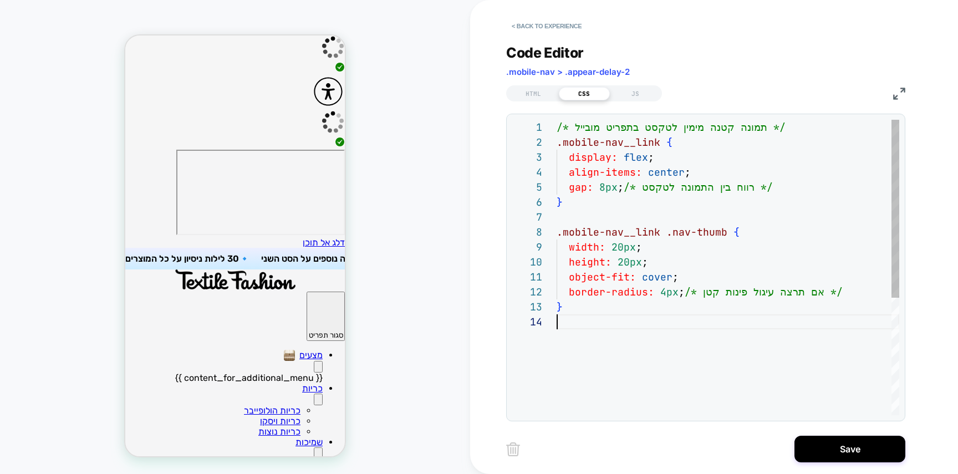
type textarea "**********"
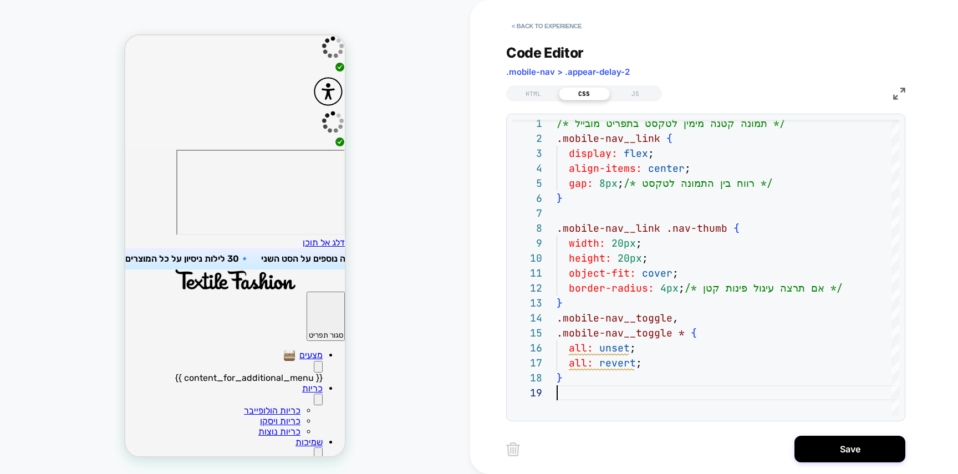
click at [314, 361] on button "Primary" at bounding box center [318, 367] width 9 height 12
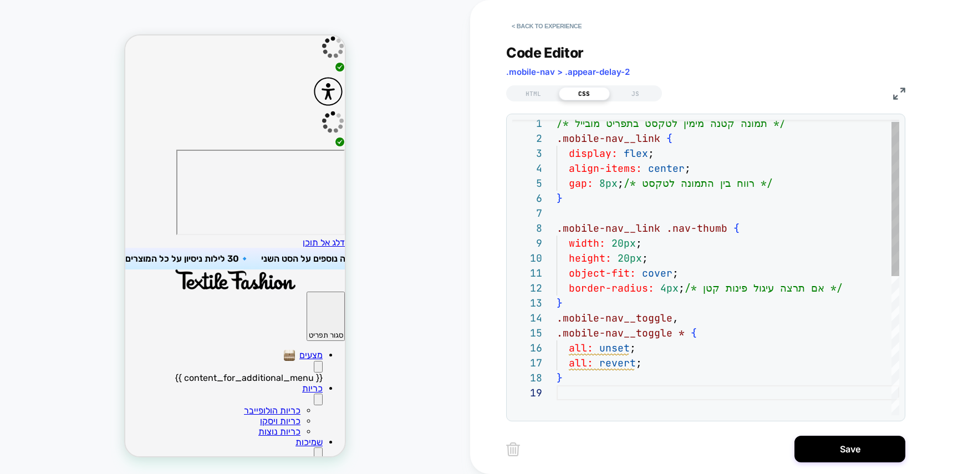
scroll to position [30, 6]
click at [703, 296] on div "/* תמונה קטנה מימין לטקסט בתפריט מובייל */ .mobile-nav__link { display: flex ; …" at bounding box center [728, 398] width 343 height 565
type textarea "**********"
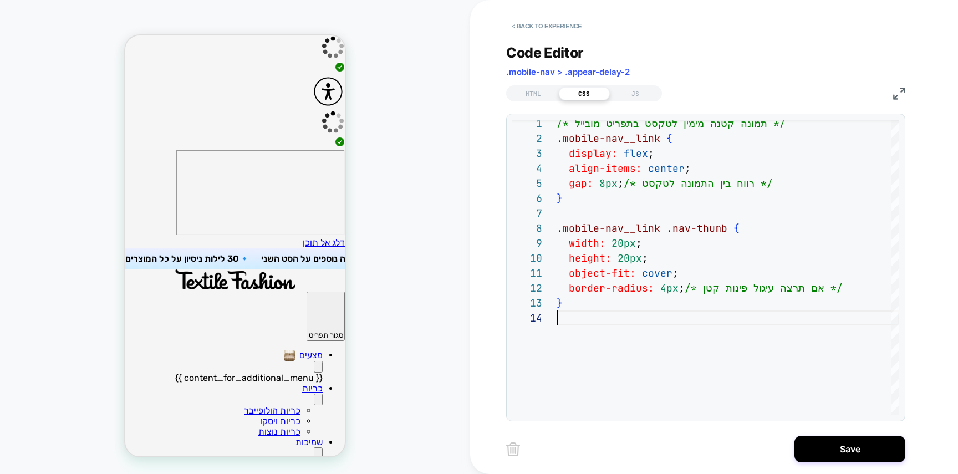
click at [314, 361] on button "Primary" at bounding box center [318, 367] width 9 height 12
click at [544, 92] on div "HTML" at bounding box center [533, 93] width 51 height 13
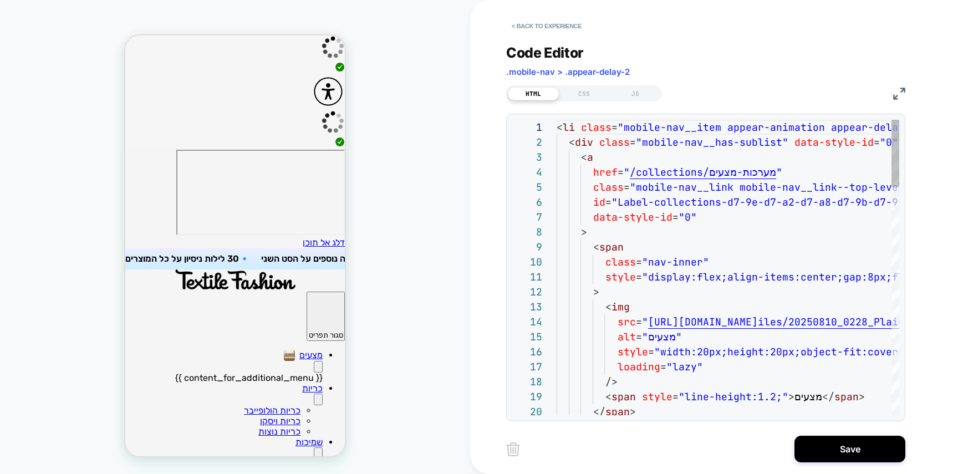
scroll to position [150, 0]
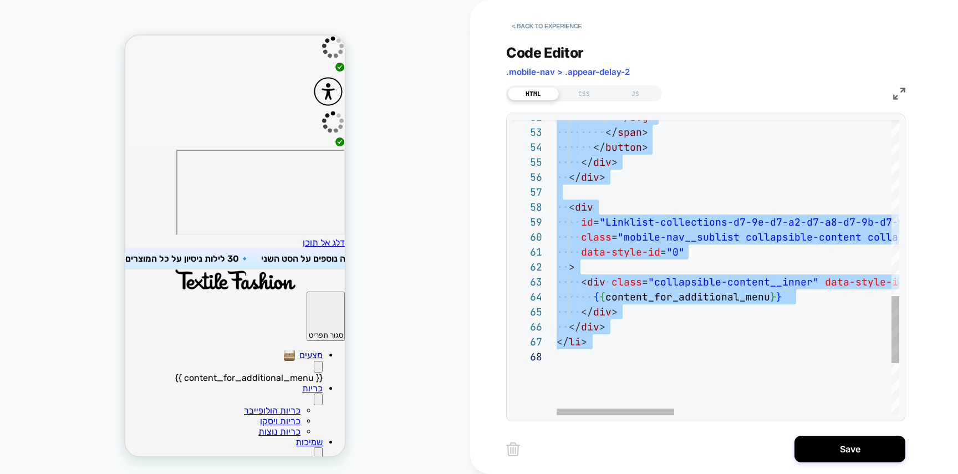
scroll to position [30, 0]
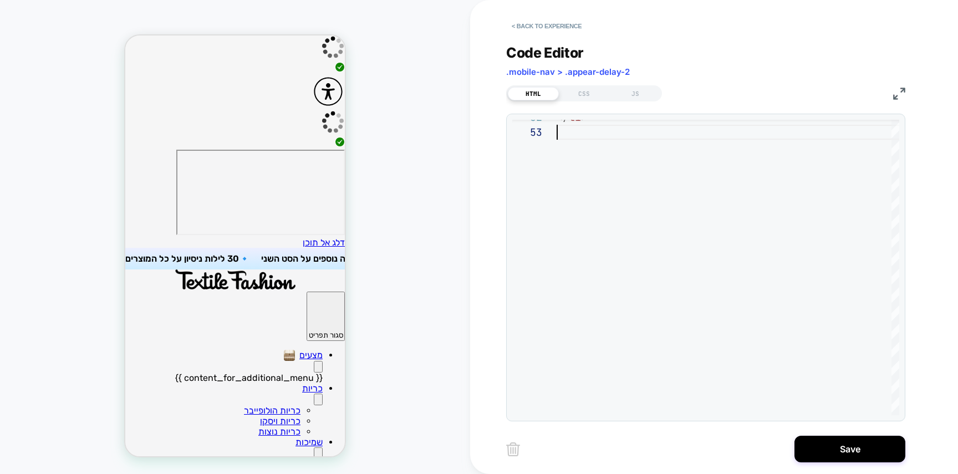
click at [318, 369] on icon "Primary" at bounding box center [318, 369] width 0 height 0
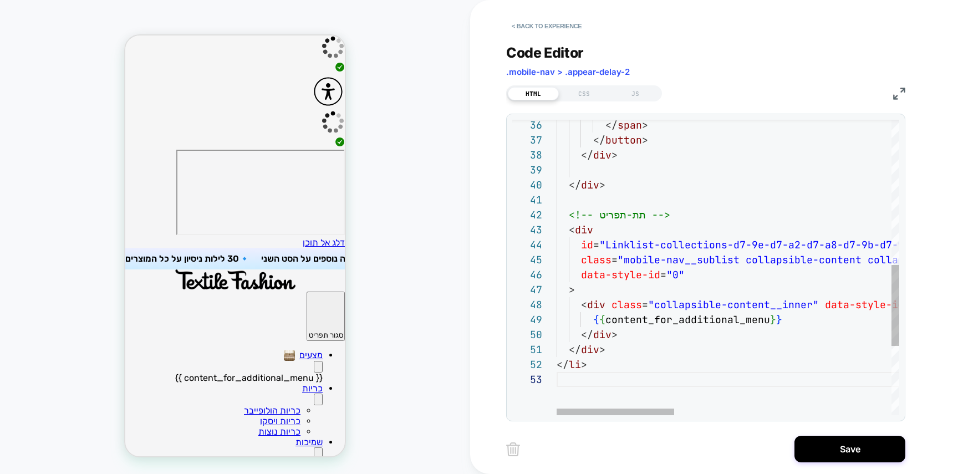
type textarea "**********"
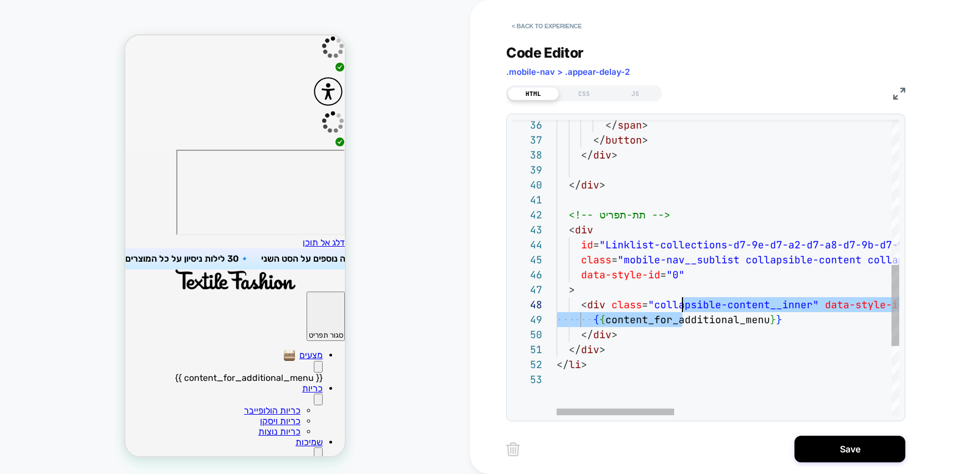
scroll to position [90, 18]
drag, startPoint x: 682, startPoint y: 324, endPoint x: 681, endPoint y: 296, distance: 28.3
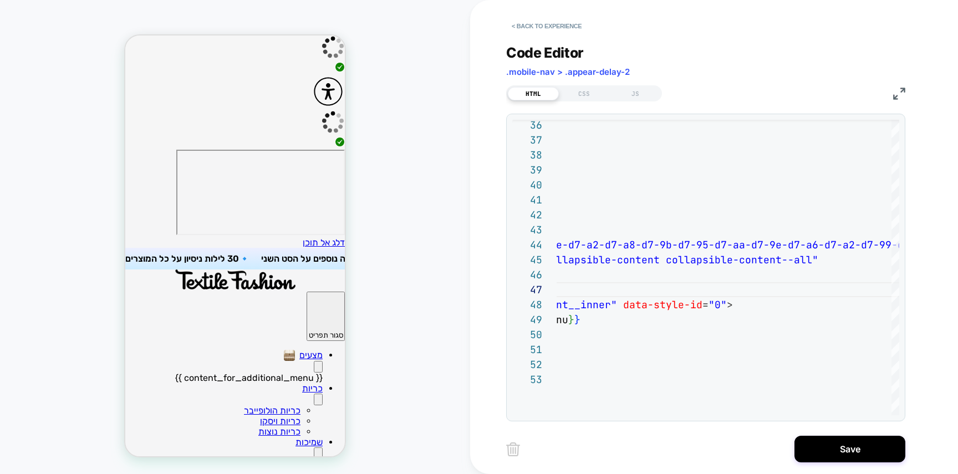
click at [318, 402] on icon "Primary" at bounding box center [318, 402] width 0 height 0
click at [314, 361] on button "Primary" at bounding box center [318, 367] width 9 height 12
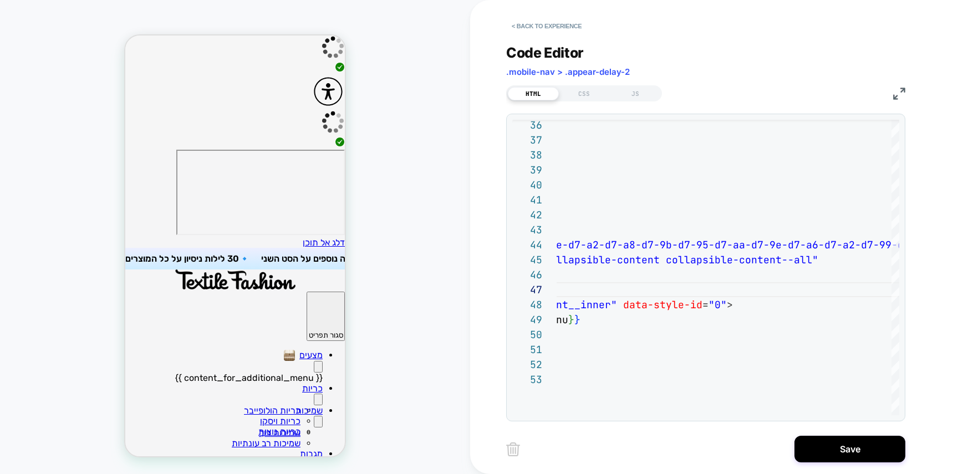
click at [314, 361] on button "Primary" at bounding box center [318, 367] width 9 height 12
click at [852, 448] on button "Save" at bounding box center [850, 449] width 111 height 27
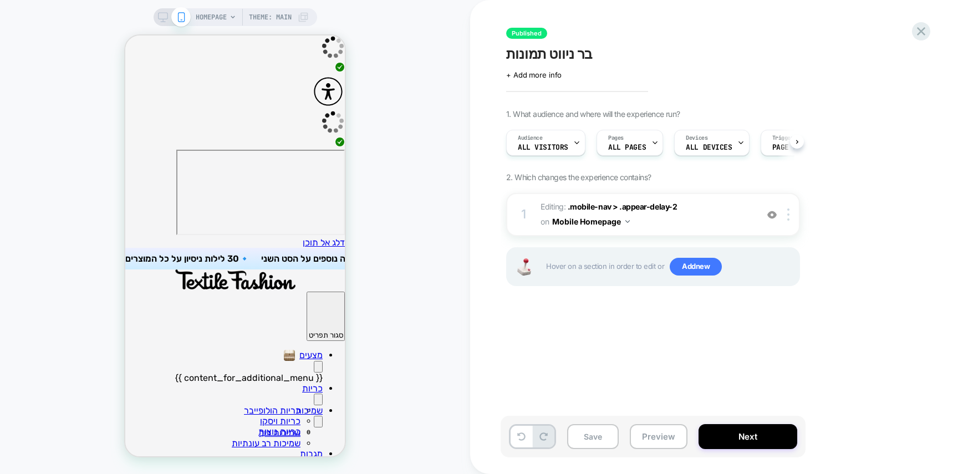
scroll to position [0, 1]
click at [588, 207] on span ".mobile-nav > .appear-delay-2" at bounding box center [622, 206] width 109 height 9
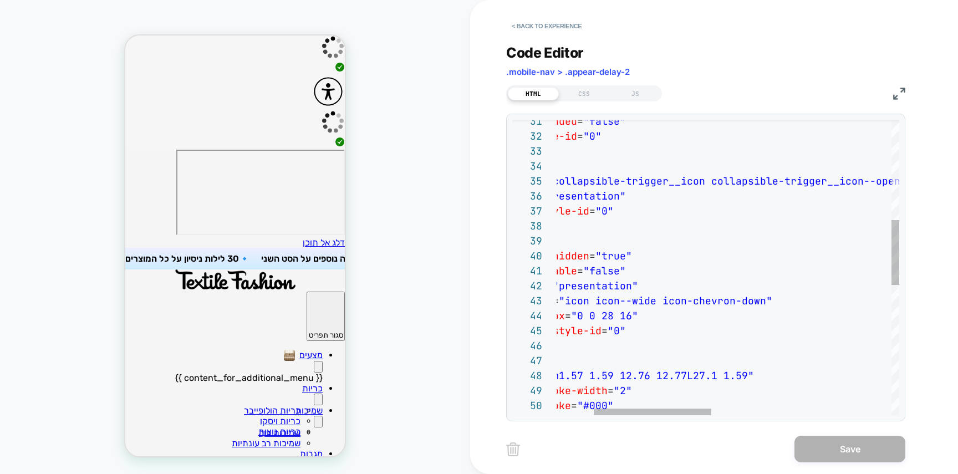
scroll to position [105, 54]
click at [613, 231] on div "aria-expanded = "false" data-style-id = "0" > < span class = "collapsible-trigg…" at bounding box center [935, 336] width 972 height 1344
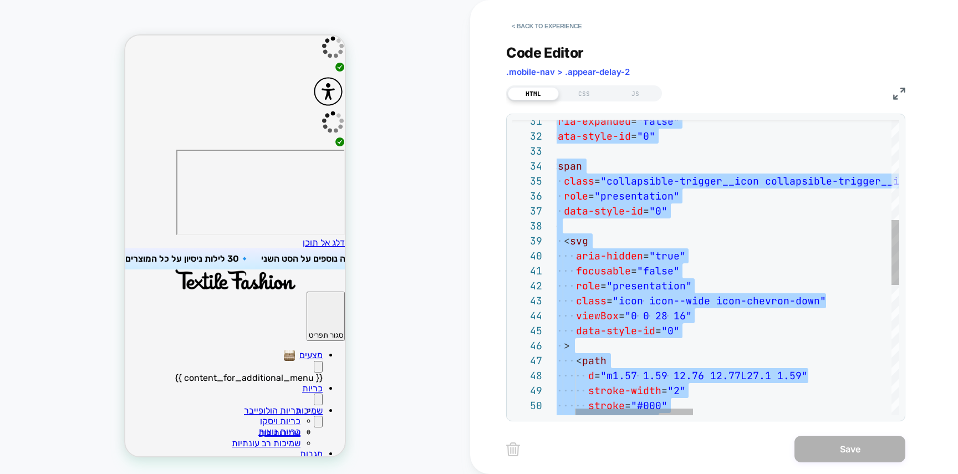
type textarea "**********"
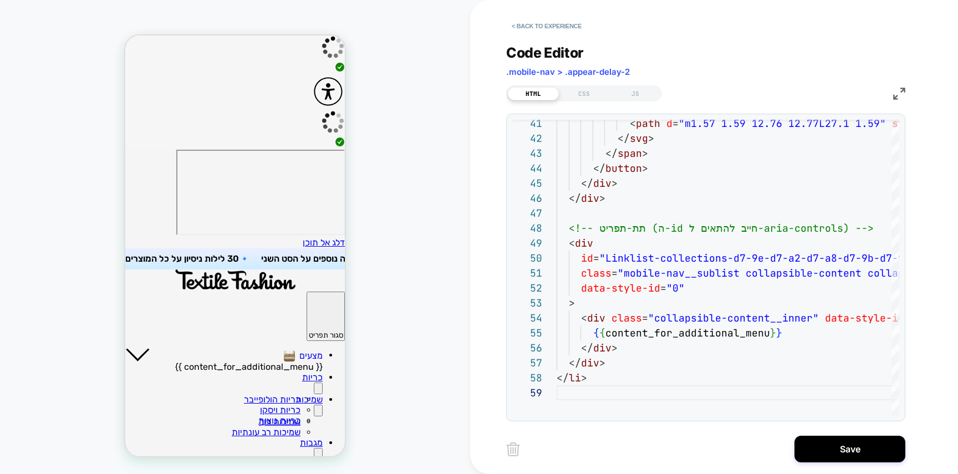
click at [150, 343] on button "Primary" at bounding box center [137, 355] width 24 height 24
click at [150, 348] on icon "Primary" at bounding box center [137, 355] width 24 height 14
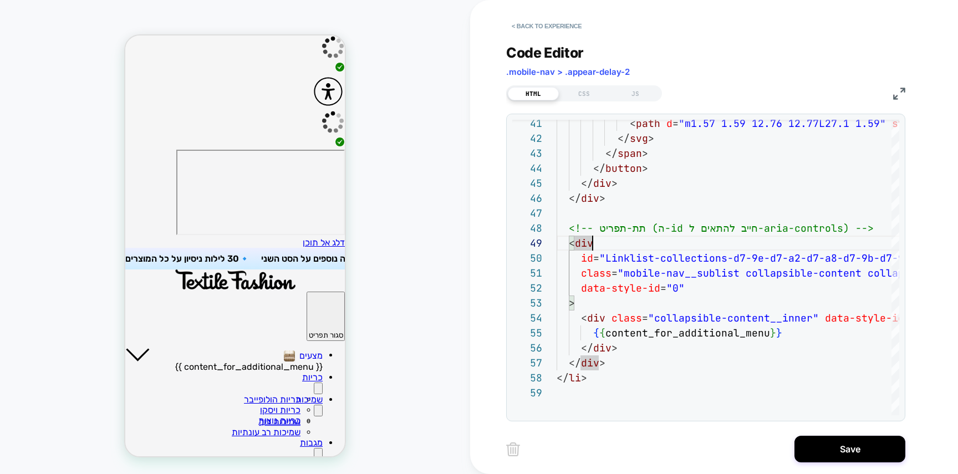
type textarea "**********"
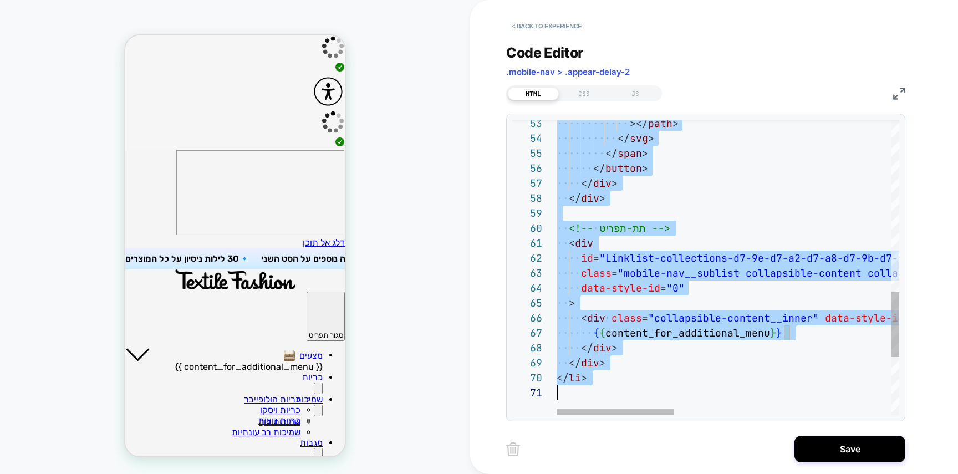
scroll to position [0, 0]
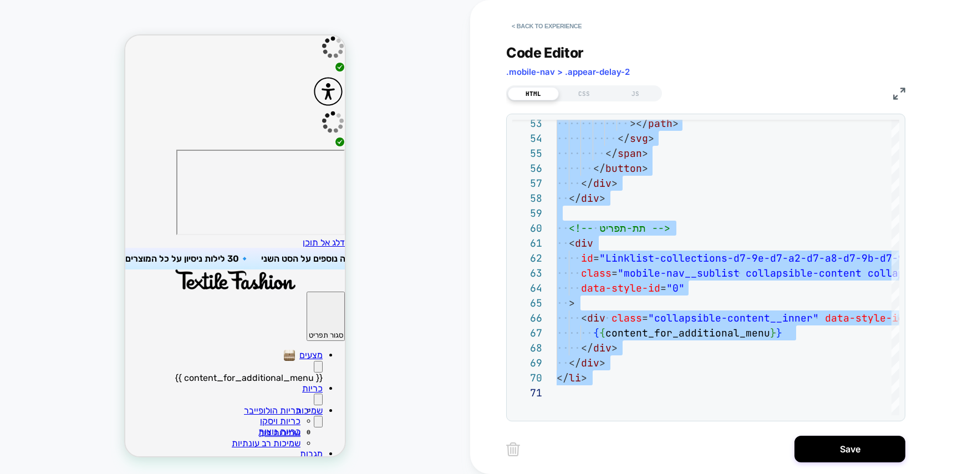
click at [314, 361] on button "Primary" at bounding box center [318, 367] width 9 height 12
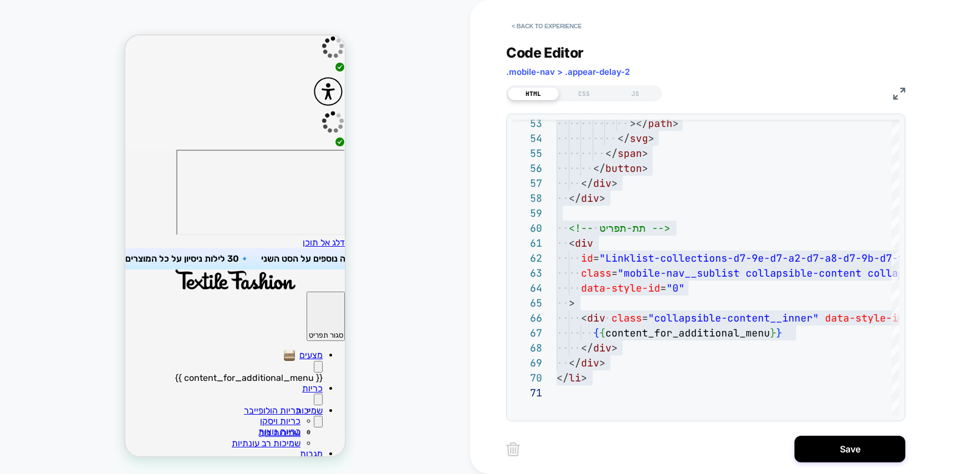
click at [314, 361] on button "Primary" at bounding box center [318, 367] width 9 height 12
click at [565, 26] on button "< Back to experience" at bounding box center [546, 26] width 81 height 18
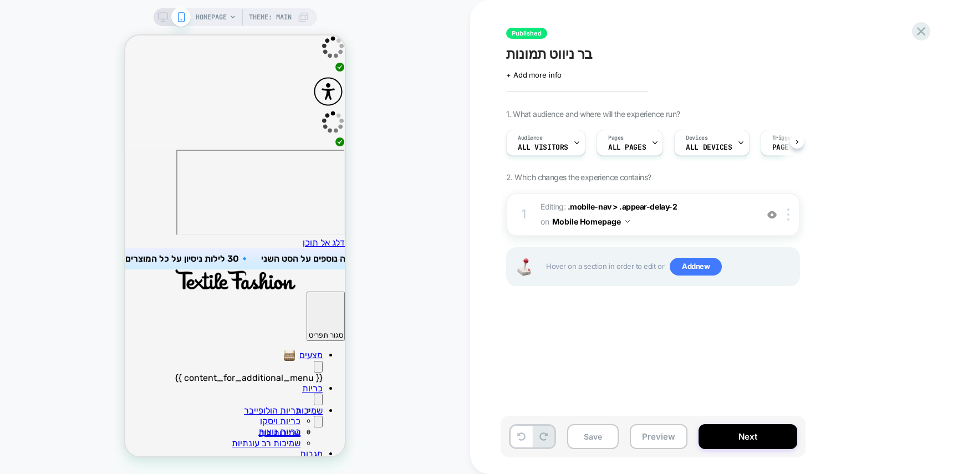
scroll to position [0, 1]
click at [795, 215] on div at bounding box center [790, 215] width 18 height 12
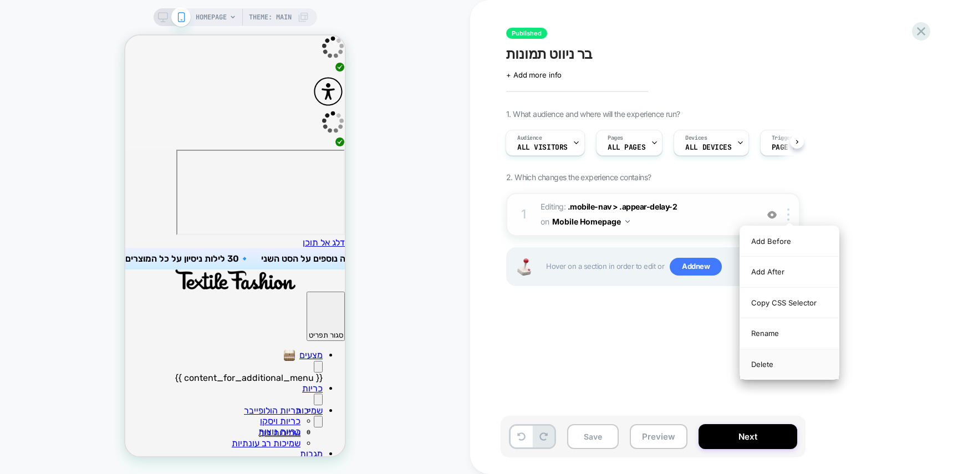
click at [773, 367] on div "Delete" at bounding box center [789, 364] width 99 height 30
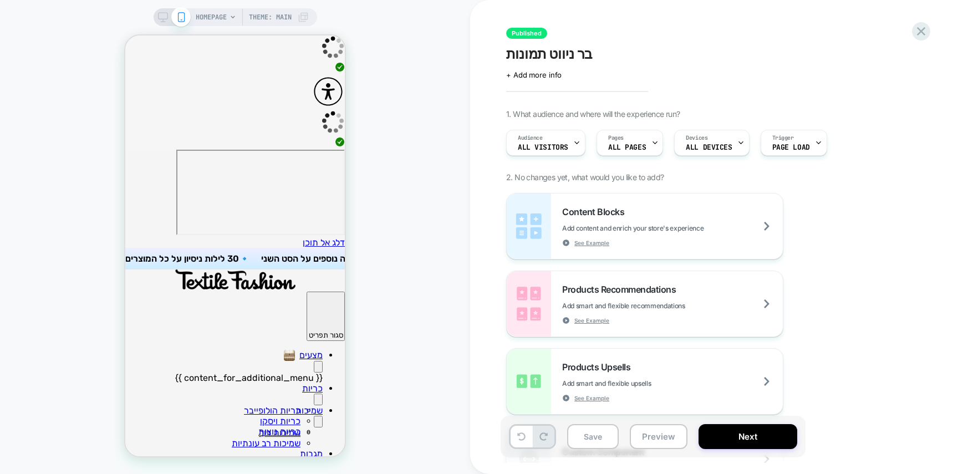
scroll to position [0, 0]
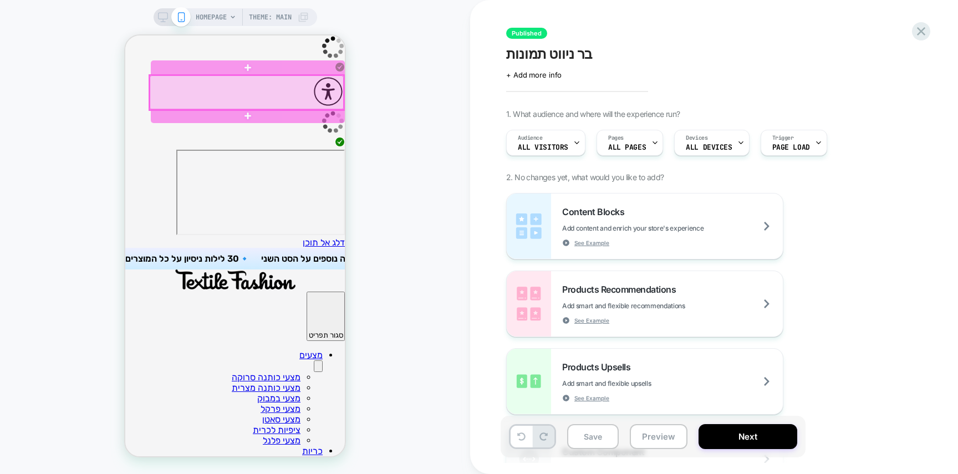
click at [319, 89] on div at bounding box center [247, 92] width 194 height 34
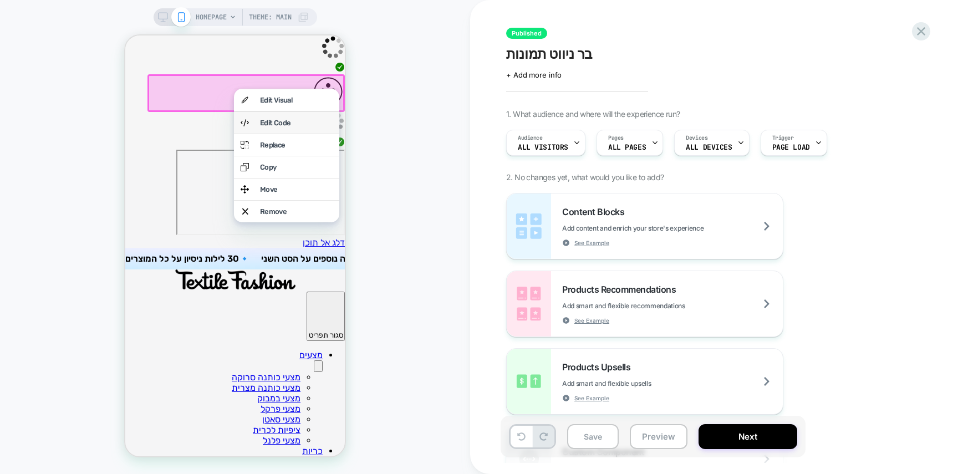
click at [318, 120] on div "Edit Code" at bounding box center [296, 123] width 73 height 8
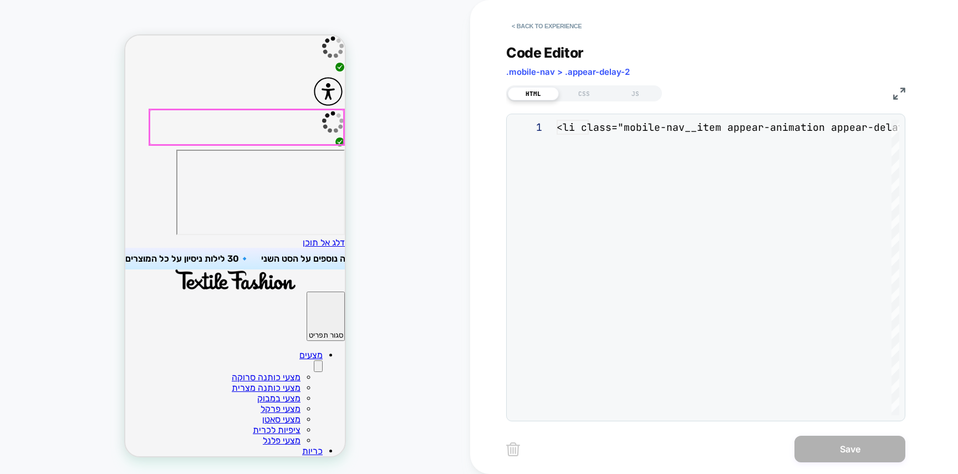
scroll to position [150, 0]
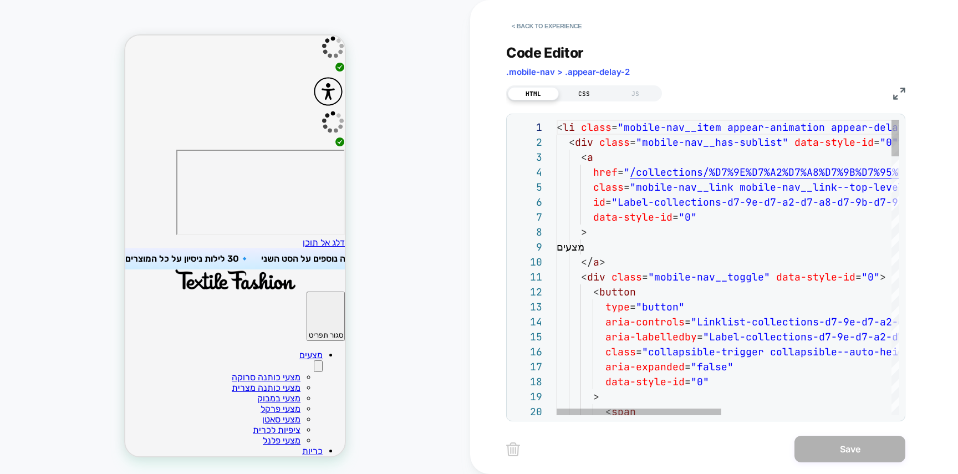
click at [586, 92] on div "CSS" at bounding box center [584, 93] width 51 height 13
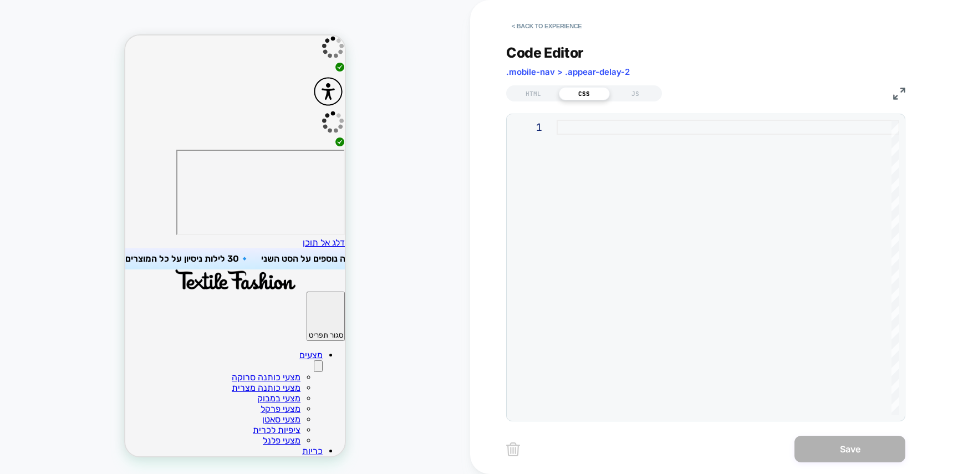
click at [633, 145] on div at bounding box center [728, 268] width 343 height 296
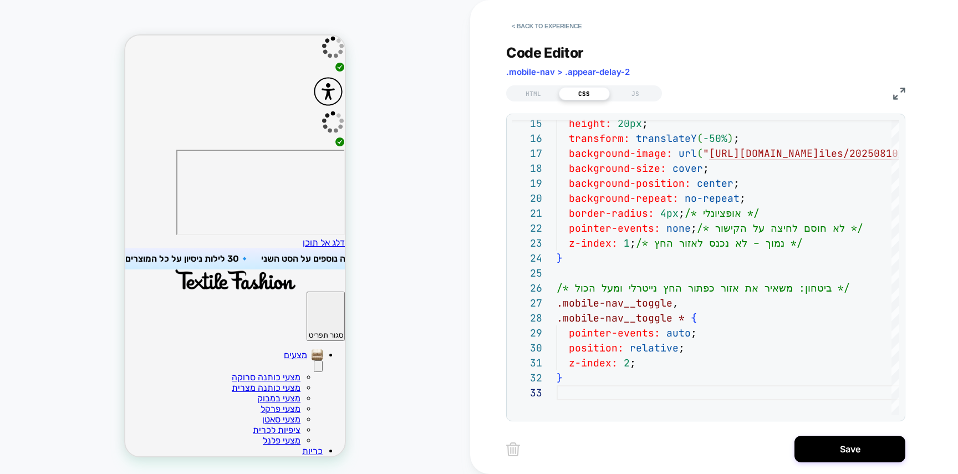
click at [318, 369] on icon "Primary" at bounding box center [318, 369] width 0 height 0
click at [314, 456] on button "Primary" at bounding box center [318, 462] width 9 height 12
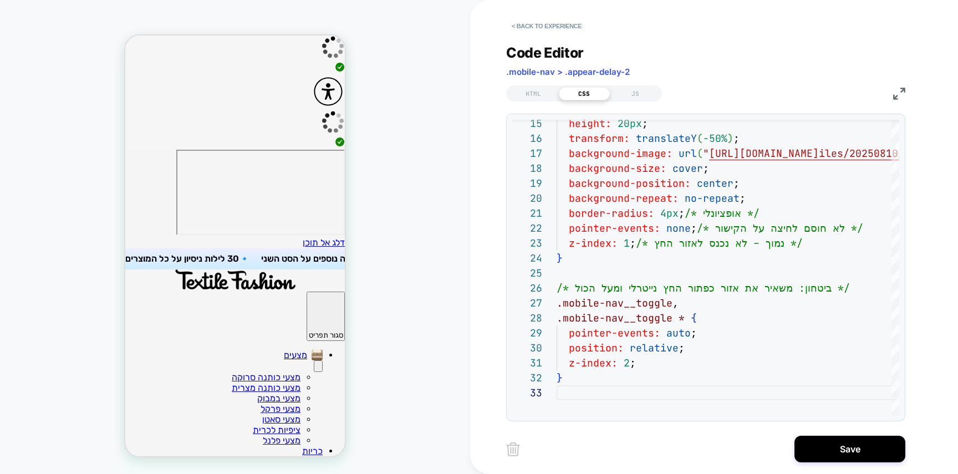
click at [314, 456] on button "Primary" at bounding box center [318, 462] width 9 height 12
click at [314, 360] on button "Primary" at bounding box center [318, 366] width 9 height 12
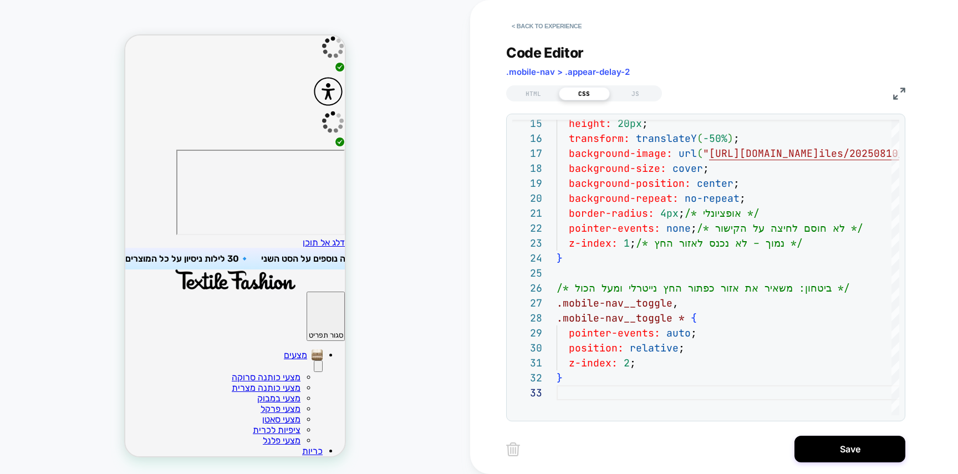
click at [314, 360] on button "Primary" at bounding box center [318, 366] width 9 height 12
type textarea "**********"
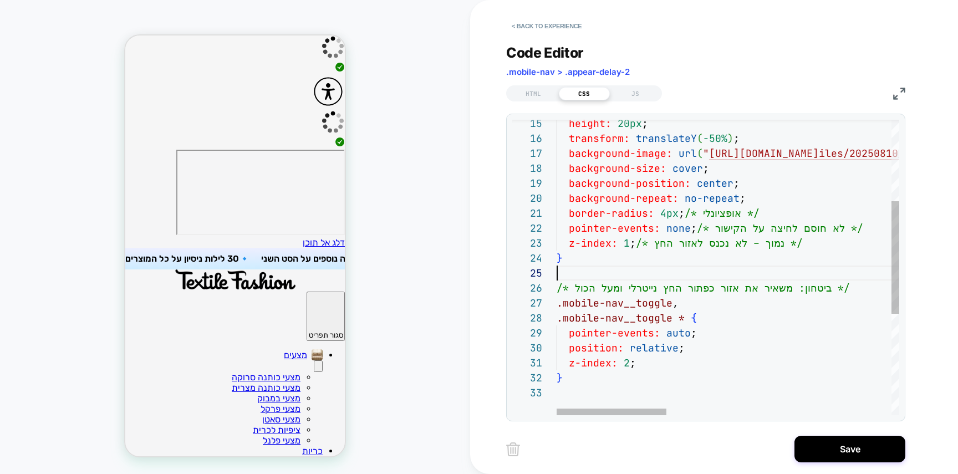
scroll to position [0, 0]
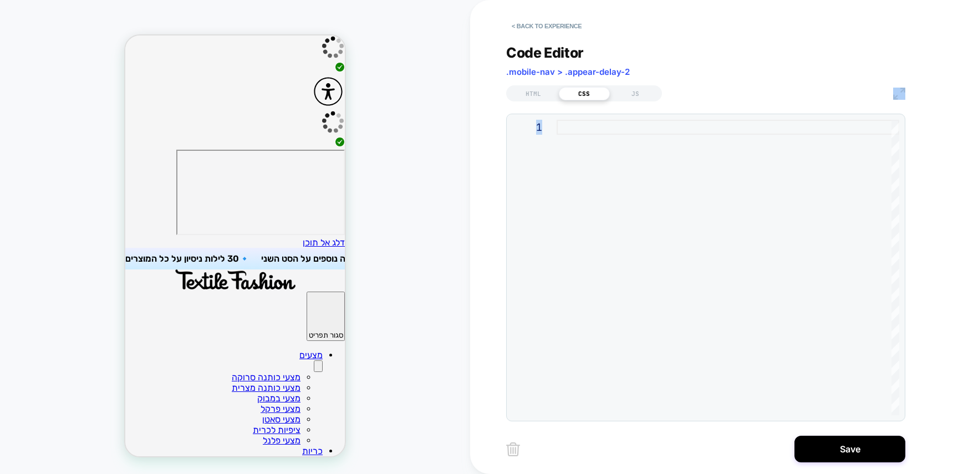
drag, startPoint x: 791, startPoint y: 97, endPoint x: 772, endPoint y: 125, distance: 34.3
click at [772, 125] on div "Code Editor .mobile-nav > .appear-delay-2 HTML CSS JS 1" at bounding box center [705, 226] width 399 height 391
click at [760, 150] on div at bounding box center [728, 268] width 343 height 296
type textarea "**********"
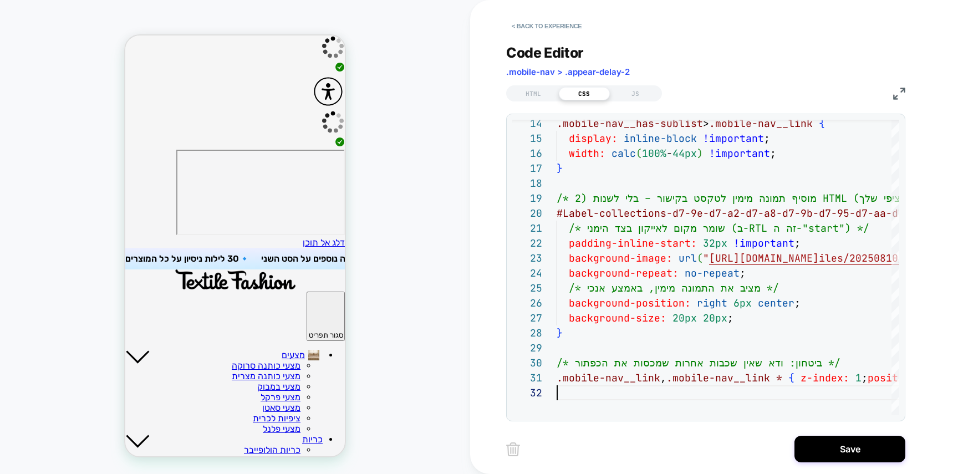
click at [150, 350] on button "Primary" at bounding box center [137, 355] width 24 height 11
click at [150, 434] on button "Primary" at bounding box center [137, 439] width 24 height 11
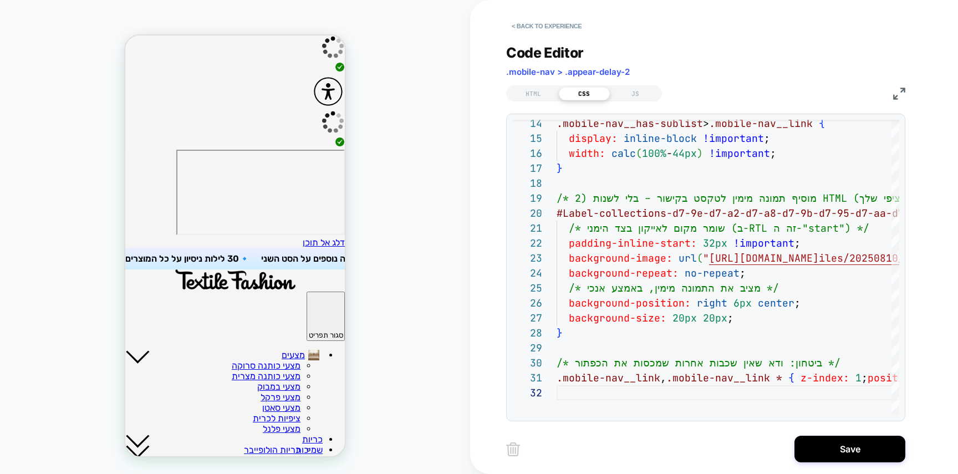
click at [150, 350] on icon "Primary" at bounding box center [137, 357] width 24 height 14
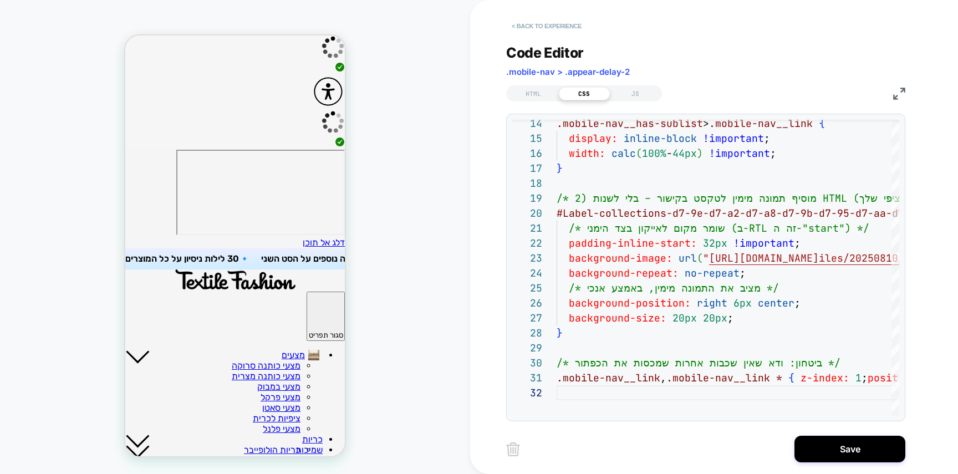
click at [571, 26] on button "< Back to experience" at bounding box center [546, 26] width 81 height 18
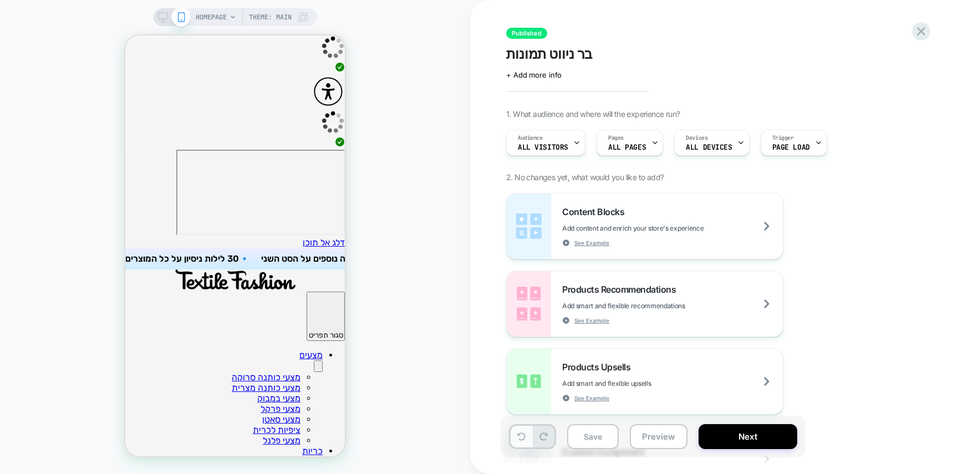
click at [529, 438] on button at bounding box center [522, 437] width 22 height 22
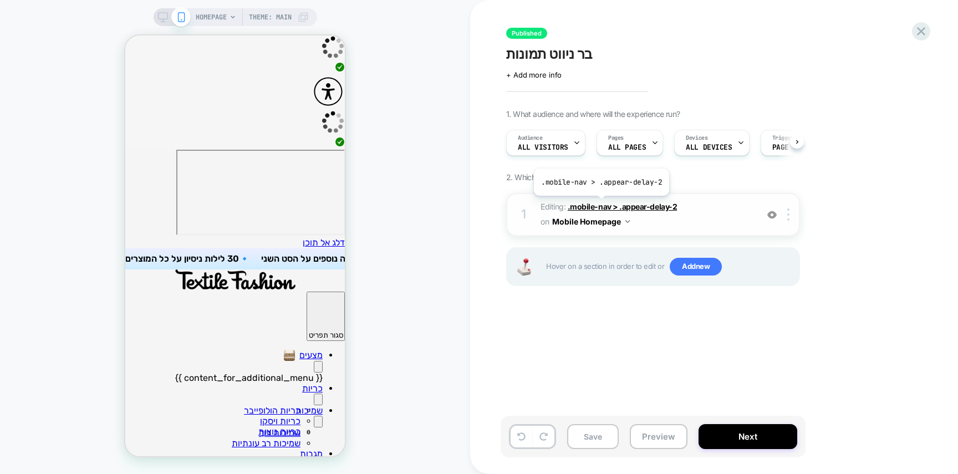
click at [600, 204] on span ".mobile-nav > .appear-delay-2" at bounding box center [622, 206] width 109 height 9
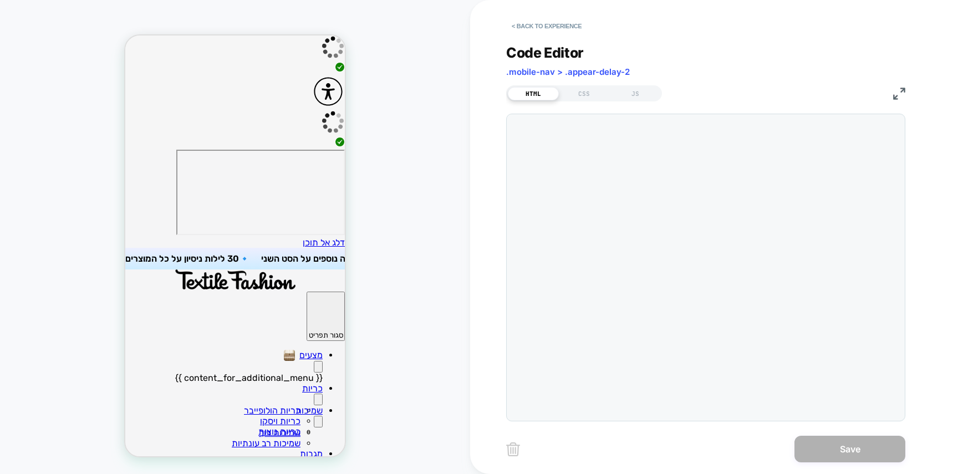
scroll to position [150, 0]
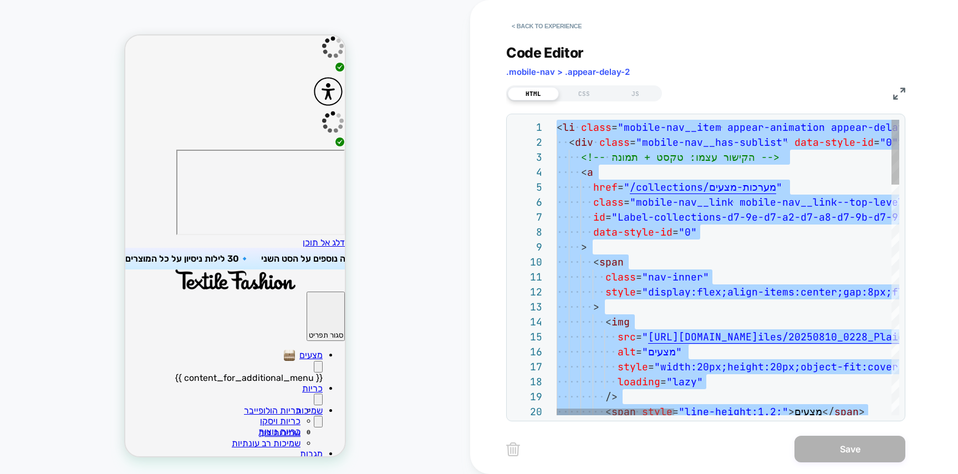
type textarea "**********"
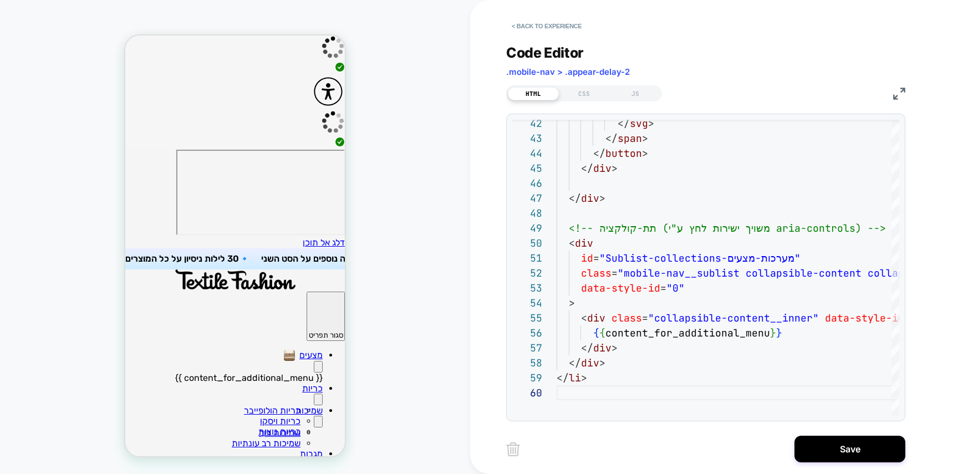
click at [314, 361] on button "Primary" at bounding box center [318, 367] width 9 height 12
click at [599, 93] on div "CSS" at bounding box center [584, 93] width 51 height 13
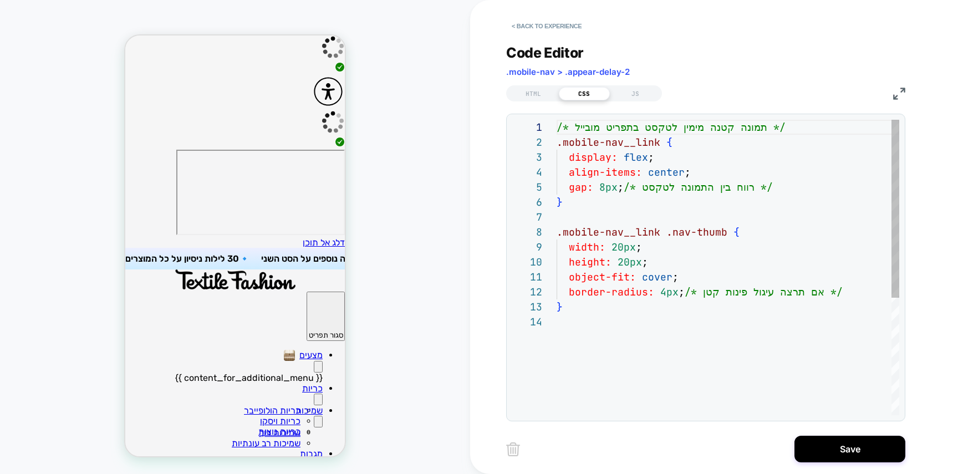
scroll to position [150, 0]
click at [595, 153] on div "/* תמונה קטנה מימין לטקסט בתפריט מובייל */ .mobile-nav__link { display: flex ; …" at bounding box center [728, 365] width 343 height 490
click at [318, 369] on icon "Primary" at bounding box center [318, 369] width 0 height 0
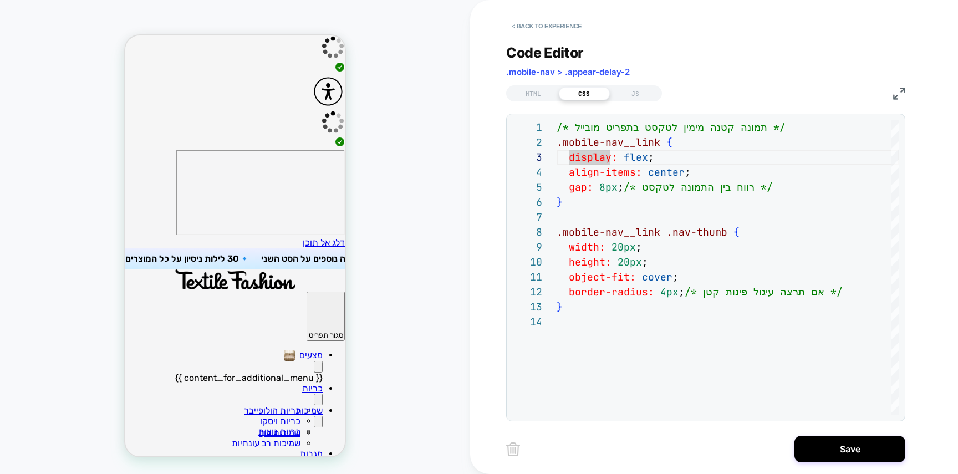
click at [318, 369] on icon "Primary" at bounding box center [318, 369] width 0 height 0
click at [633, 186] on div "/* תמונה קטנה מימין לטקסט בתפריט מובייל */ .mobile-nav__link { display: flex ; …" at bounding box center [728, 365] width 343 height 490
type textarea "**********"
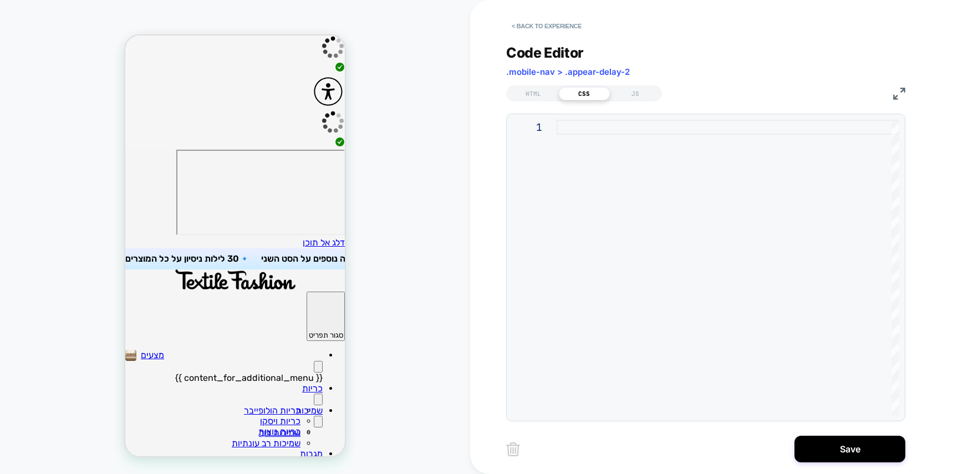
click at [314, 361] on button "Primary" at bounding box center [318, 367] width 9 height 12
click at [318, 369] on icon "Primary" at bounding box center [318, 369] width 0 height 0
click at [170, 394] on div "Primary" at bounding box center [223, 400] width 197 height 12
click at [314, 394] on button "Primary" at bounding box center [318, 400] width 9 height 12
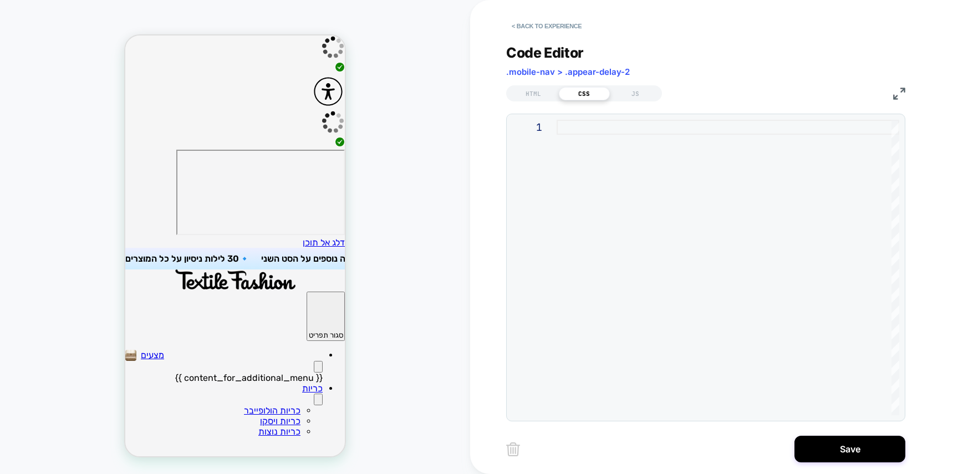
click at [314, 394] on button "Primary" at bounding box center [318, 400] width 9 height 12
click at [314, 361] on button "Primary" at bounding box center [318, 367] width 9 height 12
click at [540, 95] on div "HTML" at bounding box center [533, 93] width 51 height 13
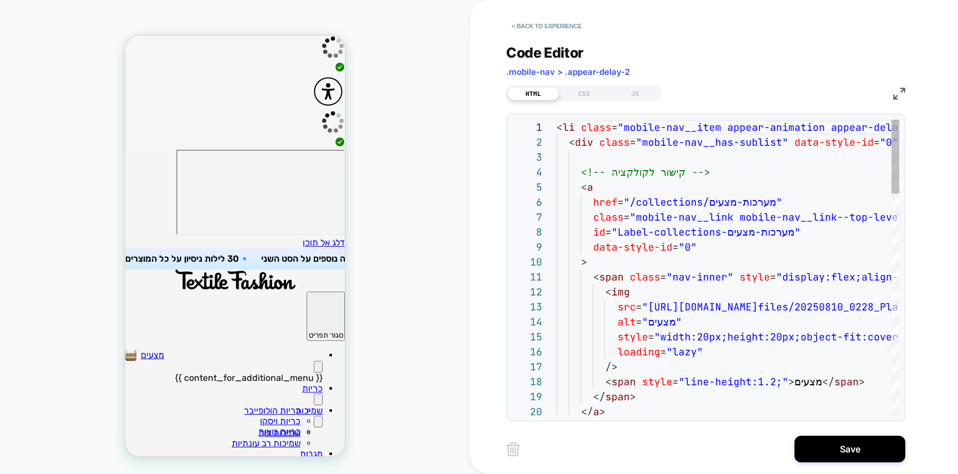
scroll to position [150, 0]
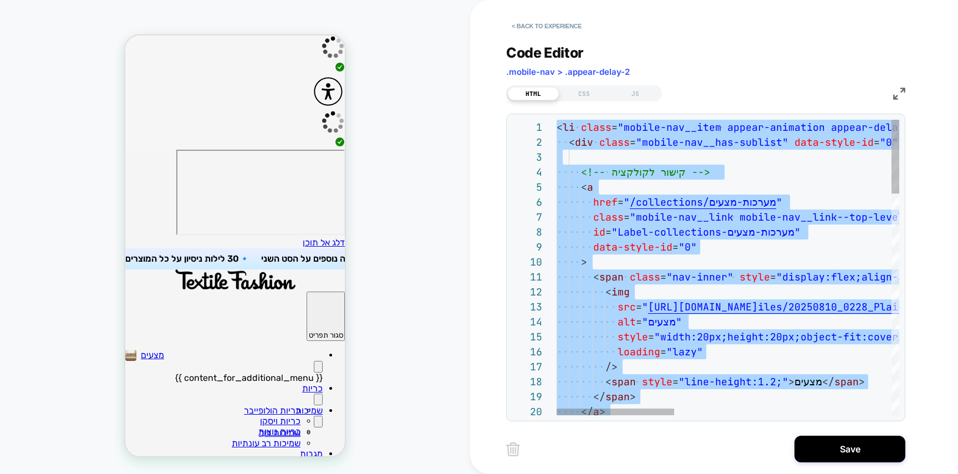
type textarea "**********"
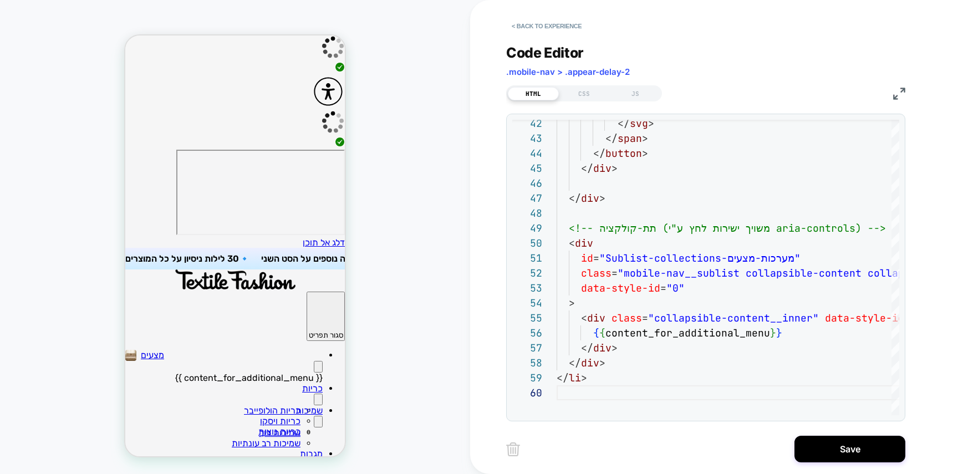
click at [314, 361] on button "Primary" at bounding box center [318, 367] width 9 height 12
click at [638, 94] on div "JS" at bounding box center [635, 93] width 51 height 13
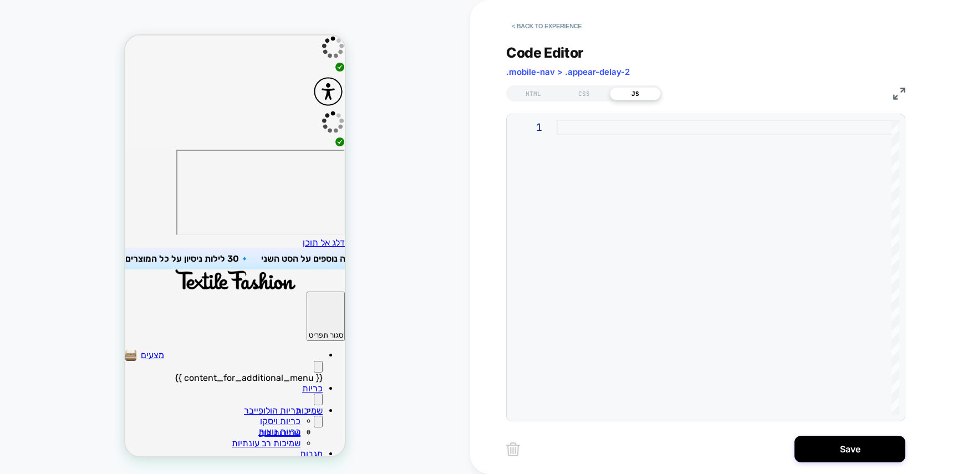
click at [632, 141] on div at bounding box center [728, 268] width 343 height 296
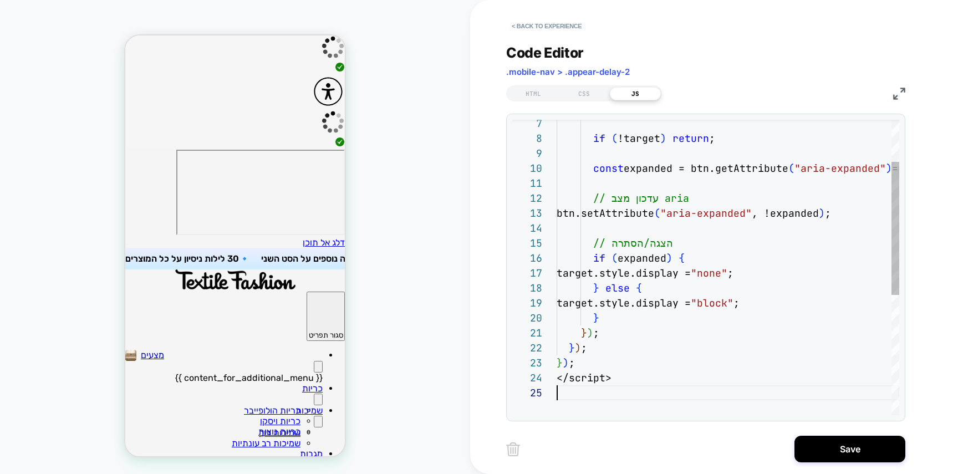
scroll to position [60, 0]
click at [314, 361] on button "Primary" at bounding box center [318, 367] width 9 height 12
click at [314, 394] on button "Primary" at bounding box center [318, 400] width 9 height 12
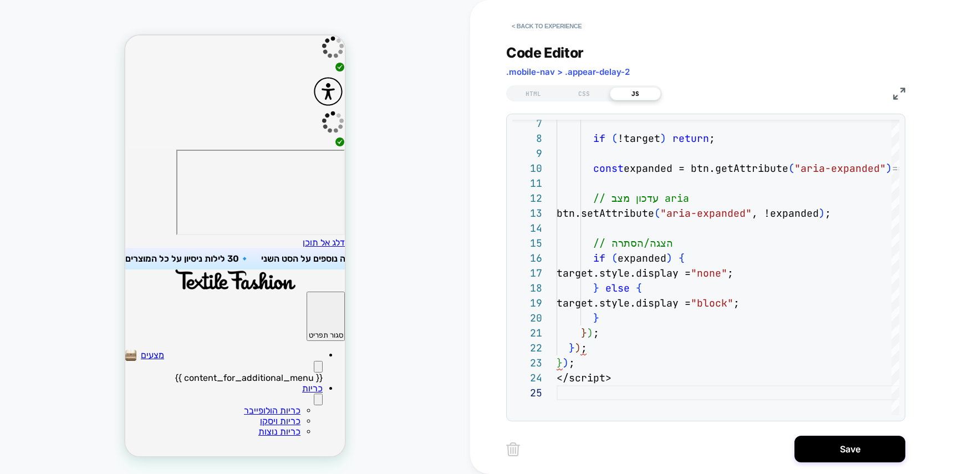
click at [314, 394] on button "Primary" at bounding box center [318, 400] width 9 height 12
click at [314, 361] on button "Primary" at bounding box center [318, 367] width 9 height 12
drag, startPoint x: 167, startPoint y: 95, endPoint x: 485, endPoint y: 182, distance: 330.0
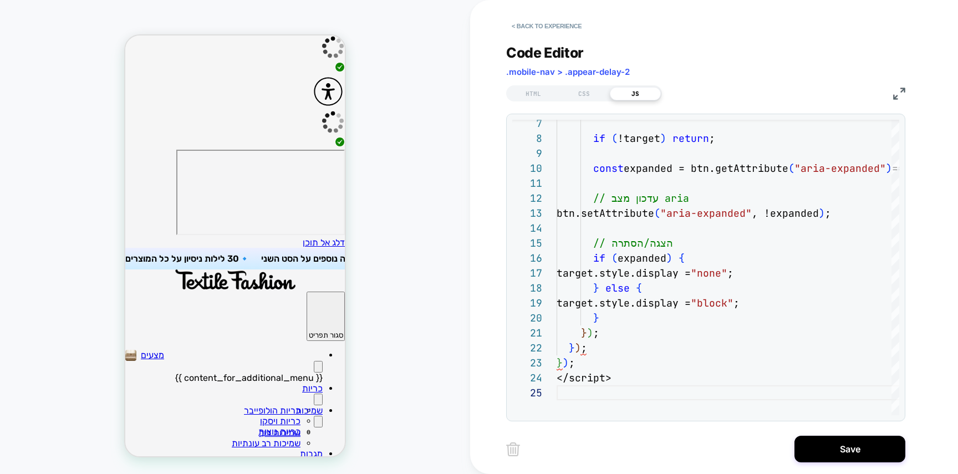
click at [314, 361] on button "Primary" at bounding box center [318, 367] width 9 height 12
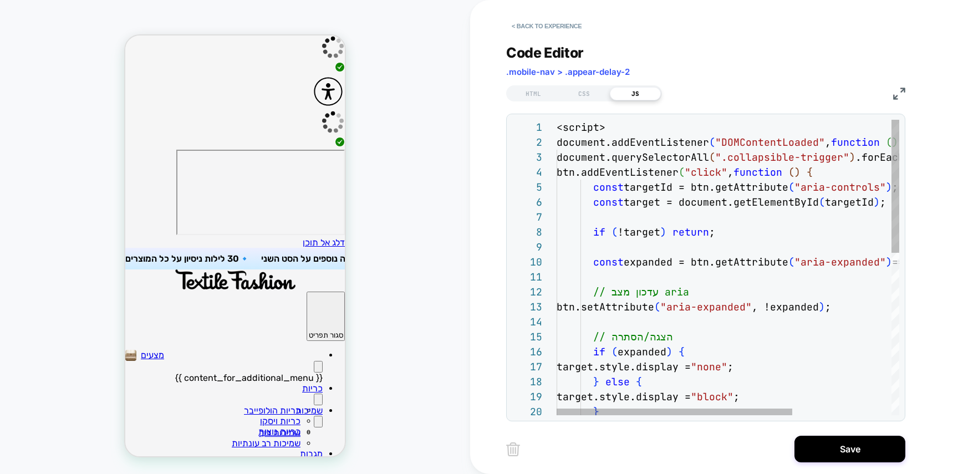
type textarea "**********"
click at [663, 240] on div "if ( !target ) return ; const expanded = btn.getAttribute ( "aria-expanded" ) =…" at bounding box center [800, 447] width 487 height 655
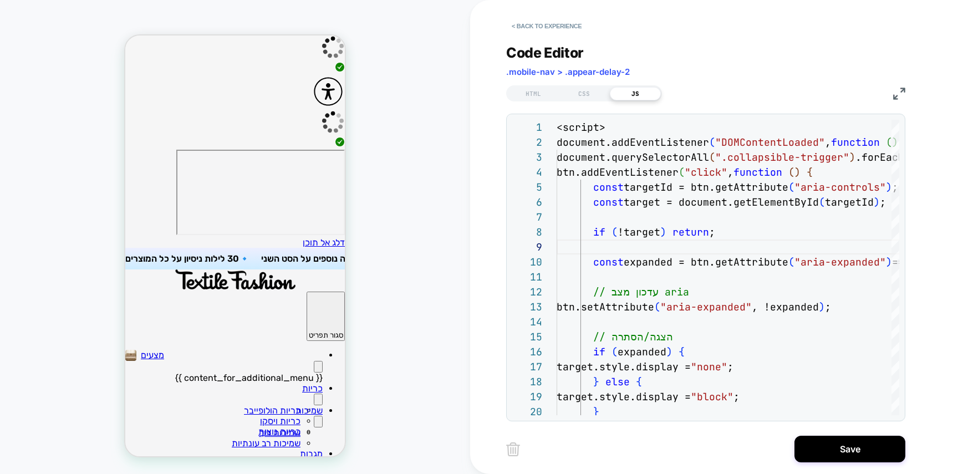
click at [314, 361] on button "Primary" at bounding box center [318, 367] width 9 height 12
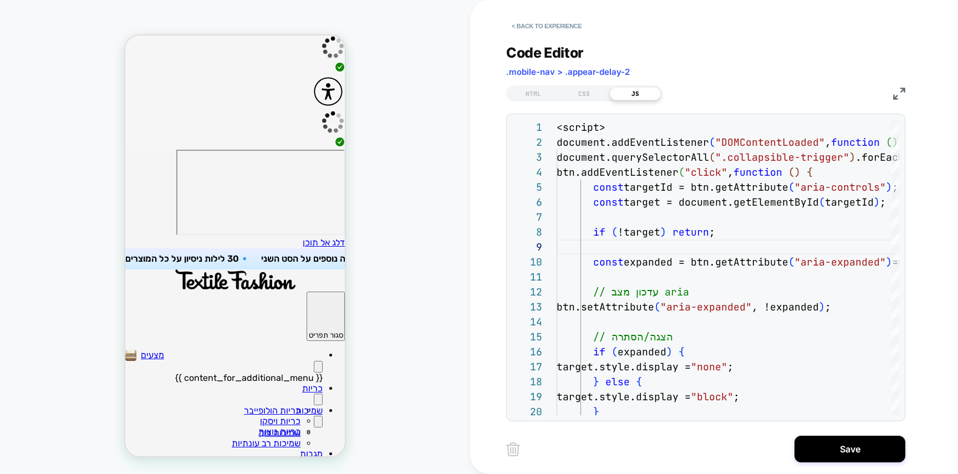
click at [314, 361] on button "Primary" at bounding box center [318, 367] width 9 height 12
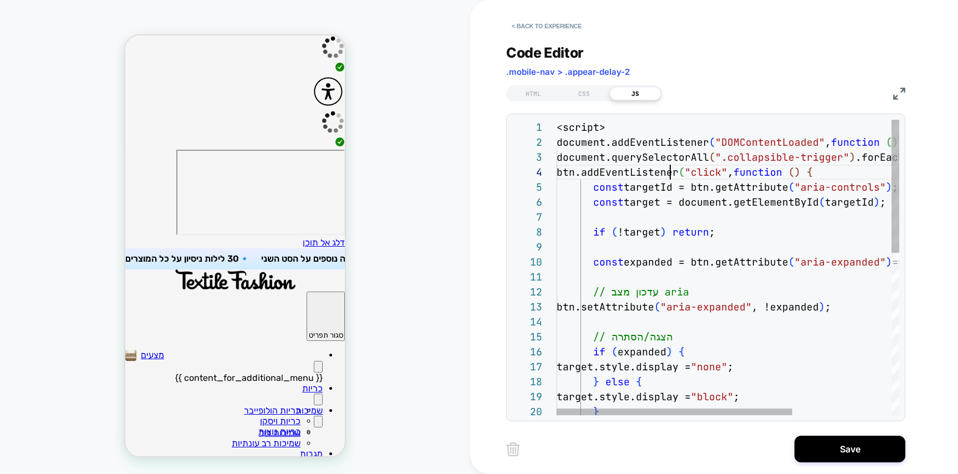
click at [672, 176] on div "if ( !target ) return ; const expanded = btn.getAttribute ( "aria-expanded" ) =…" at bounding box center [800, 447] width 487 height 655
click at [663, 230] on div "if ( !target ) return ; const expanded = btn.getAttribute ( "aria-expanded" ) =…" at bounding box center [800, 447] width 487 height 655
click at [667, 255] on div "if ( !target ) return ; const expanded = btn.getAttribute ( "aria-expanded" ) =…" at bounding box center [800, 447] width 487 height 655
click at [634, 263] on div "if ( !target ) return ; const expanded = btn.getAttribute ( "aria-expanded" ) =…" at bounding box center [800, 447] width 487 height 655
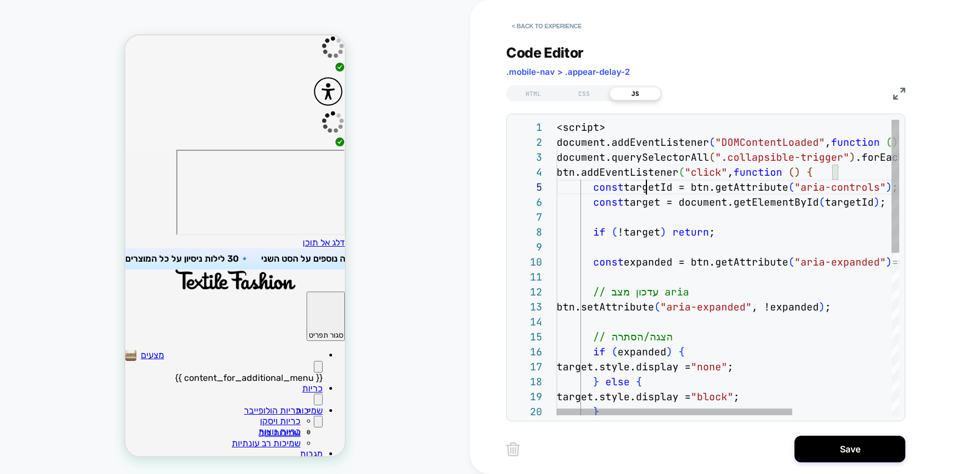
click at [647, 188] on div "if ( !target ) return ; const expanded = btn.getAttribute ( "aria-expanded" ) =…" at bounding box center [800, 447] width 487 height 655
click at [758, 184] on div "if ( !target ) return ; const expanded = btn.getAttribute ( "aria-expanded" ) =…" at bounding box center [800, 447] width 487 height 655
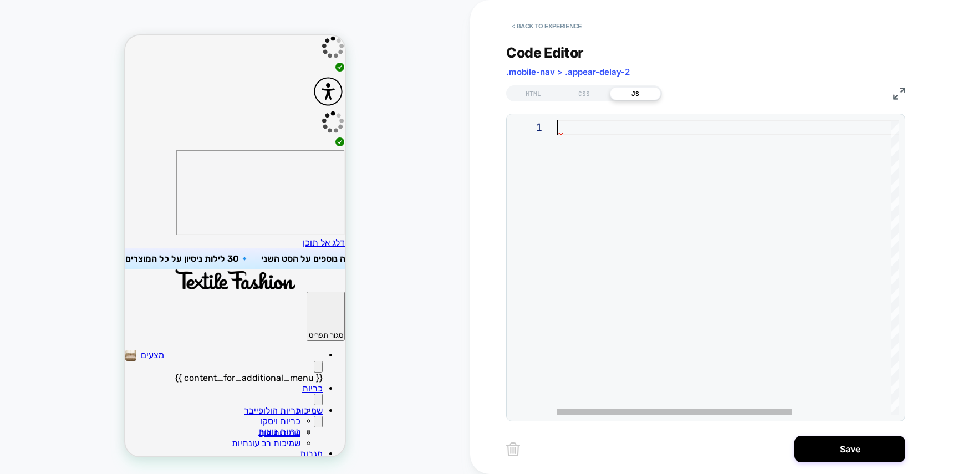
scroll to position [0, 0]
click at [519, 94] on div "HTML" at bounding box center [533, 93] width 51 height 13
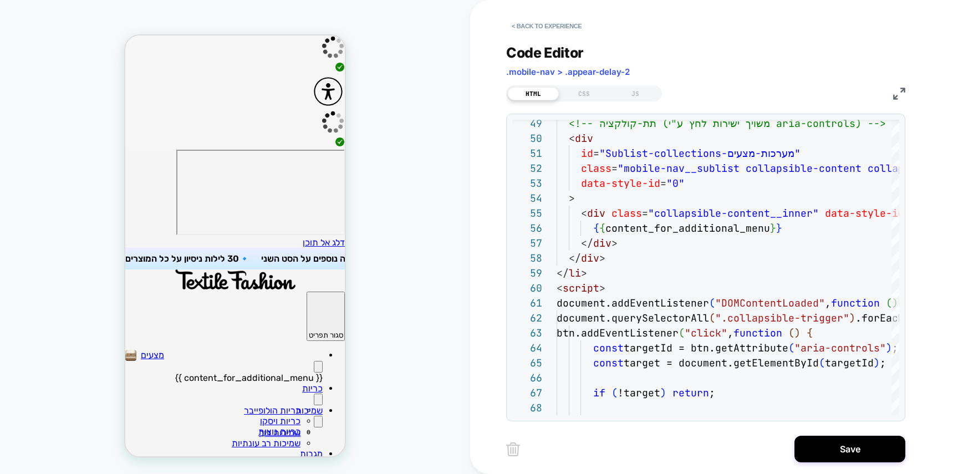
click at [314, 361] on button "Primary" at bounding box center [318, 367] width 9 height 12
click at [314, 394] on button "Primary" at bounding box center [318, 400] width 9 height 12
click at [318, 369] on icon "Primary" at bounding box center [318, 369] width 0 height 0
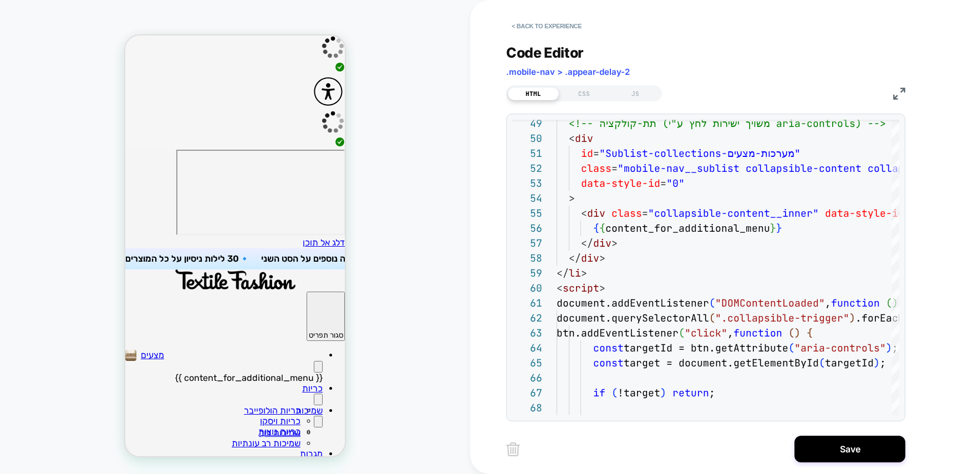
click at [318, 369] on icon "Primary" at bounding box center [318, 369] width 0 height 0
click at [650, 291] on div "if ( !target ) return ; btn.addEventListener ( "click" , function ( ) { const t…" at bounding box center [890, 166] width 667 height 1538
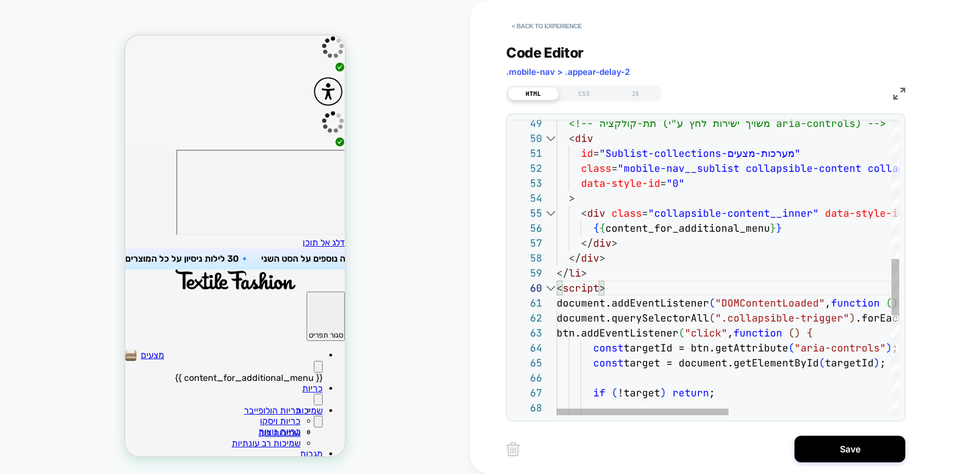
click at [556, 287] on div at bounding box center [551, 288] width 14 height 15
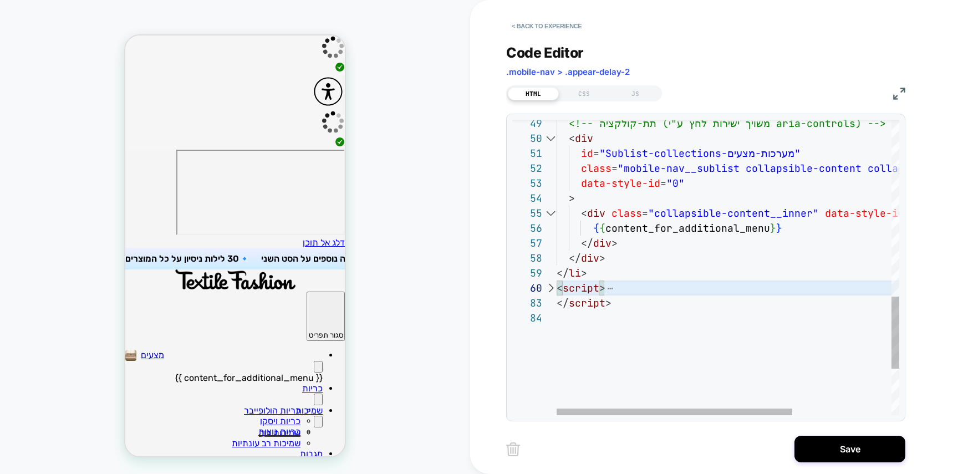
click at [556, 287] on div at bounding box center [551, 288] width 14 height 15
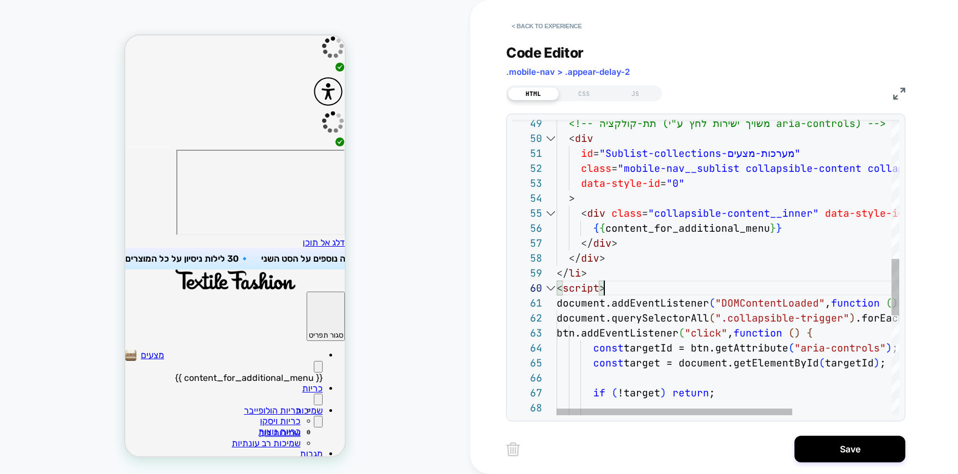
type textarea "**********"
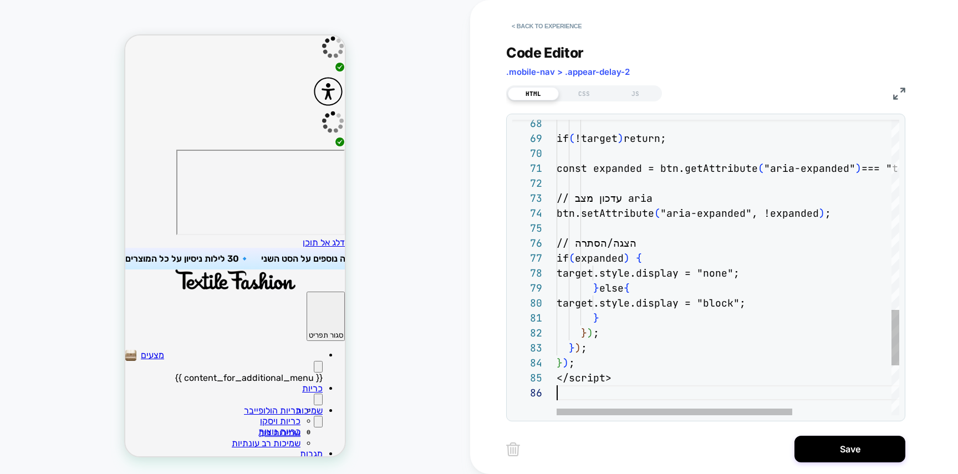
scroll to position [75, 0]
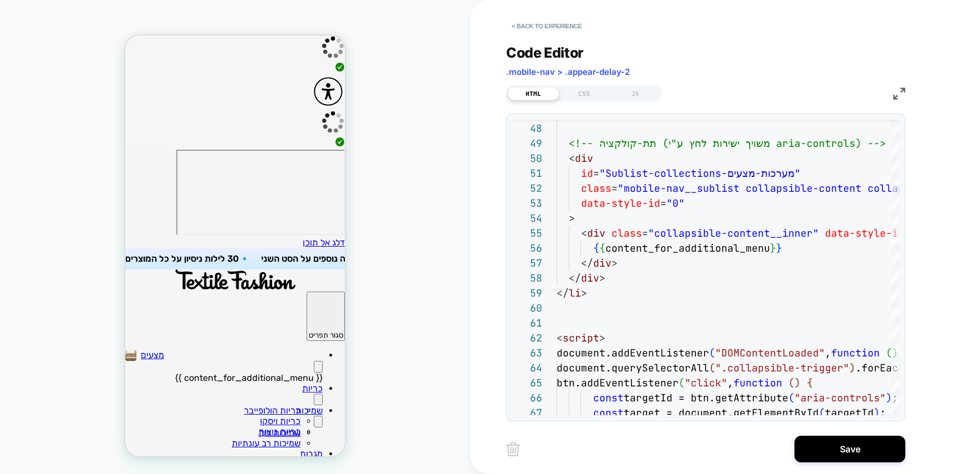
type textarea "* ******* ***** *** *********"
click at [314, 361] on button "Primary" at bounding box center [318, 367] width 9 height 12
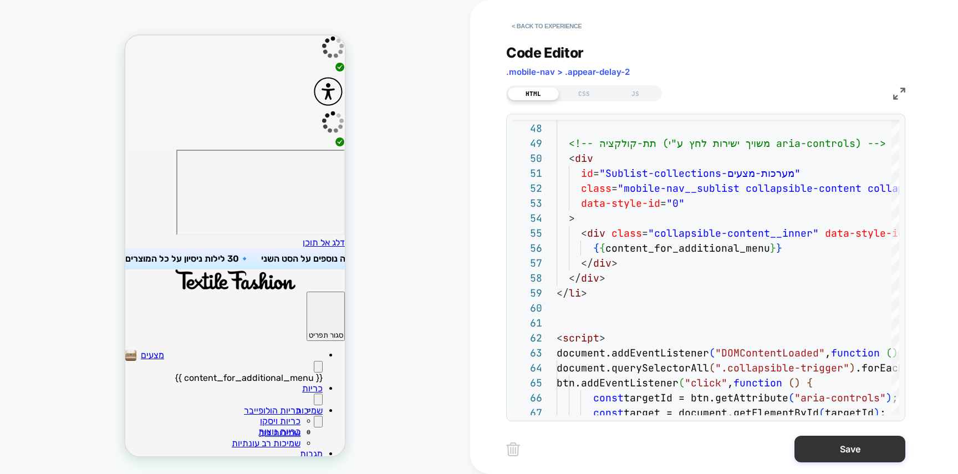
drag, startPoint x: 831, startPoint y: 427, endPoint x: 844, endPoint y: 438, distance: 16.9
click at [831, 427] on div "< Back to experience Code Editor .mobile-nav > .appear-delay-2 HTML CSS JS 67 6…" at bounding box center [714, 237] width 416 height 474
click at [844, 443] on button "Save" at bounding box center [850, 449] width 111 height 27
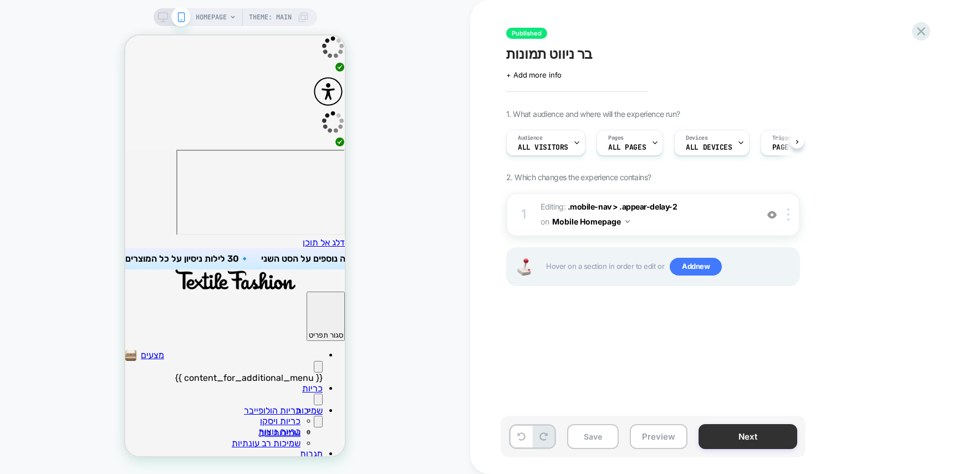
scroll to position [0, 1]
click at [771, 435] on button "Next" at bounding box center [748, 436] width 99 height 25
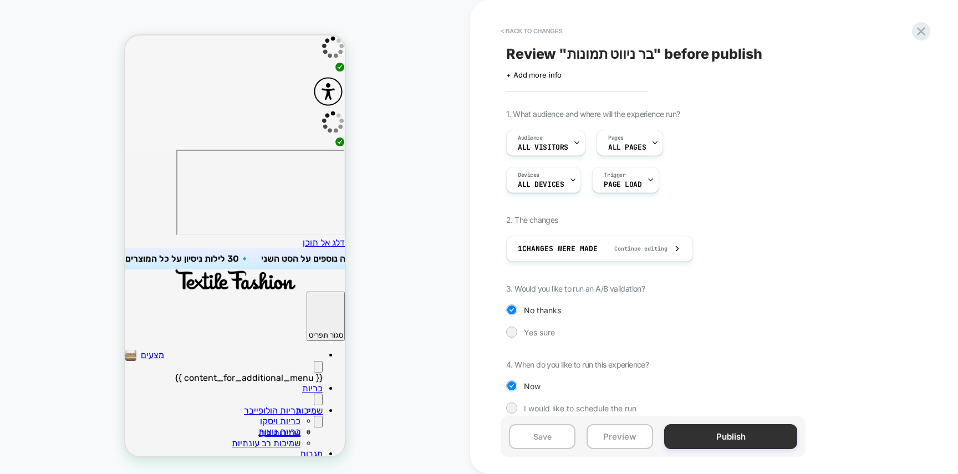
click at [771, 435] on button "Publish" at bounding box center [730, 436] width 133 height 25
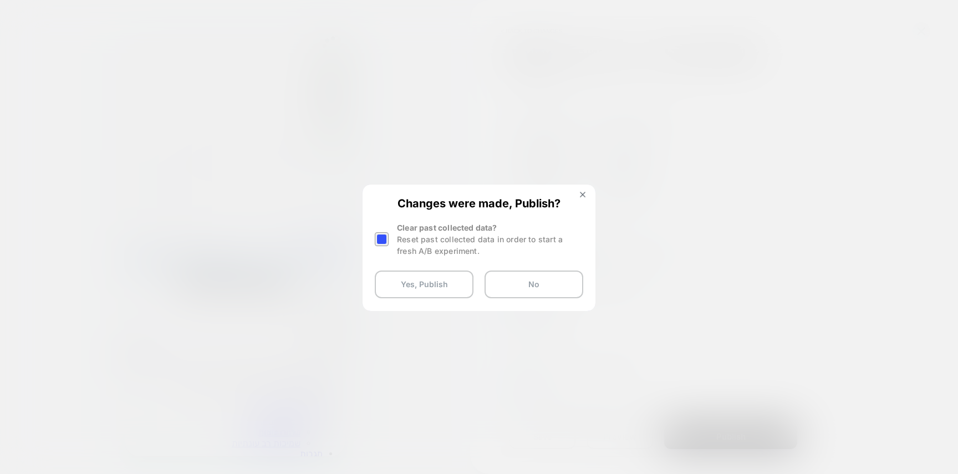
click at [385, 241] on div at bounding box center [382, 239] width 14 height 14
click at [429, 292] on button "Yes, Publish" at bounding box center [424, 285] width 99 height 28
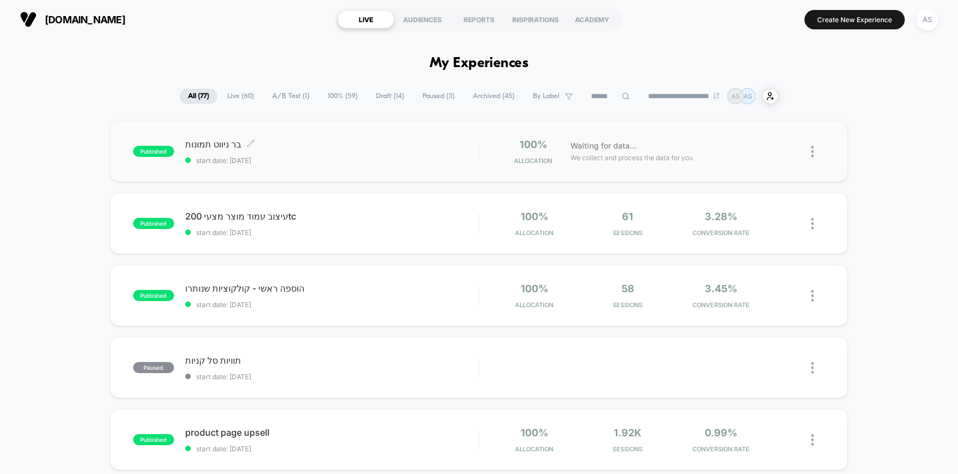
click at [347, 141] on span "[PERSON_NAME] תמונות Click to edit experience details" at bounding box center [332, 144] width 294 height 11
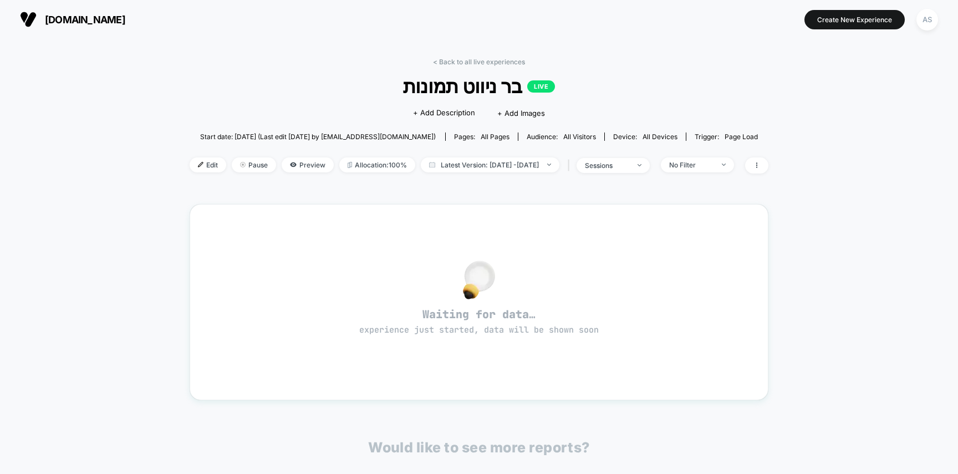
click at [196, 172] on div "Edit Pause Preview Allocation: 100% Latest Version: [DATE] - [DATE] | sessions …" at bounding box center [479, 166] width 579 height 16
click at [196, 165] on span "Edit" at bounding box center [208, 165] width 37 height 15
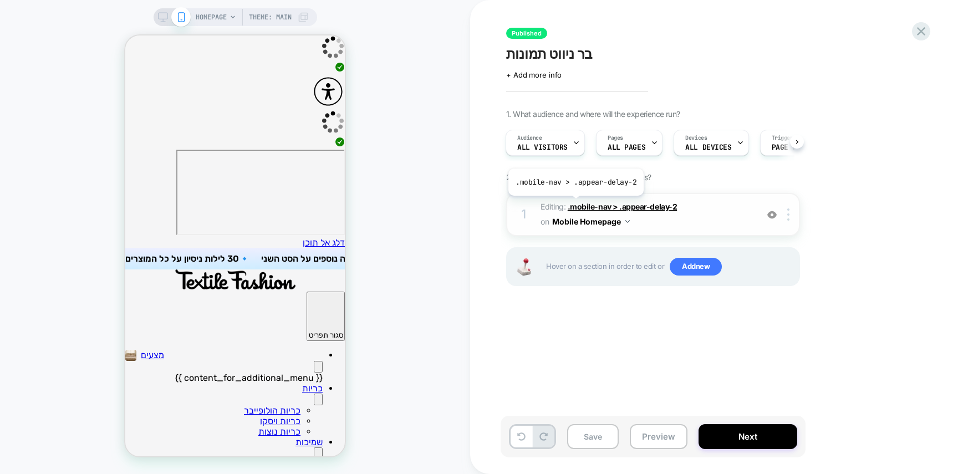
click at [575, 204] on span ".mobile-nav > .appear-delay-2" at bounding box center [622, 206] width 109 height 9
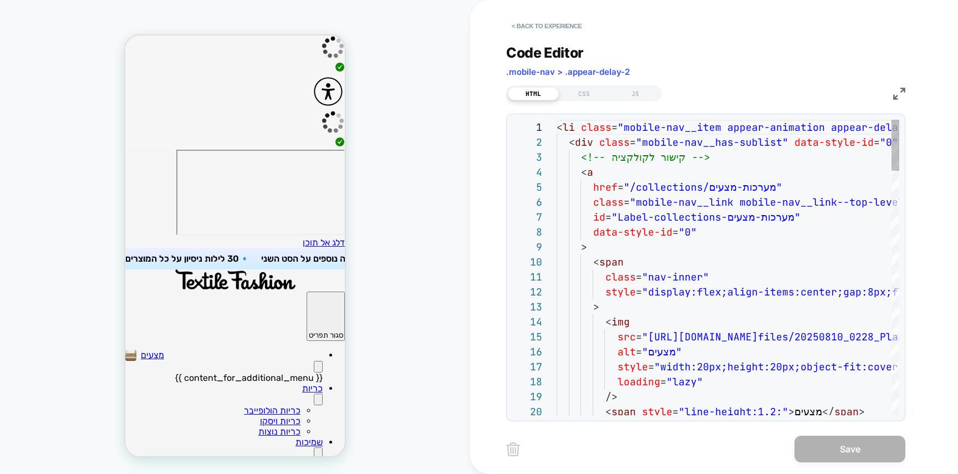
scroll to position [150, 0]
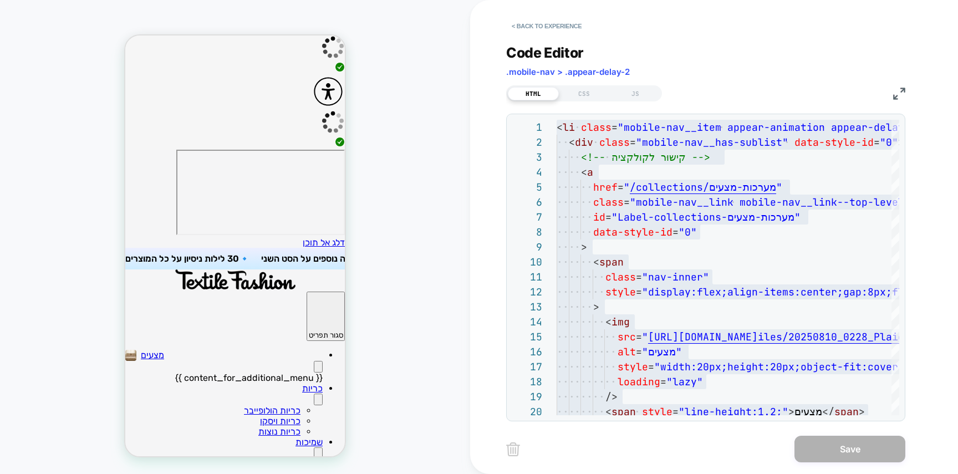
click at [318, 303] on icon "button" at bounding box center [326, 311] width 16 height 16
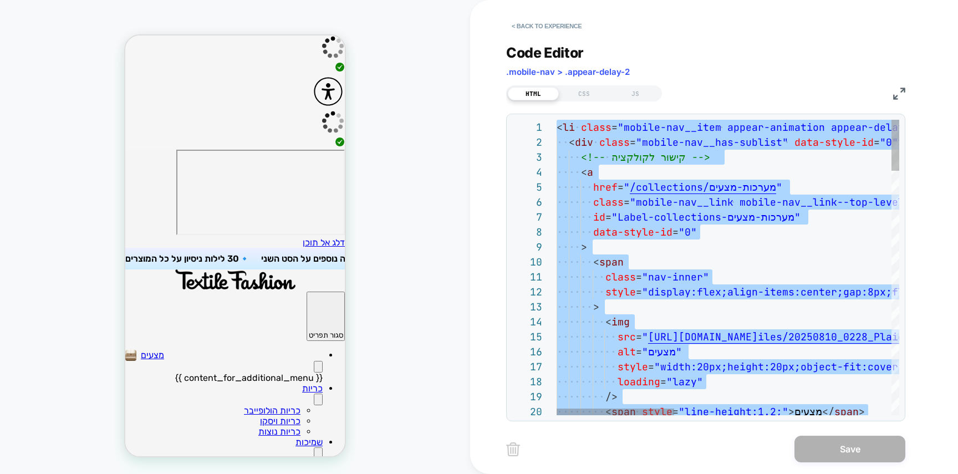
scroll to position [120, 0]
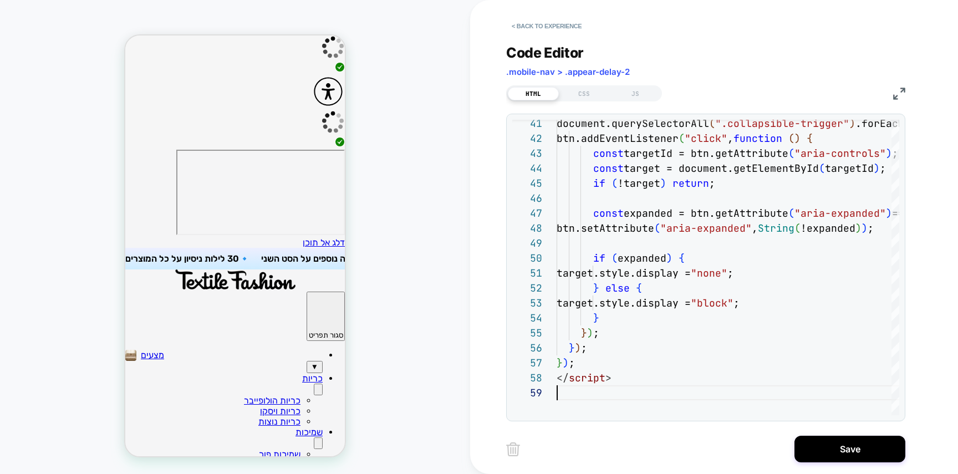
click at [307, 361] on button "▼" at bounding box center [315, 367] width 16 height 12
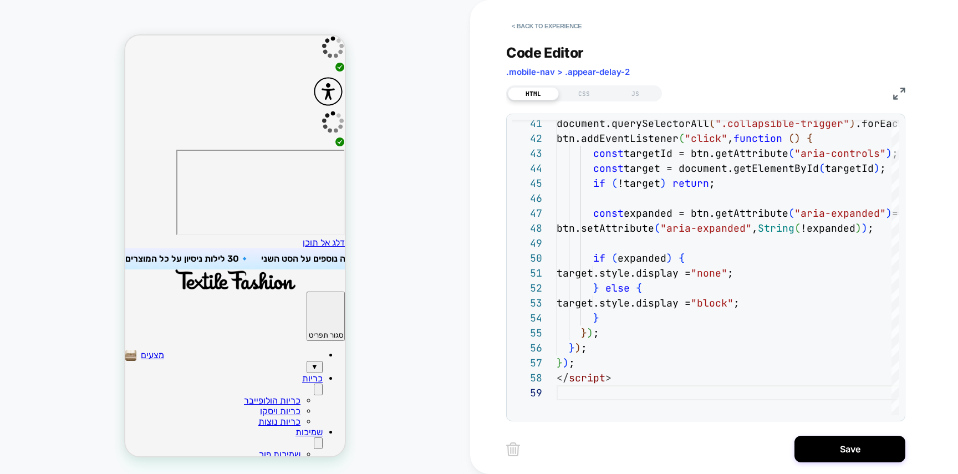
click at [307, 361] on button "▼" at bounding box center [315, 367] width 16 height 12
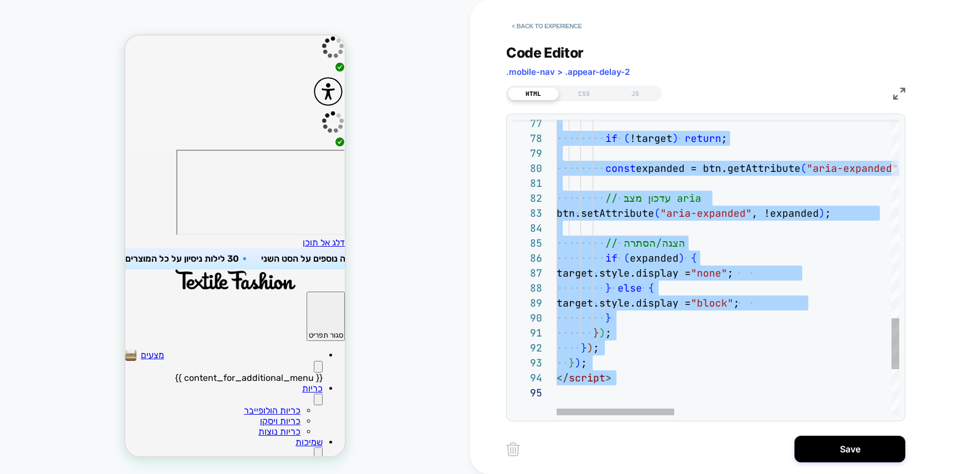
type textarea "**********"
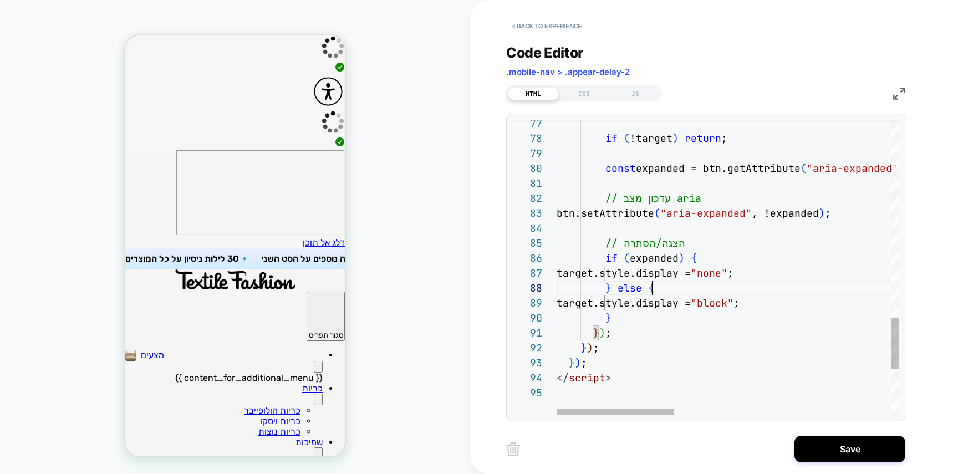
click at [558, 27] on button "< Back to experience" at bounding box center [546, 26] width 81 height 18
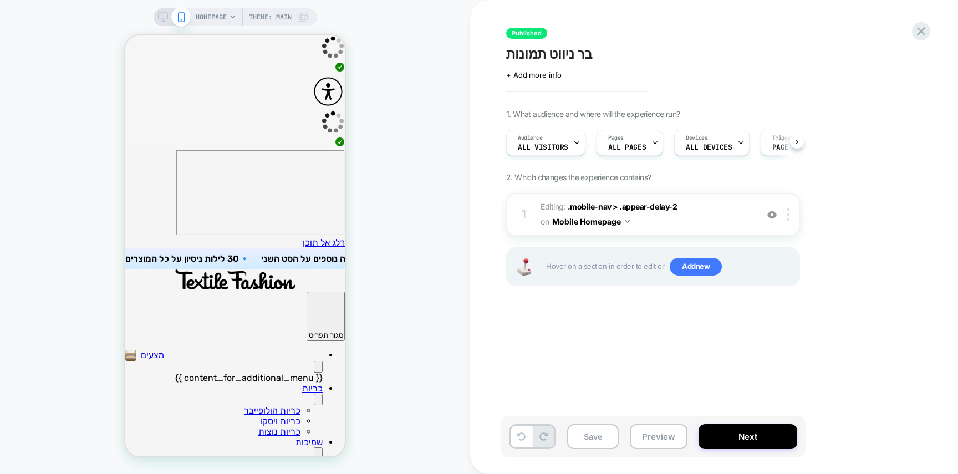
scroll to position [0, 1]
click at [793, 214] on div at bounding box center [790, 215] width 18 height 12
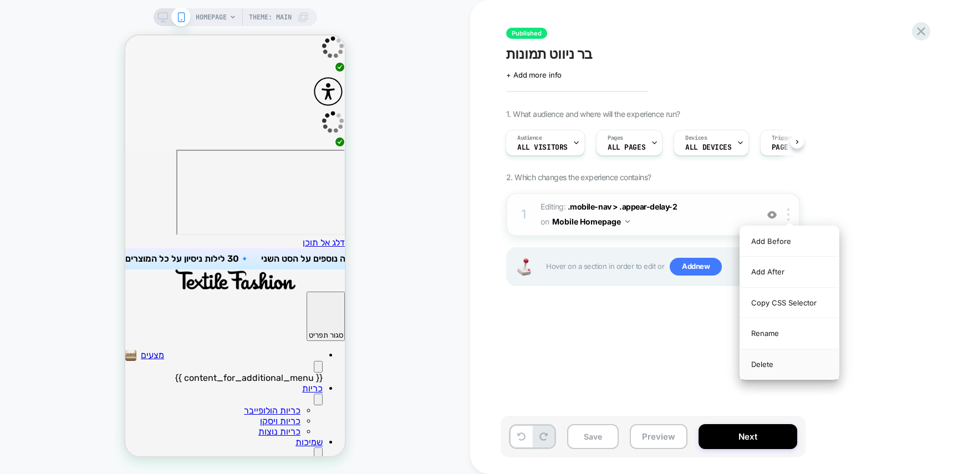
click at [778, 358] on div "Delete" at bounding box center [789, 364] width 99 height 30
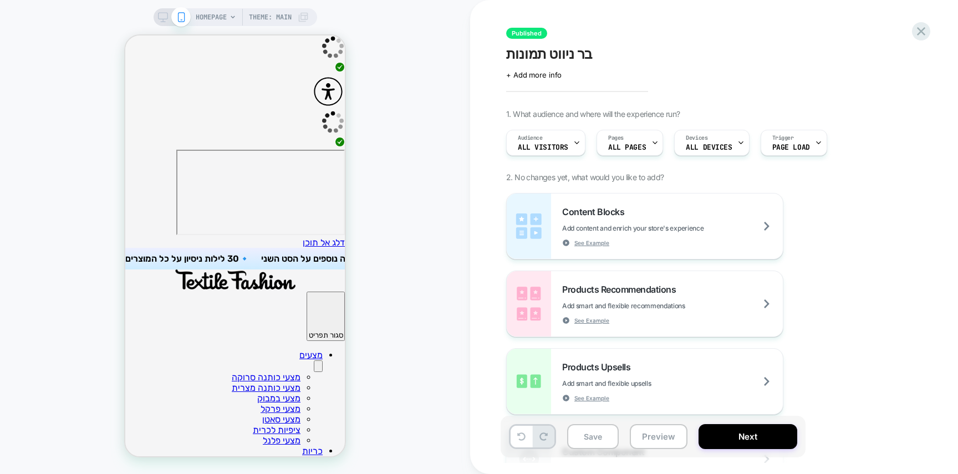
scroll to position [0, 0]
click at [171, 95] on div at bounding box center [167, 92] width 34 height 21
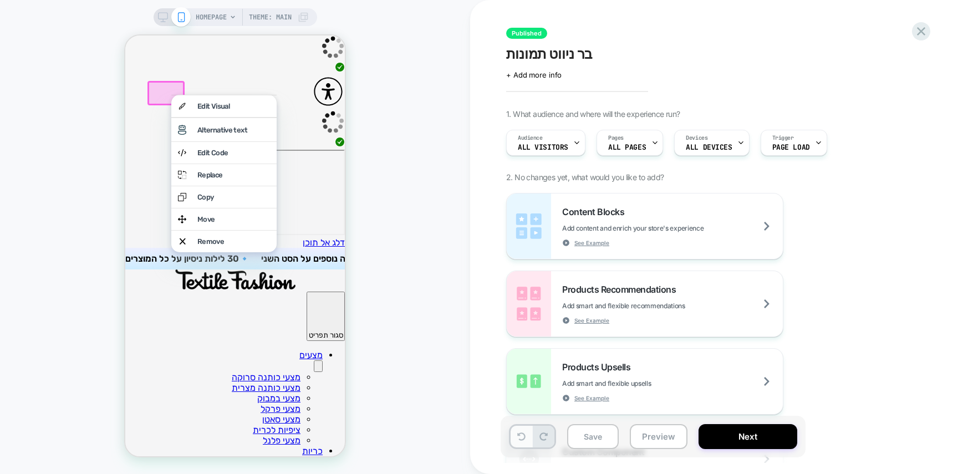
click at [528, 438] on button at bounding box center [522, 437] width 22 height 22
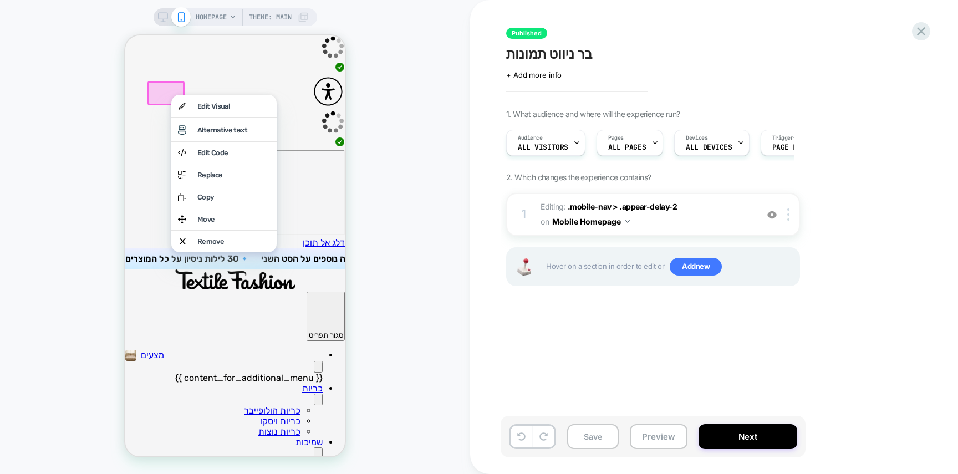
click at [405, 79] on div "HOMEPAGE Theme: MAIN" at bounding box center [235, 237] width 470 height 452
click at [419, 125] on div "HOMEPAGE Theme: MAIN" at bounding box center [235, 237] width 470 height 452
click at [320, 383] on link "כריות" at bounding box center [312, 388] width 21 height 11
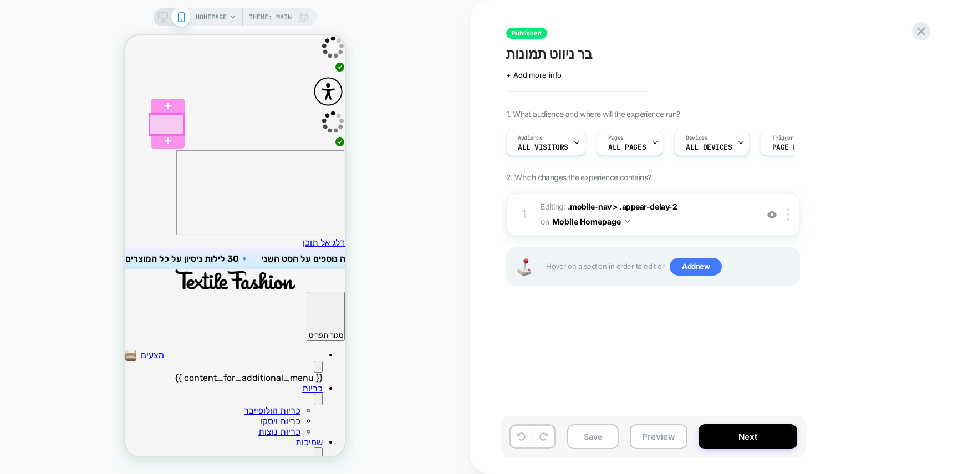
click at [171, 123] on div at bounding box center [167, 124] width 34 height 21
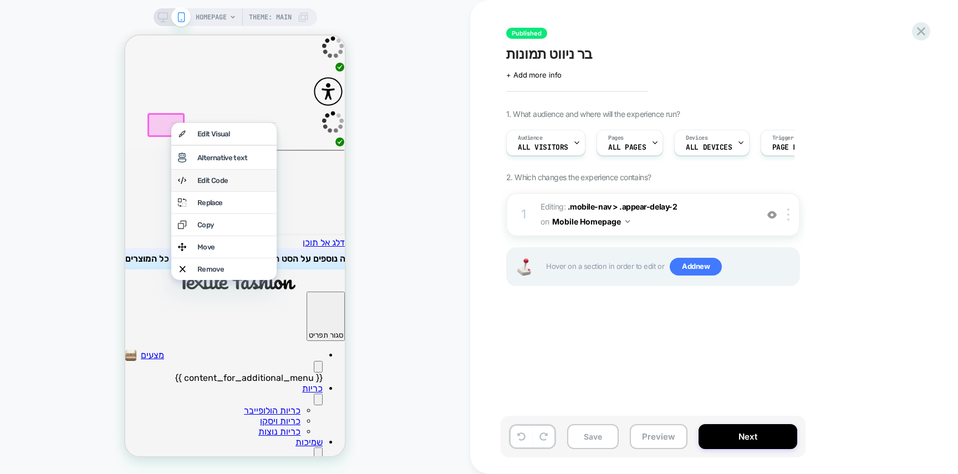
click at [239, 185] on div "Edit Code" at bounding box center [233, 180] width 73 height 8
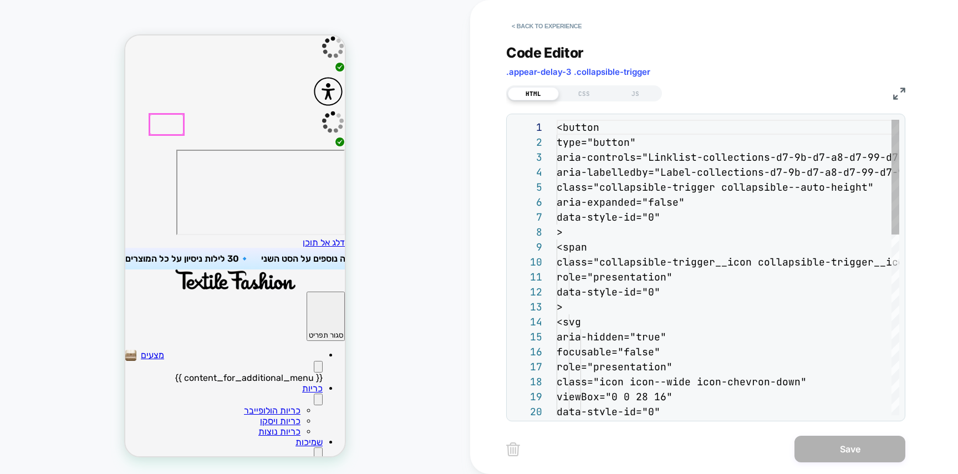
scroll to position [135, 0]
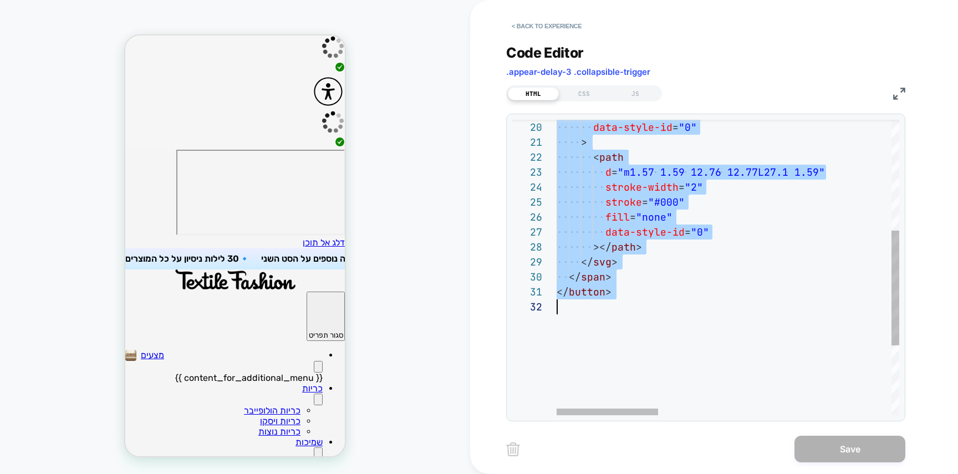
scroll to position [0, 0]
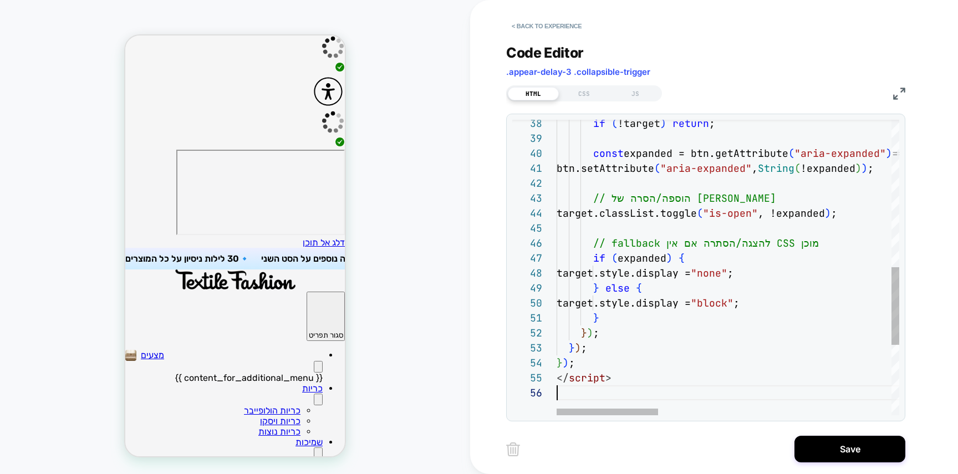
scroll to position [75, 0]
click at [314, 394] on button "Primary" at bounding box center [318, 400] width 9 height 12
click at [318, 402] on icon "Primary" at bounding box center [318, 402] width 0 height 0
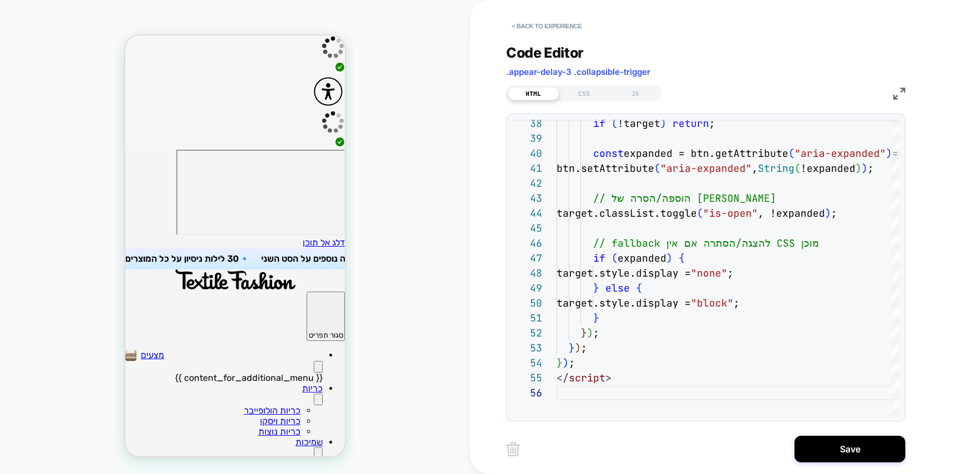
click at [318, 402] on icon "Primary" at bounding box center [318, 402] width 0 height 0
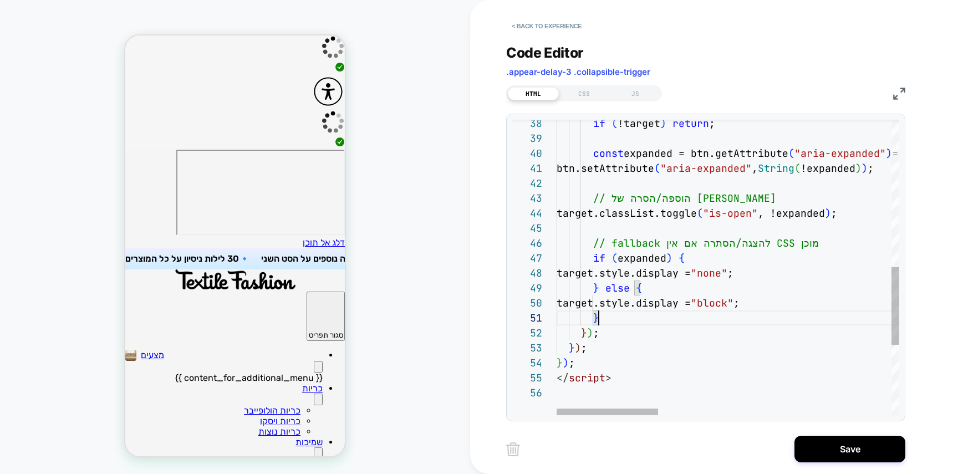
scroll to position [15, 0]
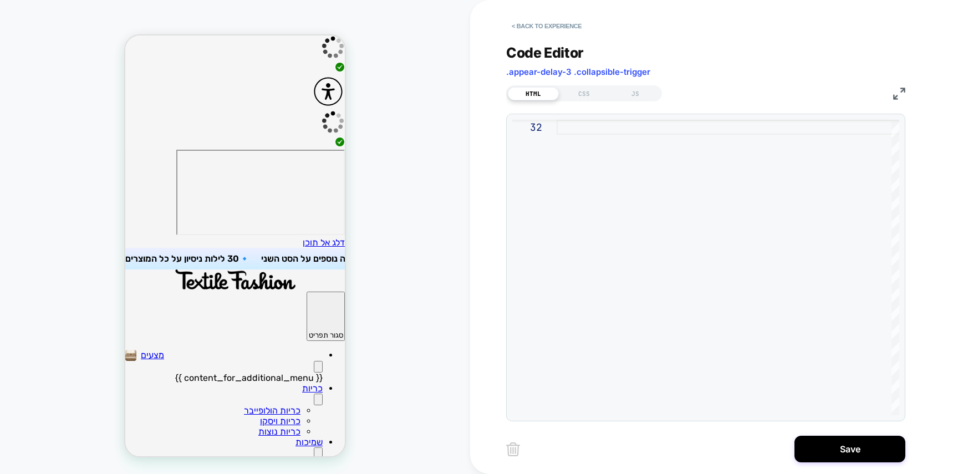
click at [318, 402] on icon "Primary" at bounding box center [318, 402] width 0 height 0
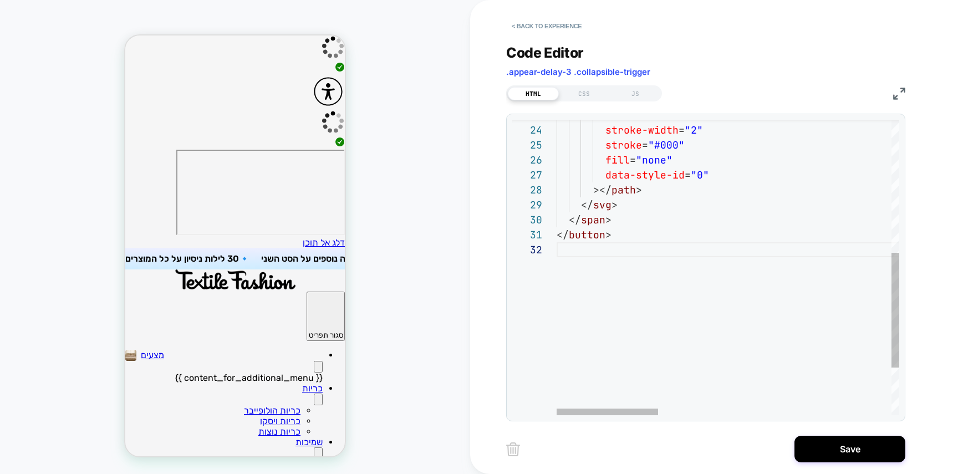
type textarea "**********"
click at [314, 394] on button "Primary" at bounding box center [318, 400] width 9 height 12
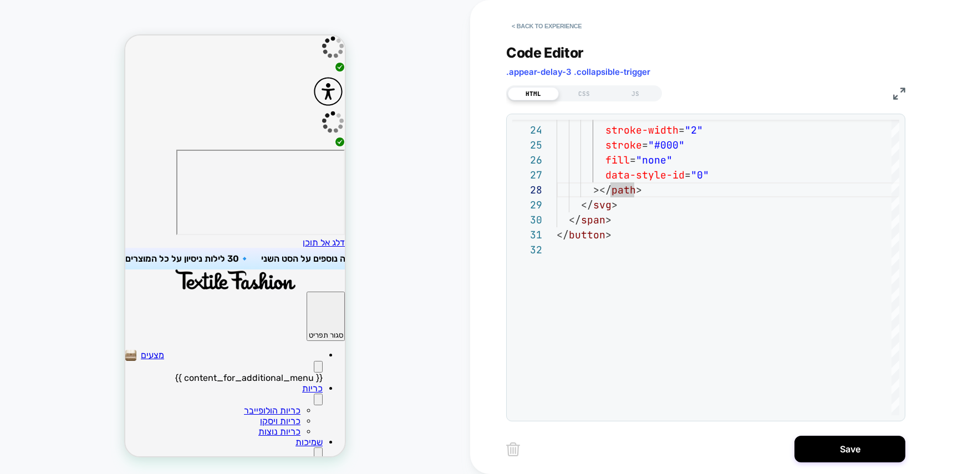
click at [314, 394] on button "Primary" at bounding box center [318, 400] width 9 height 12
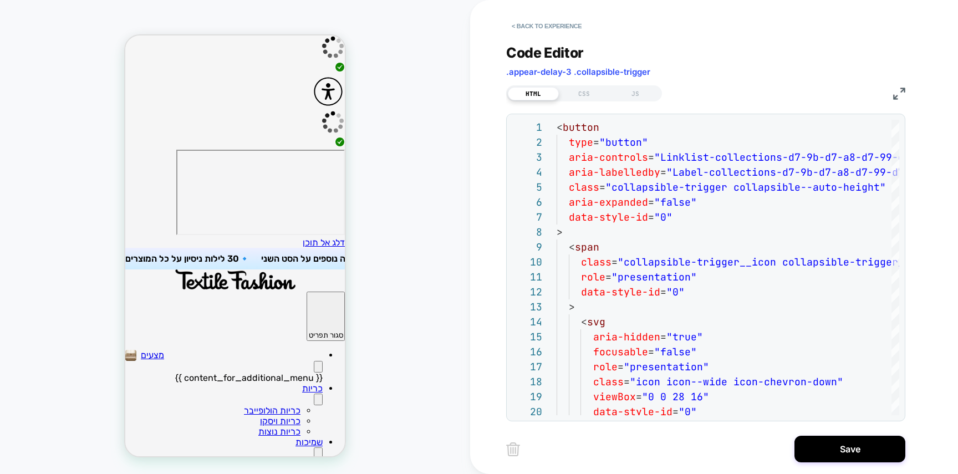
click at [314, 394] on button "Primary" at bounding box center [318, 400] width 9 height 12
click at [556, 31] on button "< Back to experience" at bounding box center [546, 26] width 81 height 18
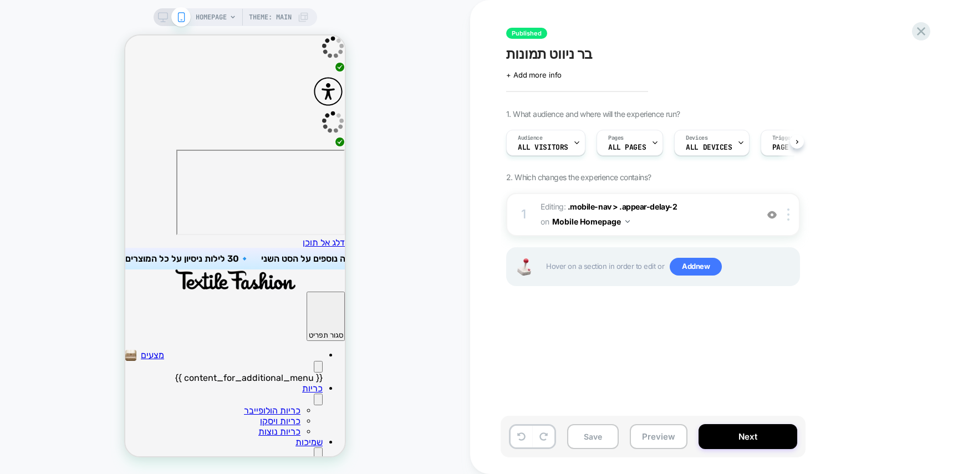
scroll to position [0, 1]
click at [314, 394] on button "Primary" at bounding box center [318, 400] width 9 height 12
click at [314, 448] on button "Primary" at bounding box center [318, 454] width 9 height 12
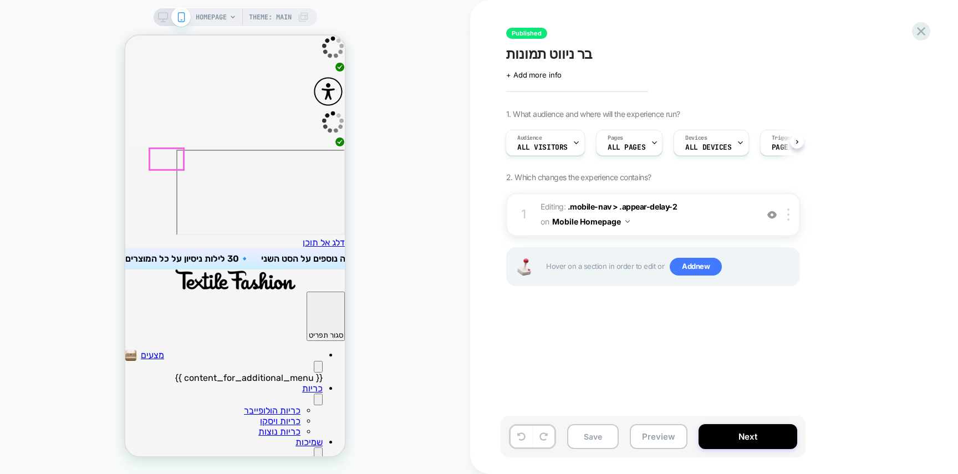
click at [314, 448] on button "Primary" at bounding box center [318, 454] width 9 height 12
click at [318, 402] on icon "Primary" at bounding box center [318, 402] width 0 height 0
click at [314, 361] on button "Primary" at bounding box center [318, 367] width 9 height 12
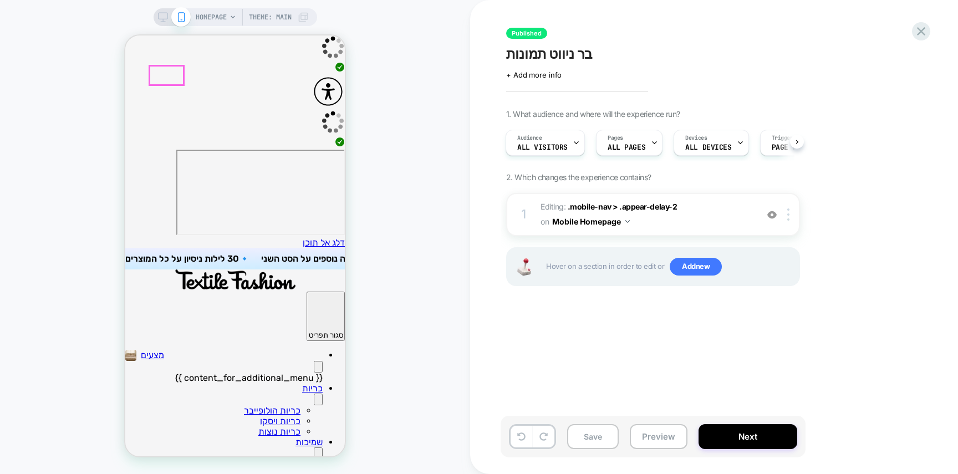
scroll to position [0, 0]
click at [318, 369] on icon "Primary" at bounding box center [318, 369] width 0 height 0
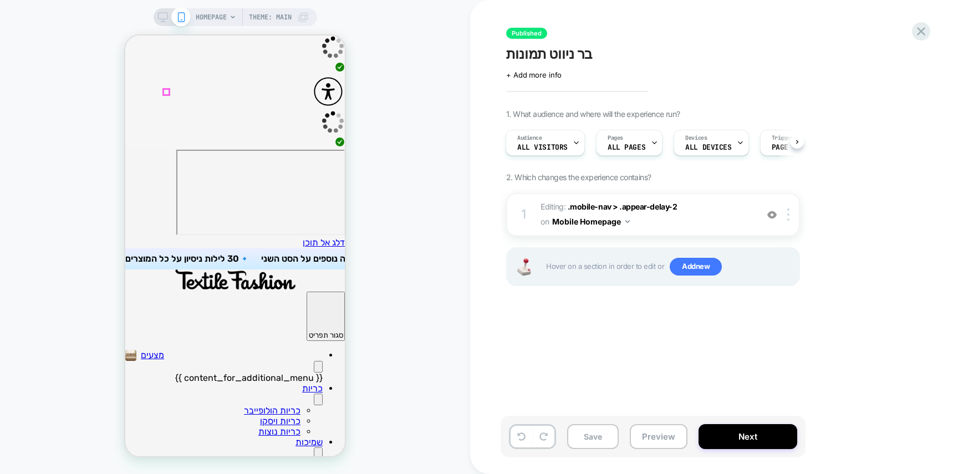
click at [318, 369] on icon "Primary" at bounding box center [318, 369] width 0 height 0
click at [166, 92] on div at bounding box center [167, 92] width 8 height 8
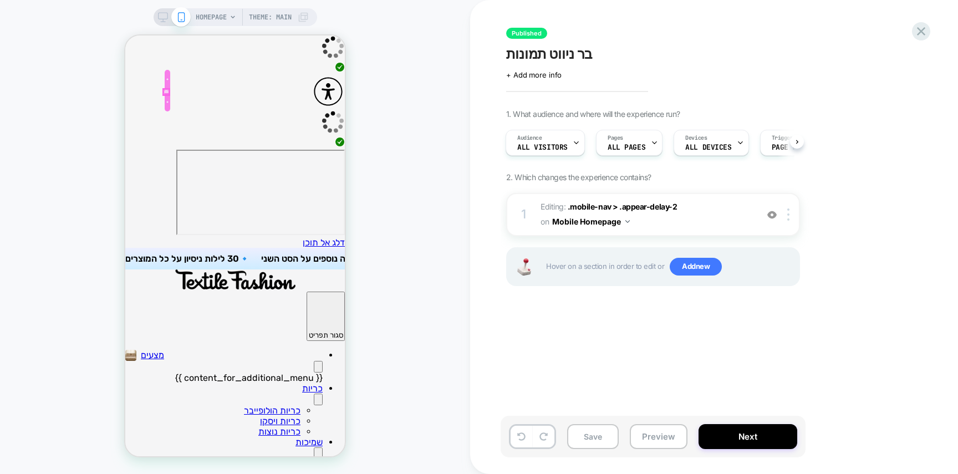
click at [166, 92] on div at bounding box center [167, 92] width 8 height 8
click at [314, 361] on button "Primary" at bounding box center [318, 367] width 9 height 12
click at [318, 369] on icon "Primary" at bounding box center [318, 369] width 0 height 0
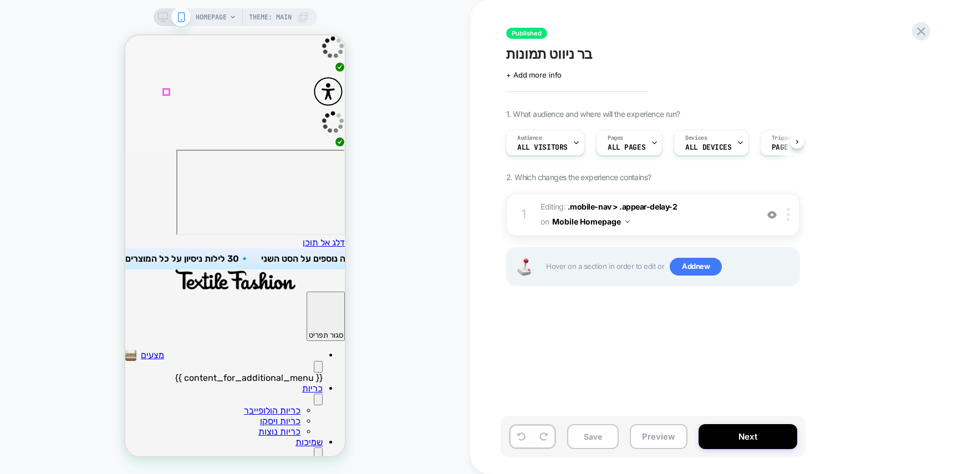
click at [318, 369] on icon "Primary" at bounding box center [318, 369] width 0 height 0
click at [786, 218] on div at bounding box center [790, 215] width 18 height 12
click at [788, 213] on img at bounding box center [789, 215] width 2 height 12
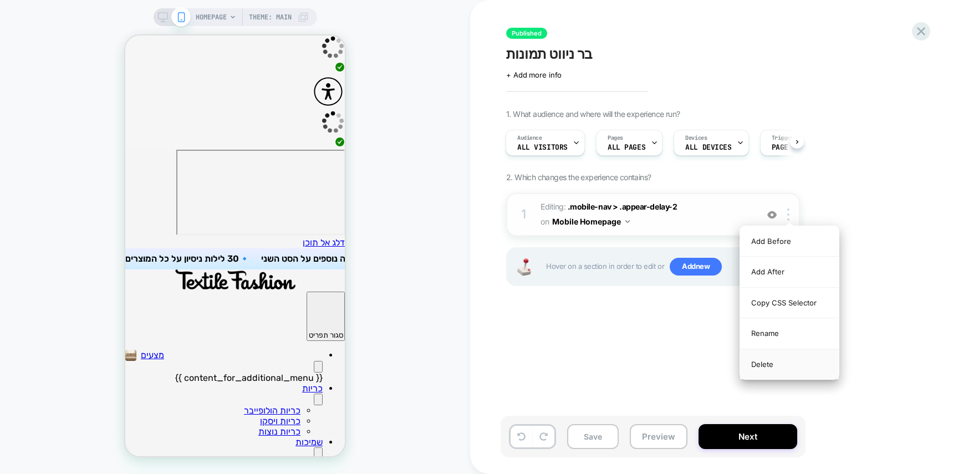
click at [776, 363] on div "Delete" at bounding box center [789, 364] width 99 height 30
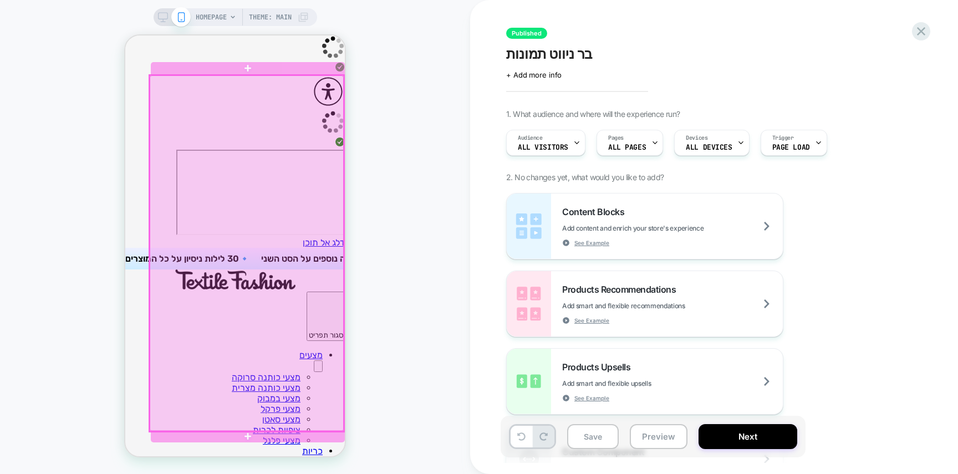
click at [253, 302] on div at bounding box center [247, 253] width 194 height 356
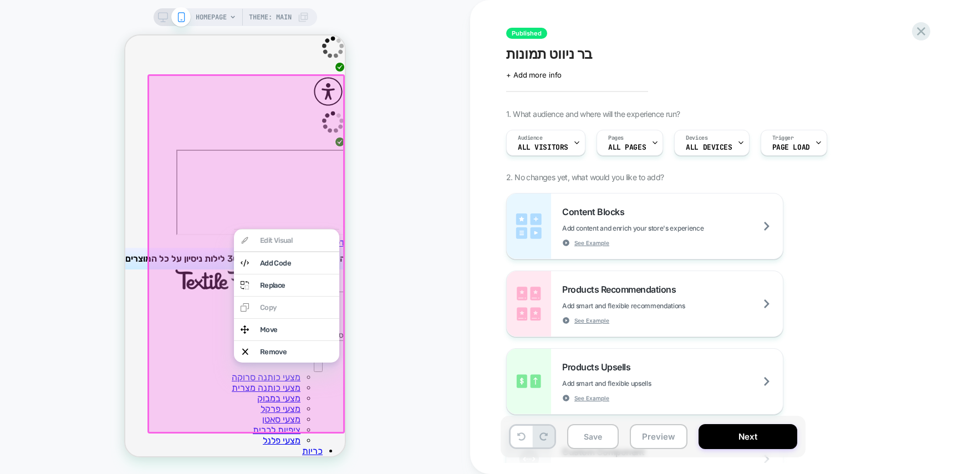
click at [214, 291] on div at bounding box center [246, 253] width 197 height 359
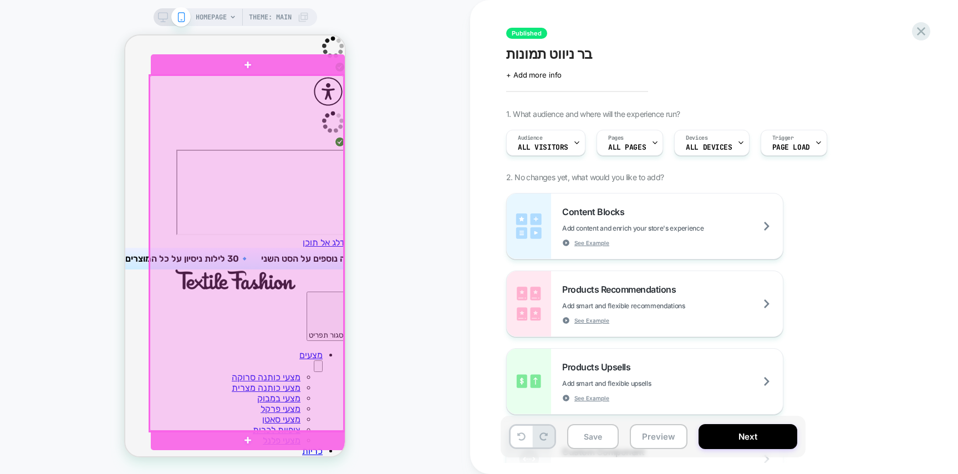
click at [252, 302] on div at bounding box center [247, 253] width 194 height 356
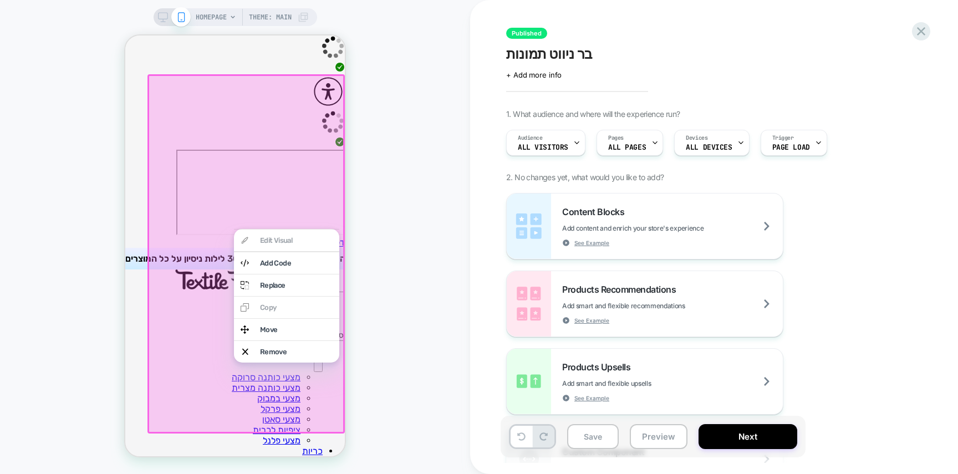
click at [182, 219] on div at bounding box center [246, 253] width 197 height 359
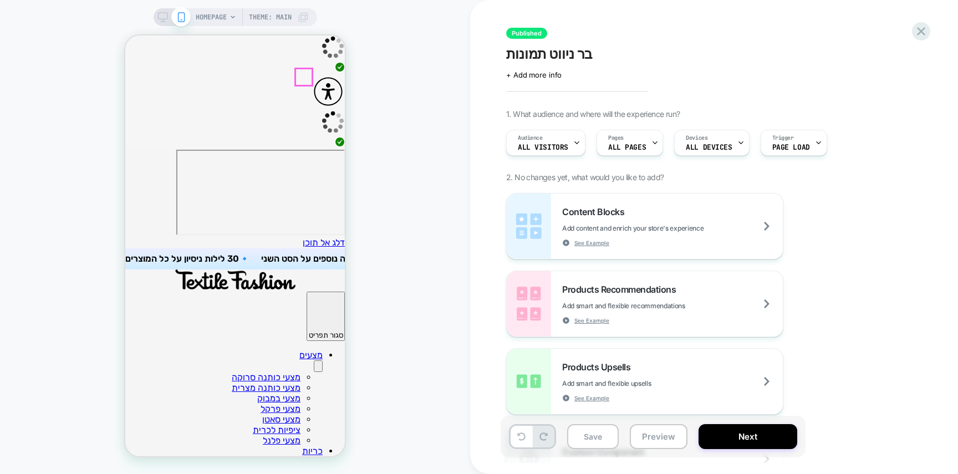
click at [314, 456] on button "Primary" at bounding box center [318, 462] width 9 height 12
click at [314, 360] on button "Primary" at bounding box center [318, 366] width 9 height 12
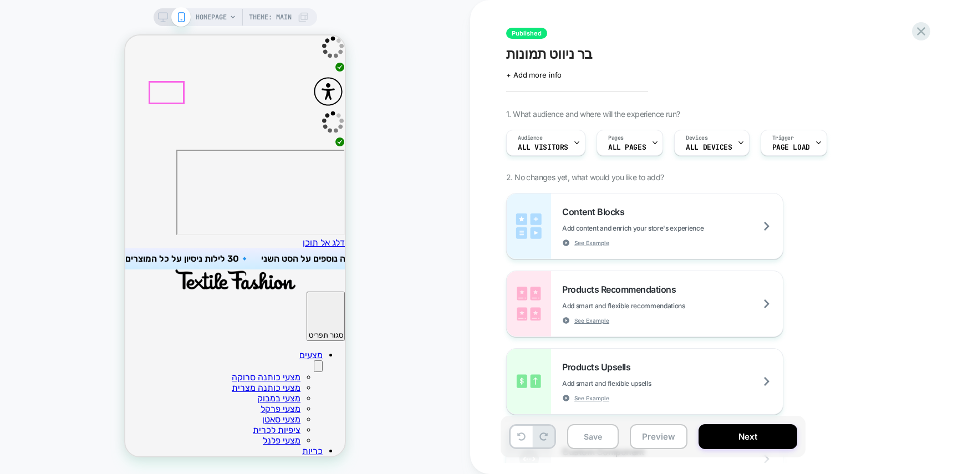
click at [314, 360] on button "Primary" at bounding box center [318, 366] width 9 height 12
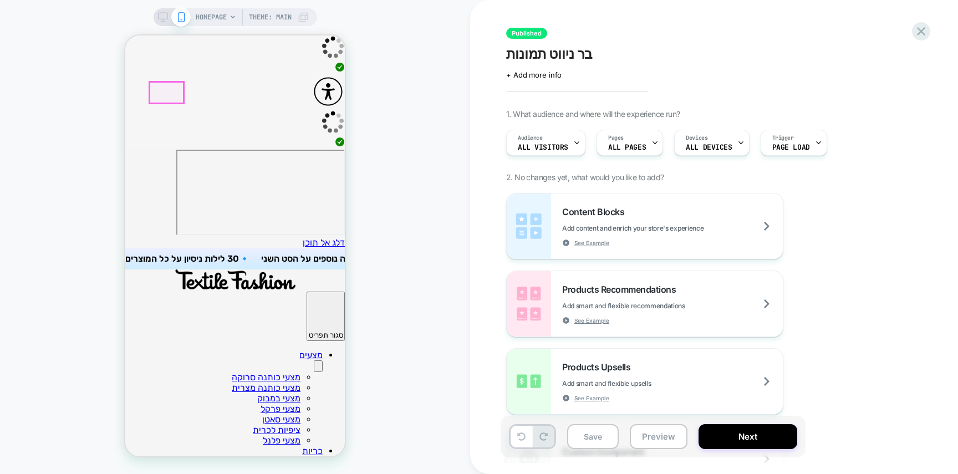
click at [314, 360] on button "Primary" at bounding box center [318, 366] width 9 height 12
click at [524, 436] on icon at bounding box center [521, 437] width 8 height 8
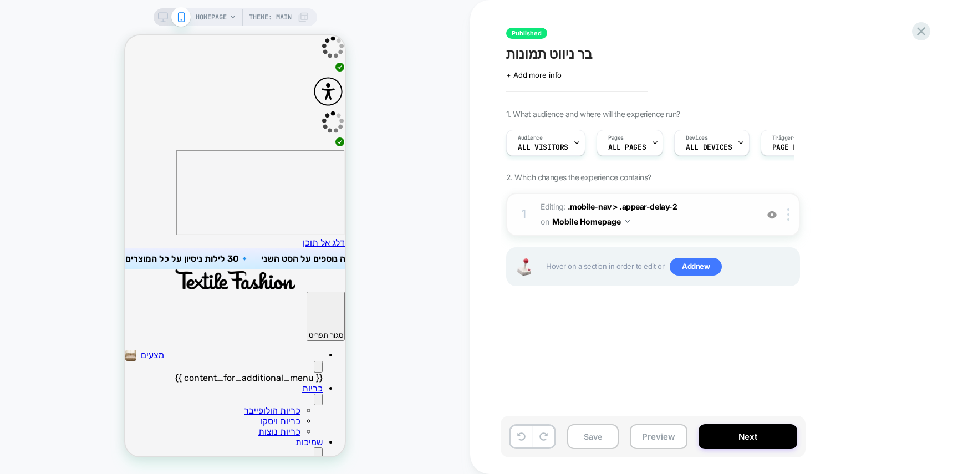
click at [589, 200] on span "Editing : .mobile-nav > .appear-delay-2 .mobile-nav > .appear-delay-2 on Mobile…" at bounding box center [646, 215] width 211 height 30
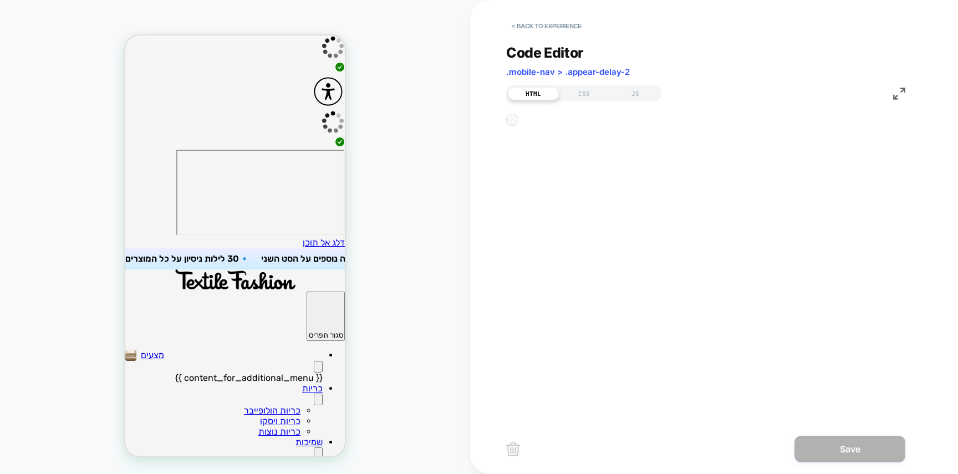
scroll to position [150, 0]
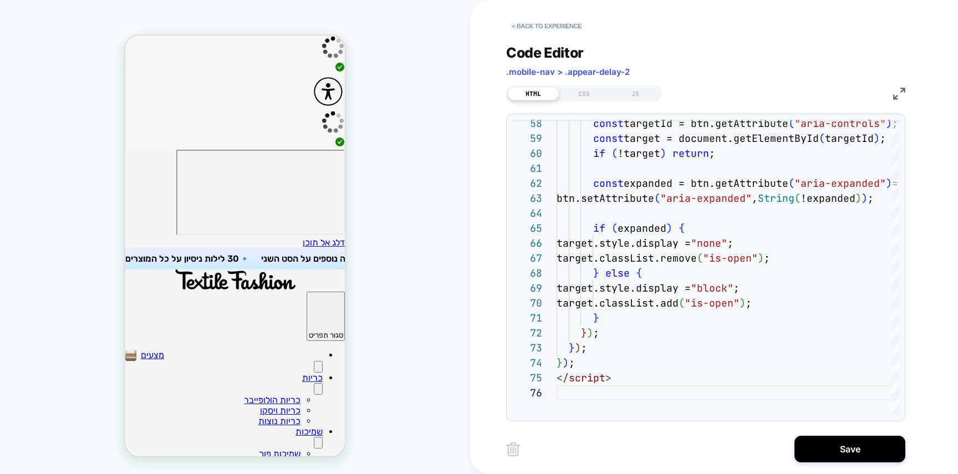
click at [314, 361] on button "Primary" at bounding box center [318, 367] width 9 height 12
click at [318, 369] on icon "Primary" at bounding box center [318, 369] width 0 height 0
click at [314, 383] on button "Primary" at bounding box center [318, 389] width 9 height 12
click at [318, 392] on icon "Primary" at bounding box center [318, 392] width 0 height 0
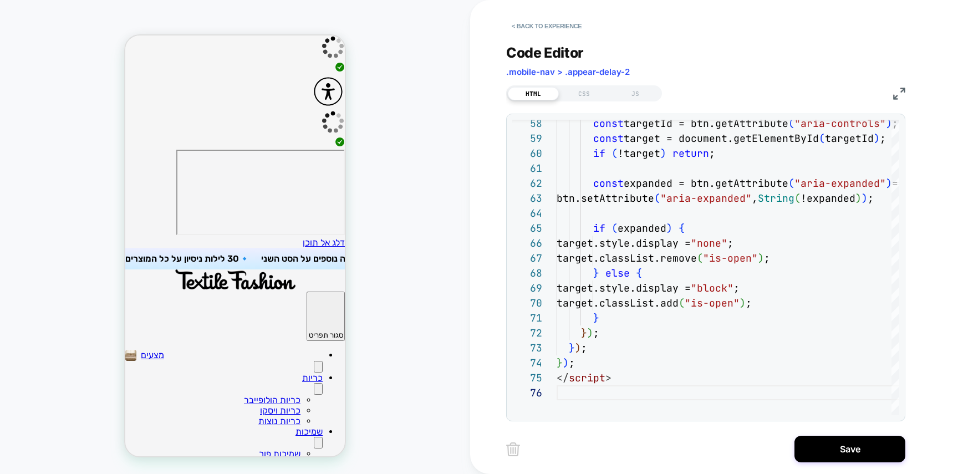
click at [318, 445] on icon "Primary" at bounding box center [318, 445] width 0 height 0
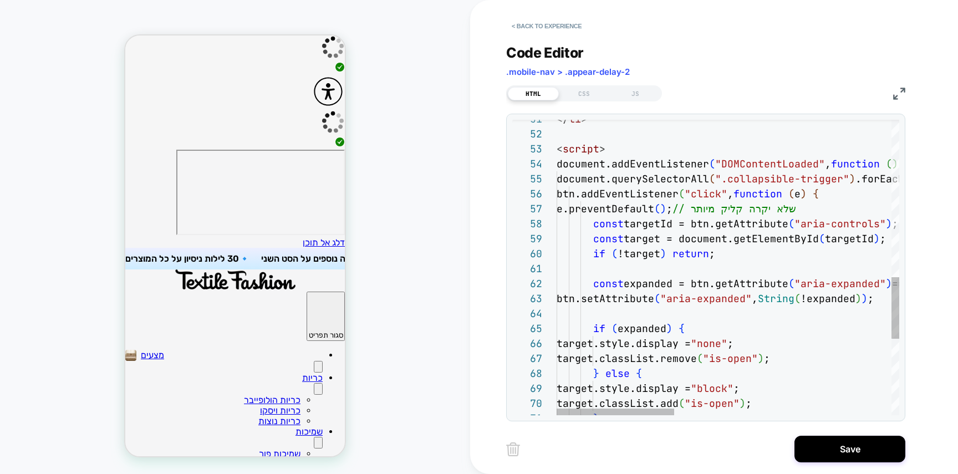
scroll to position [0, 0]
click at [314, 361] on button "Primary" at bounding box center [318, 367] width 9 height 12
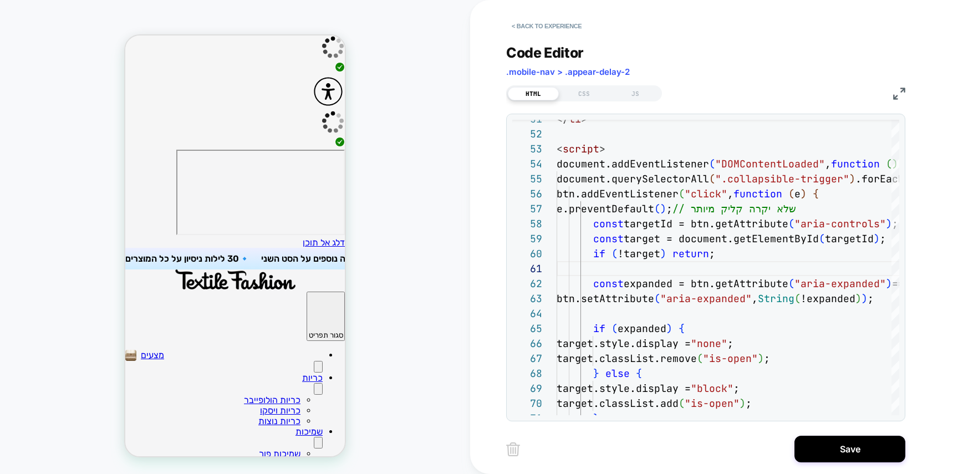
click at [314, 361] on button "Primary" at bounding box center [318, 367] width 9 height 12
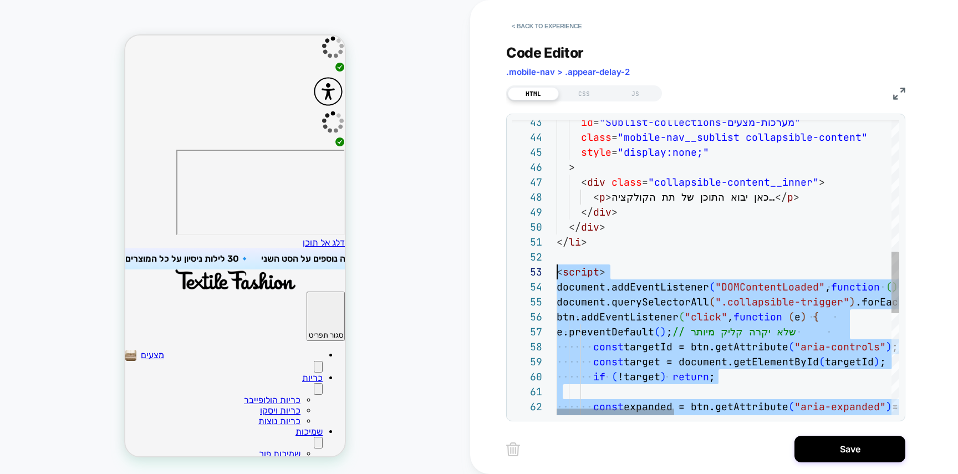
drag, startPoint x: 637, startPoint y: 362, endPoint x: 532, endPoint y: 267, distance: 141.4
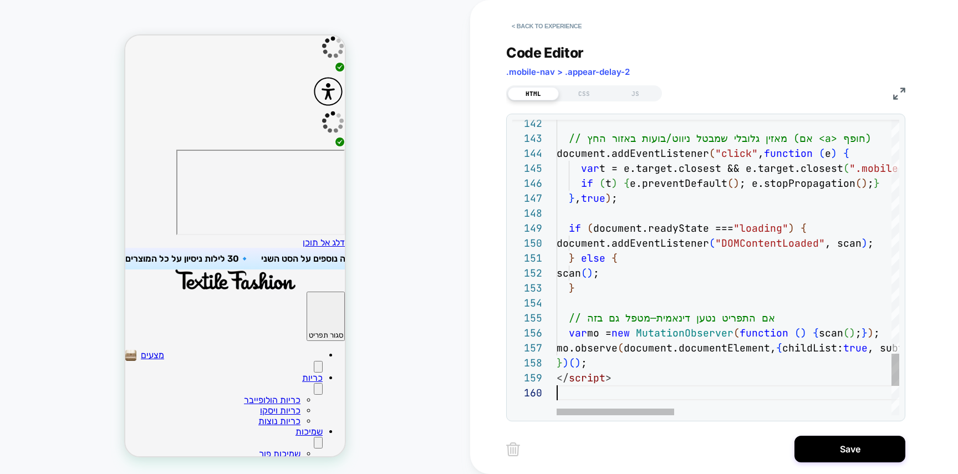
scroll to position [135, 0]
type textarea "**********"
click at [314, 361] on button "Primary" at bounding box center [318, 367] width 9 height 12
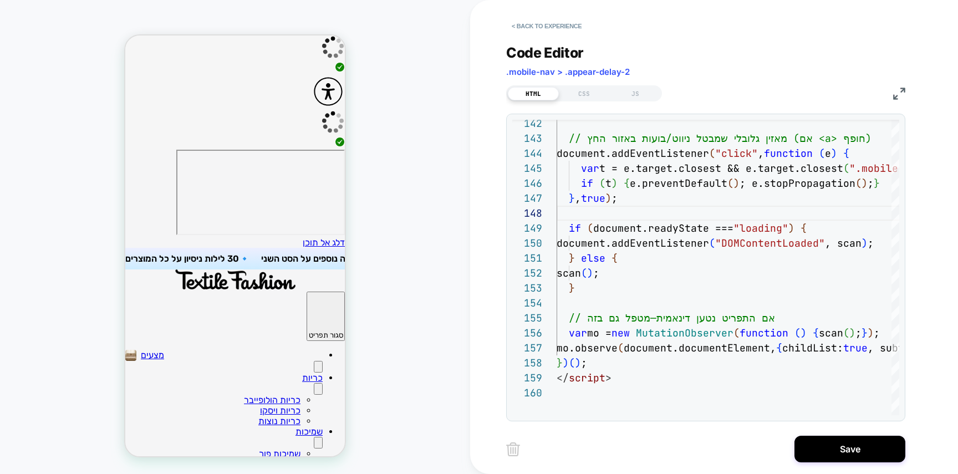
click at [314, 361] on button "Primary" at bounding box center [318, 367] width 9 height 12
click at [842, 451] on button "Save" at bounding box center [850, 449] width 111 height 27
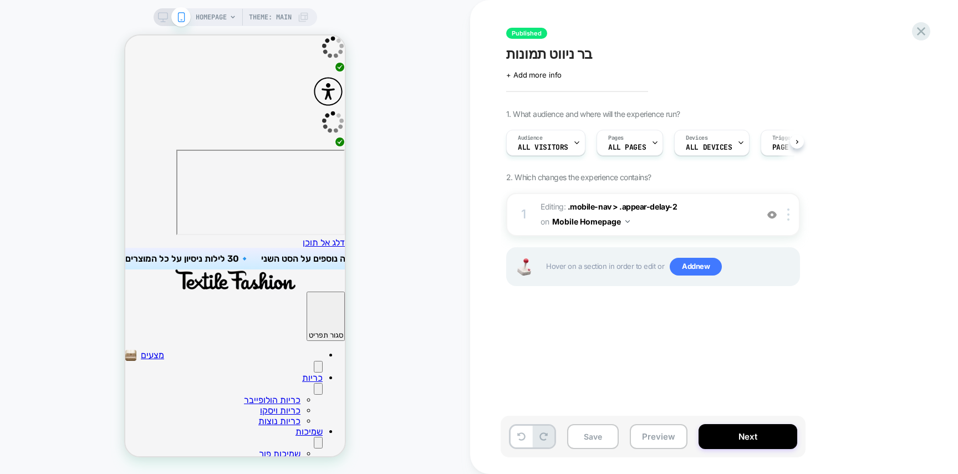
scroll to position [0, 1]
click at [319, 370] on icon "Primary" at bounding box center [326, 373] width 14 height 7
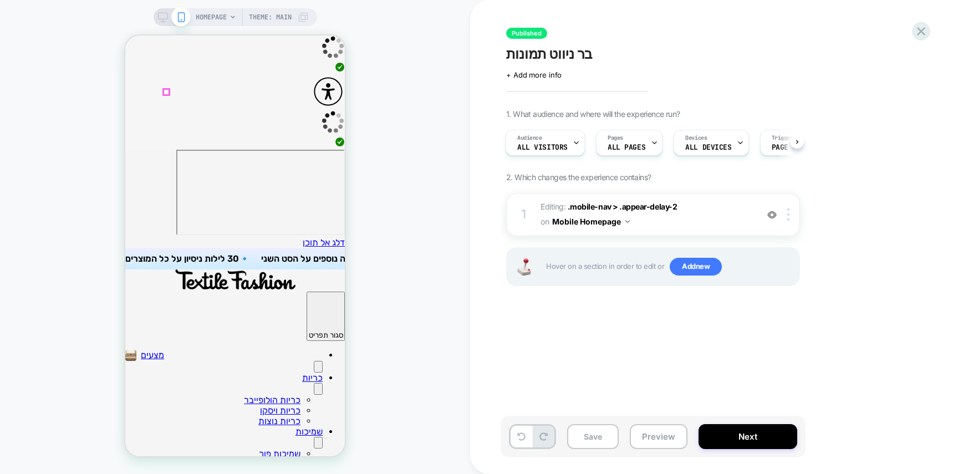
click at [319, 370] on icon "Primary" at bounding box center [326, 373] width 14 height 7
drag, startPoint x: 169, startPoint y: 90, endPoint x: 499, endPoint y: 227, distance: 357.1
click at [319, 370] on icon "Primary" at bounding box center [326, 373] width 14 height 7
click at [766, 447] on button "Next" at bounding box center [748, 436] width 99 height 25
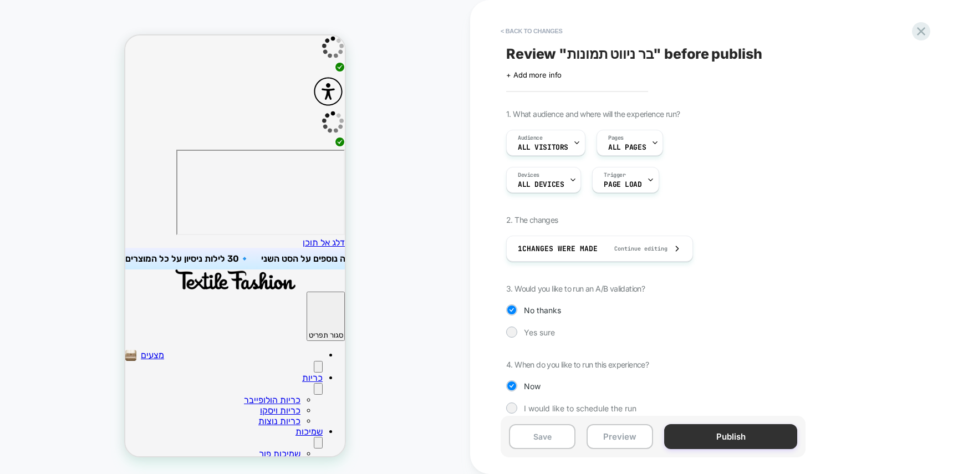
click at [761, 440] on button "Publish" at bounding box center [730, 436] width 133 height 25
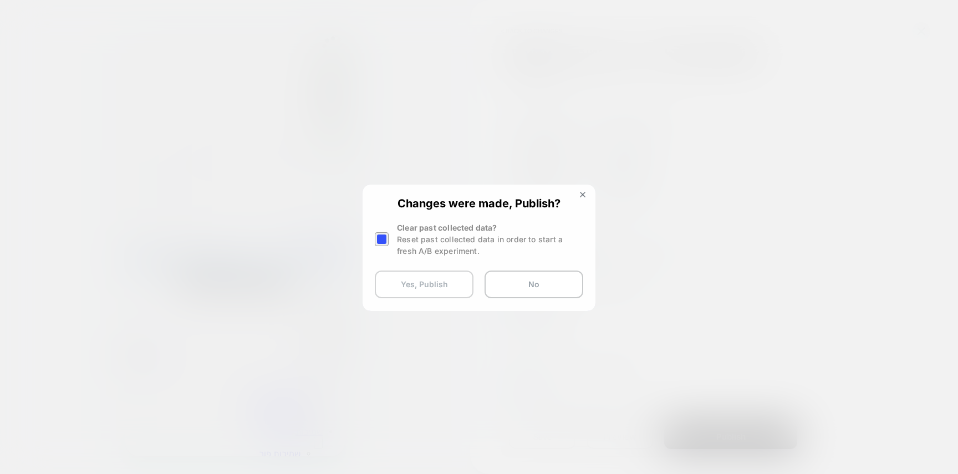
click at [426, 282] on button "Yes, Publish" at bounding box center [424, 285] width 99 height 28
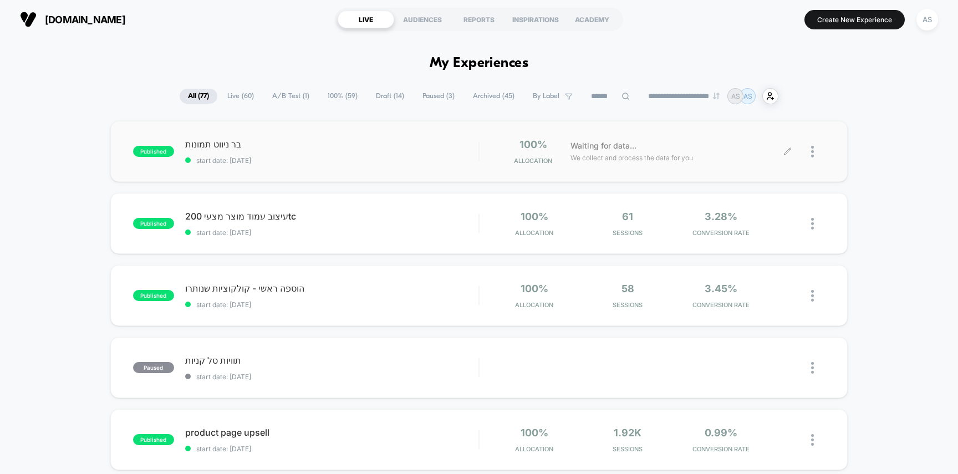
click at [817, 150] on div at bounding box center [818, 152] width 14 height 26
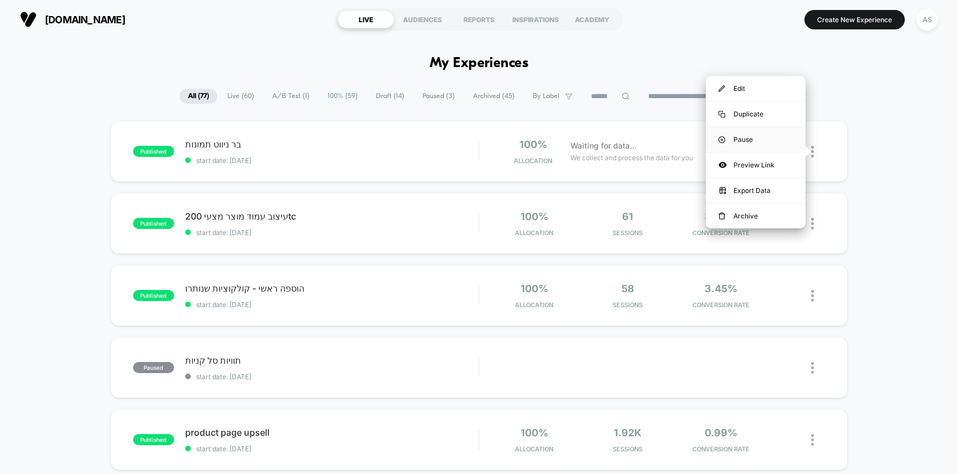
click at [762, 137] on div "Pause" at bounding box center [756, 139] width 100 height 25
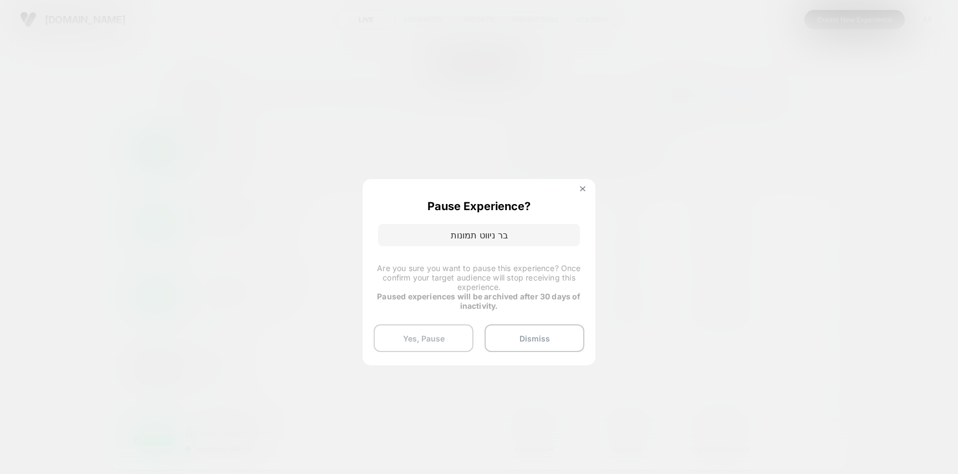
click at [446, 330] on button "Yes, Pause" at bounding box center [424, 338] width 100 height 28
